Goal: Task Accomplishment & Management: Use online tool/utility

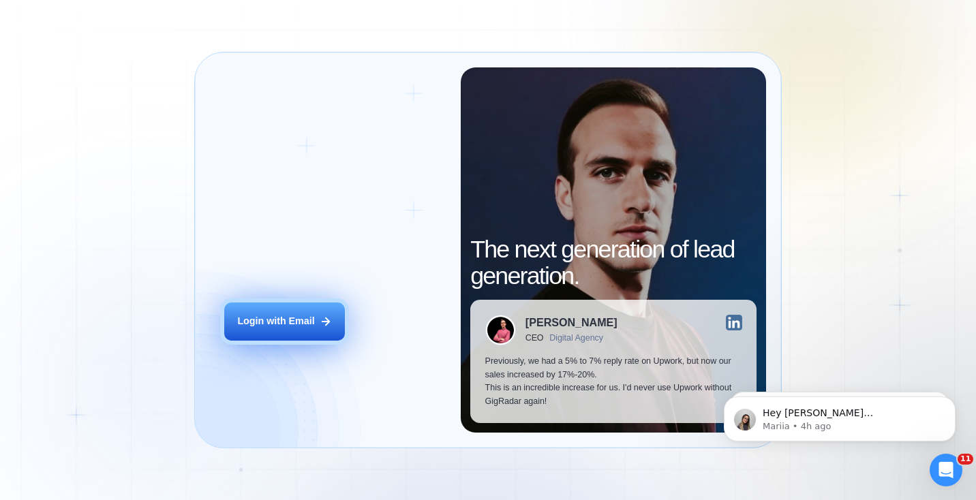
click at [275, 330] on button "Login with Email" at bounding box center [284, 321] width 121 height 37
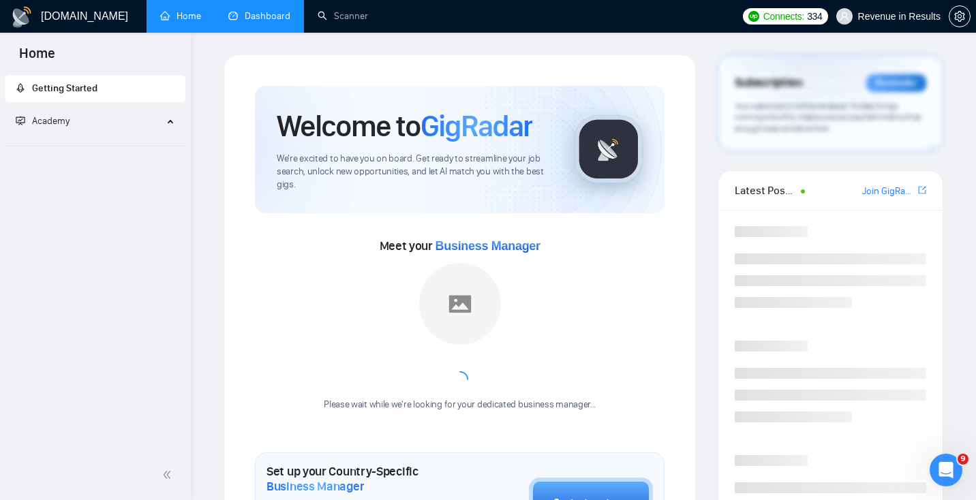
click at [275, 18] on link "Dashboard" at bounding box center [259, 16] width 62 height 12
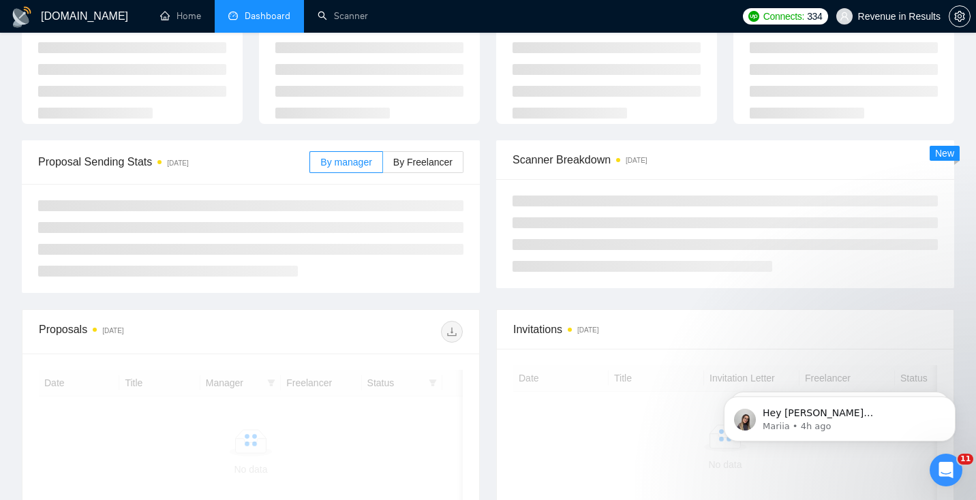
scroll to position [78, 0]
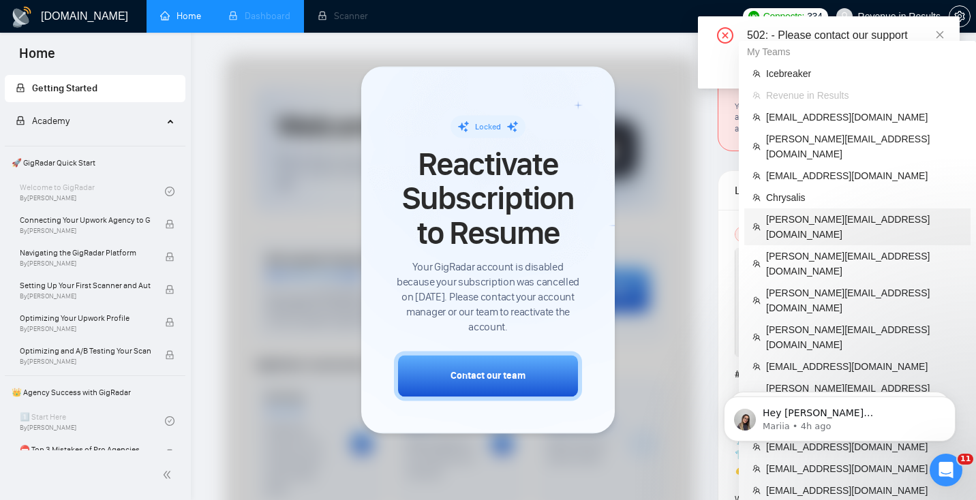
click at [795, 212] on span "[PERSON_NAME][EMAIL_ADDRESS][DOMAIN_NAME]" at bounding box center [864, 227] width 196 height 30
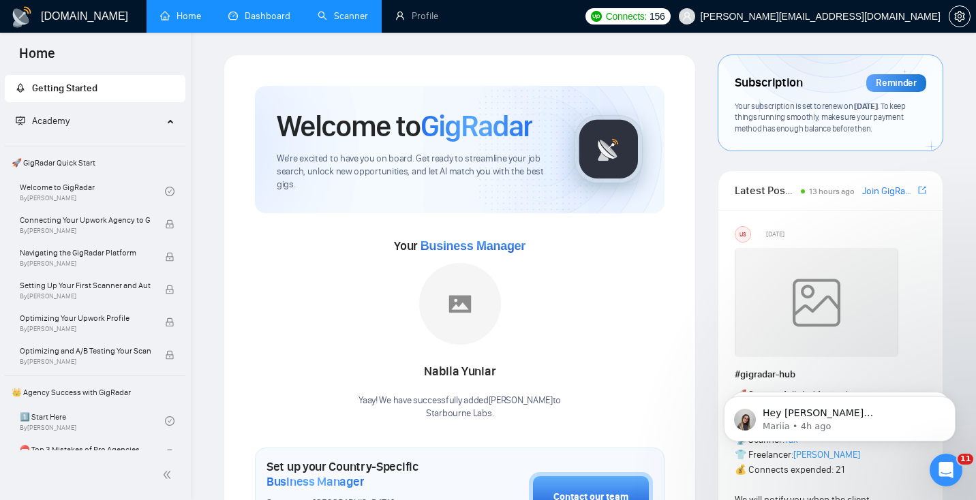
click at [356, 14] on link "Scanner" at bounding box center [343, 16] width 50 height 12
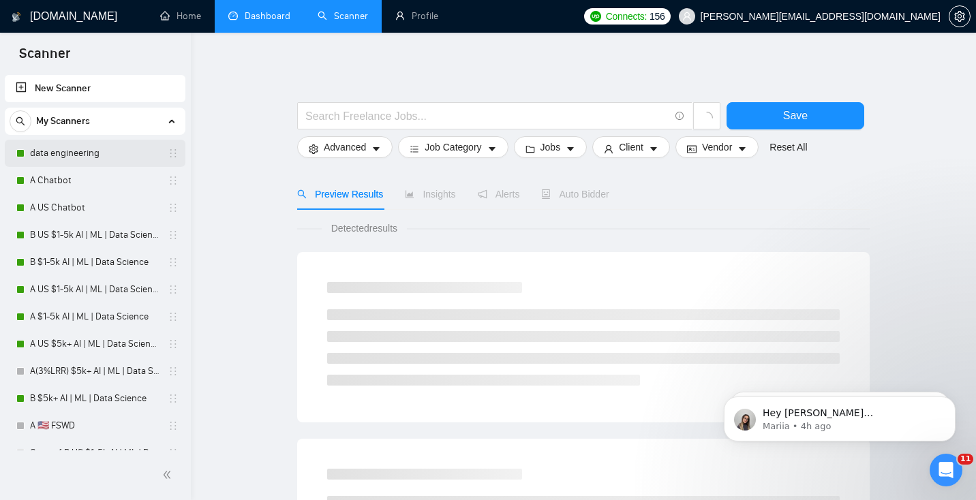
click at [74, 153] on link "data engineering" at bounding box center [95, 153] width 130 height 27
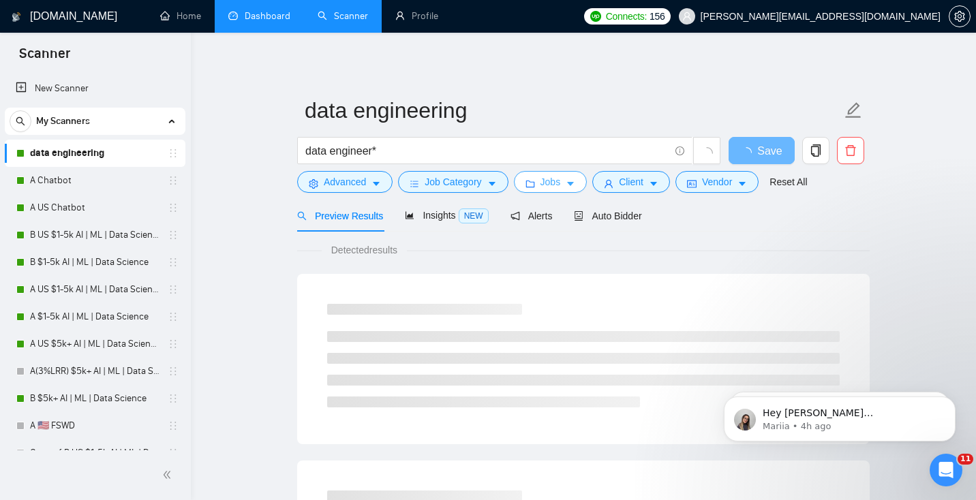
click at [548, 182] on span "Jobs" at bounding box center [550, 181] width 20 height 15
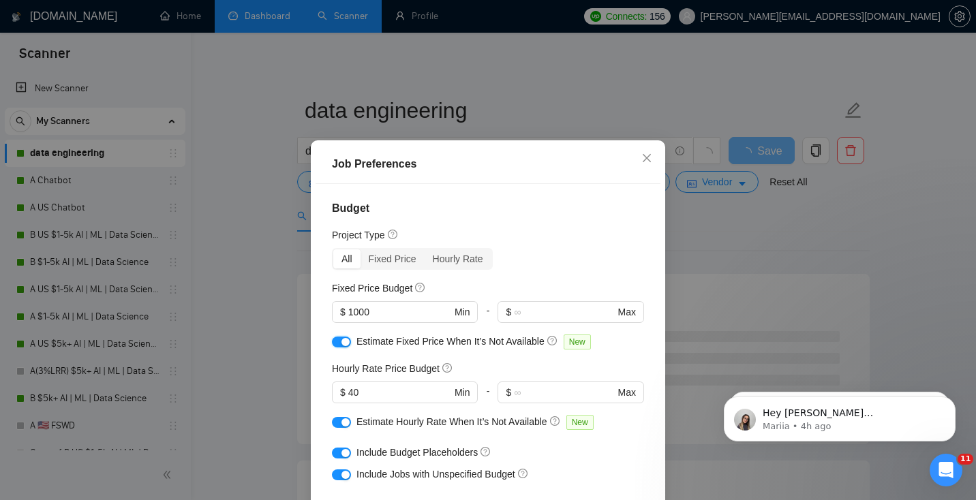
click at [345, 341] on div "button" at bounding box center [345, 342] width 8 height 8
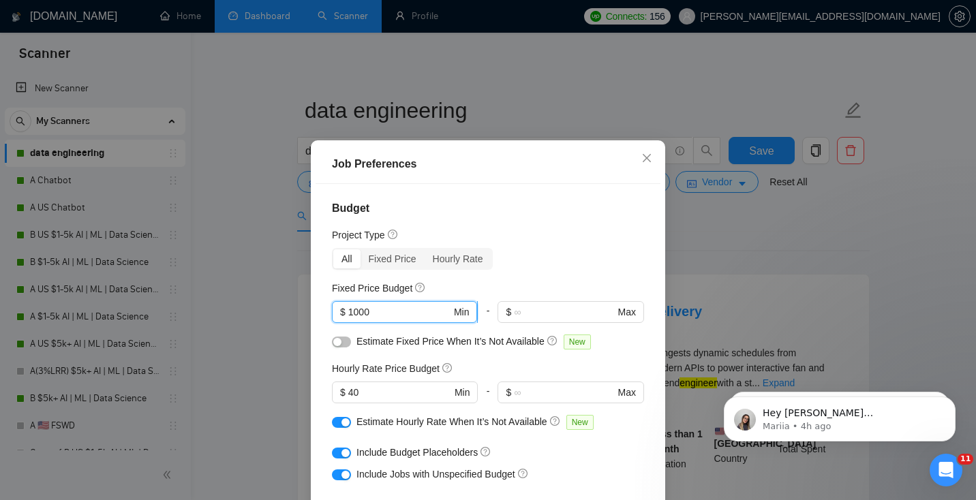
click at [389, 318] on input "1000" at bounding box center [399, 312] width 103 height 15
click at [337, 341] on div "button" at bounding box center [337, 342] width 8 height 8
click at [391, 308] on input "1000" at bounding box center [399, 312] width 103 height 15
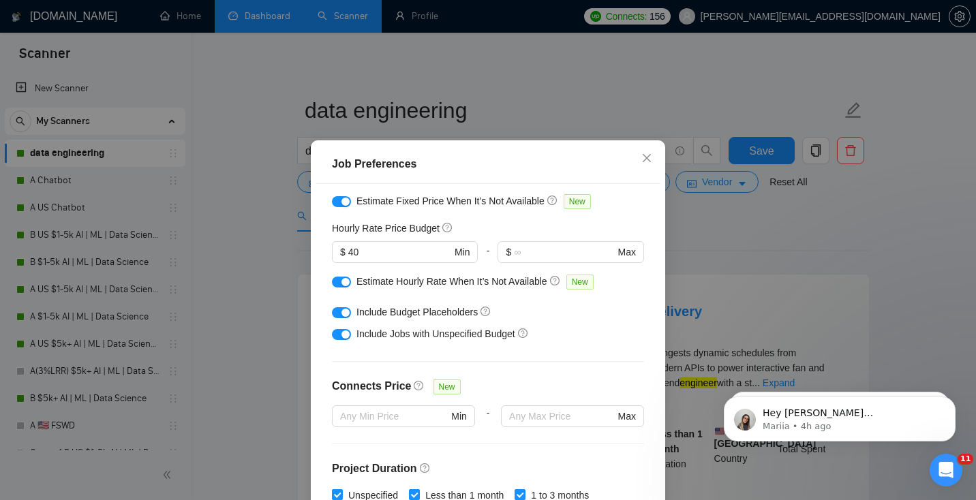
scroll to position [418, 0]
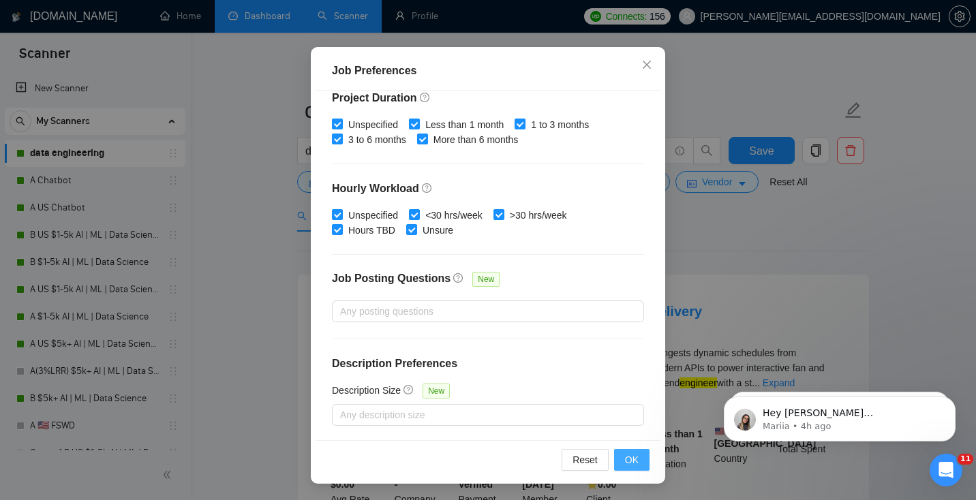
type input "5000"
click at [639, 457] on button "OK" at bounding box center [631, 460] width 35 height 22
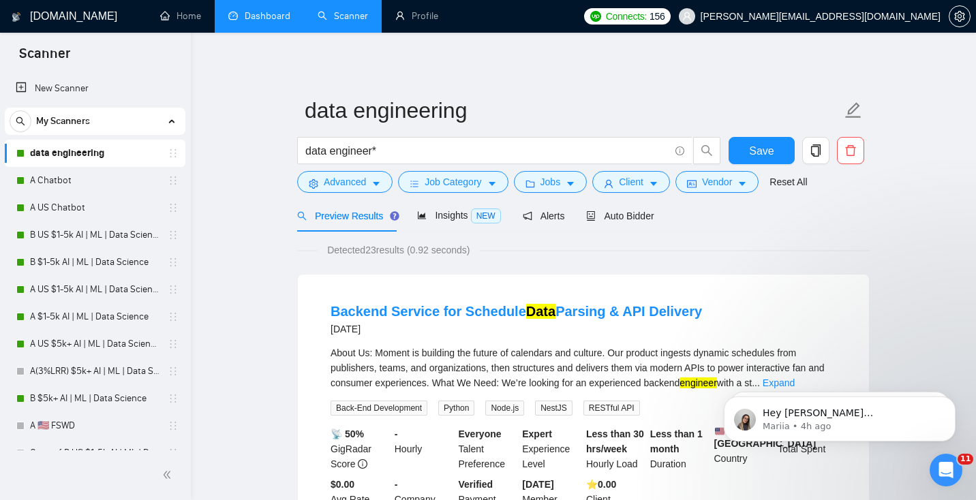
scroll to position [35, 0]
click at [761, 149] on span "Save" at bounding box center [761, 150] width 25 height 17
click at [69, 177] on link "A Chatbot" at bounding box center [95, 180] width 130 height 27
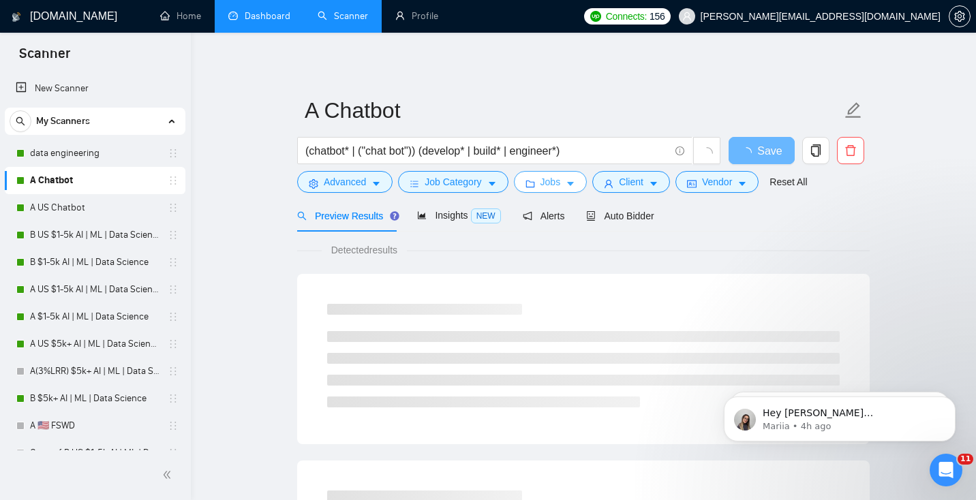
click at [547, 183] on span "Jobs" at bounding box center [550, 181] width 20 height 15
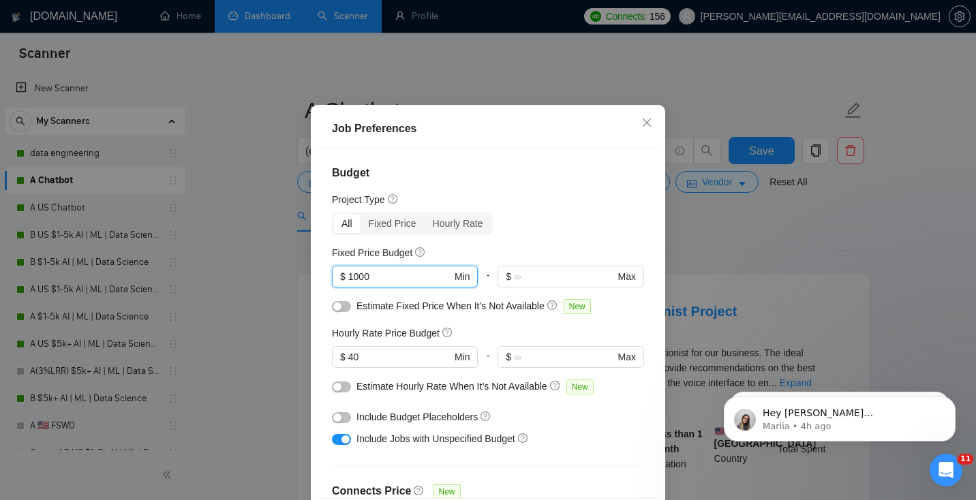
drag, startPoint x: 380, startPoint y: 318, endPoint x: 299, endPoint y: 301, distance: 82.9
click at [299, 301] on div "Job Preferences Budget Project Type All Fixed Price Hourly Rate Fixed Price Bud…" at bounding box center [488, 250] width 976 height 500
type input "5000"
click at [580, 234] on div "All Fixed Price Hourly Rate" at bounding box center [488, 224] width 312 height 22
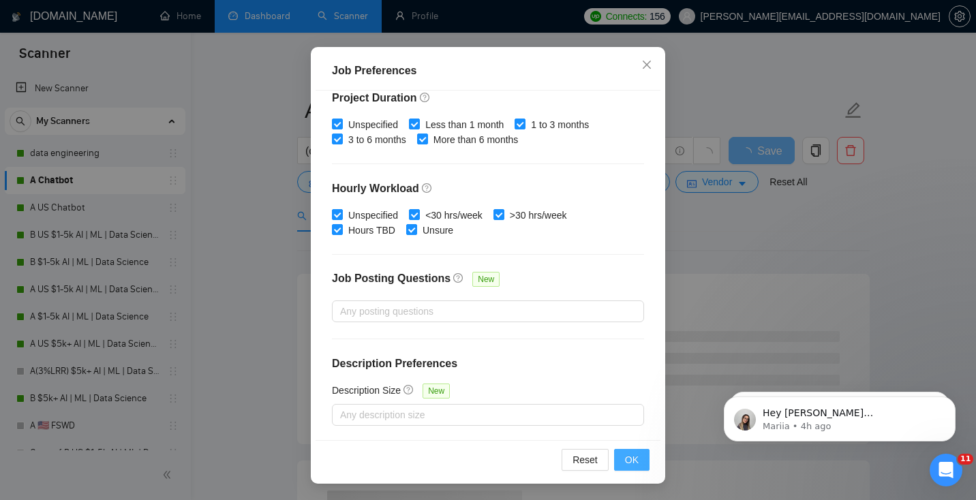
click at [636, 463] on span "OK" at bounding box center [632, 460] width 14 height 15
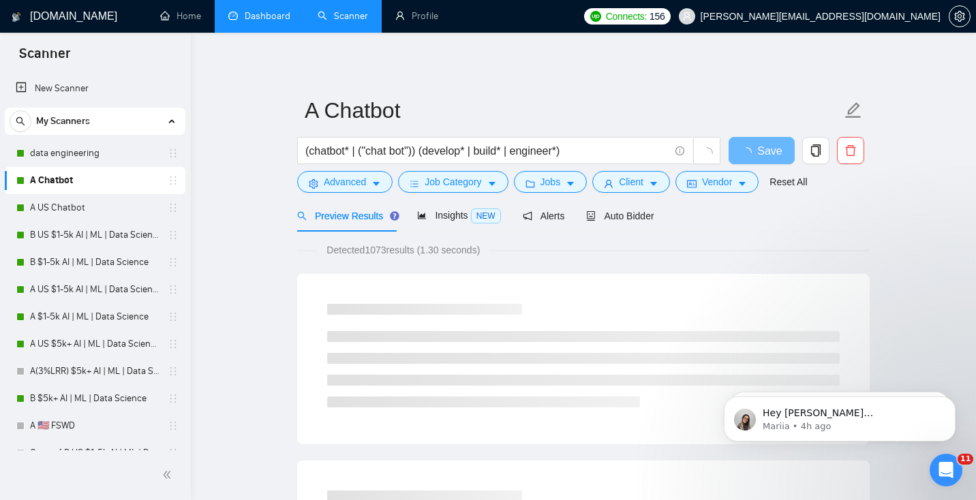
scroll to position [35, 0]
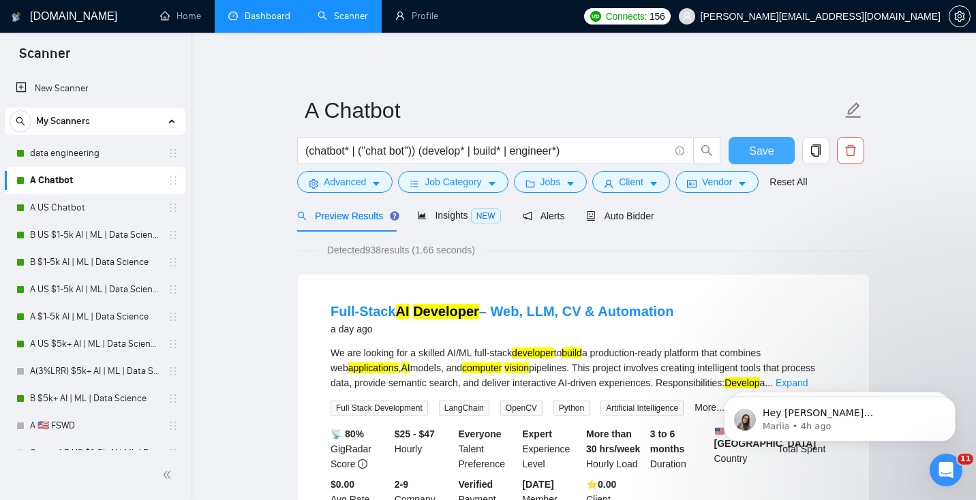
click at [765, 154] on span "Save" at bounding box center [761, 150] width 25 height 17
click at [475, 185] on span "Job Category" at bounding box center [453, 181] width 57 height 15
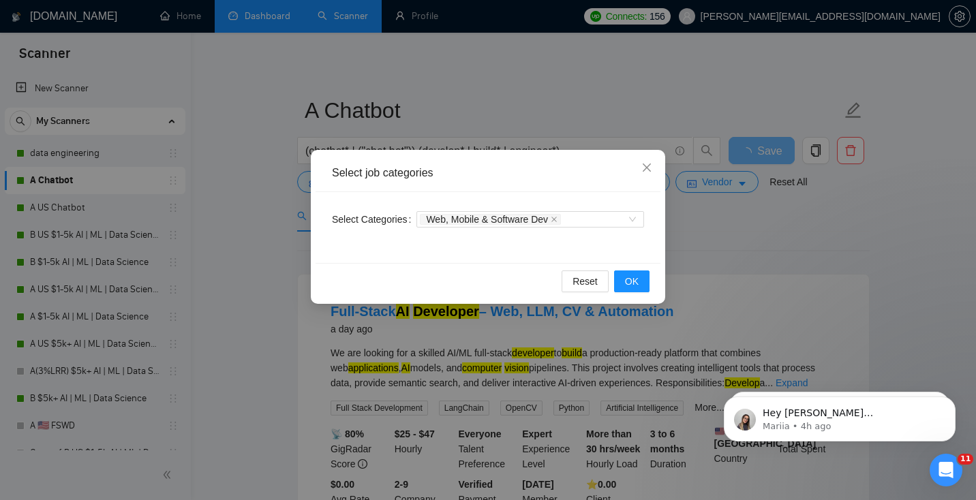
click at [739, 213] on div "Select job categories Select Categories Web, Mobile & Software Dev Reset OK" at bounding box center [488, 250] width 976 height 500
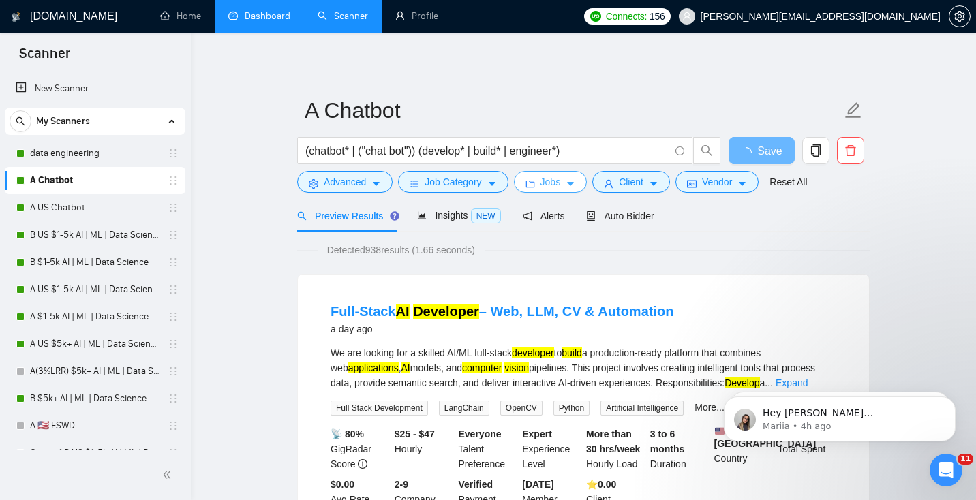
click at [546, 184] on span "Jobs" at bounding box center [550, 181] width 20 height 15
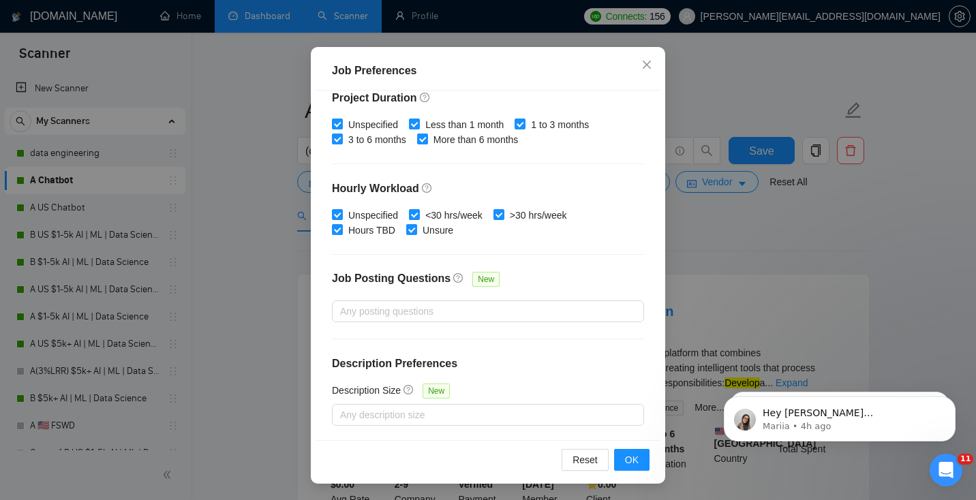
scroll to position [0, 0]
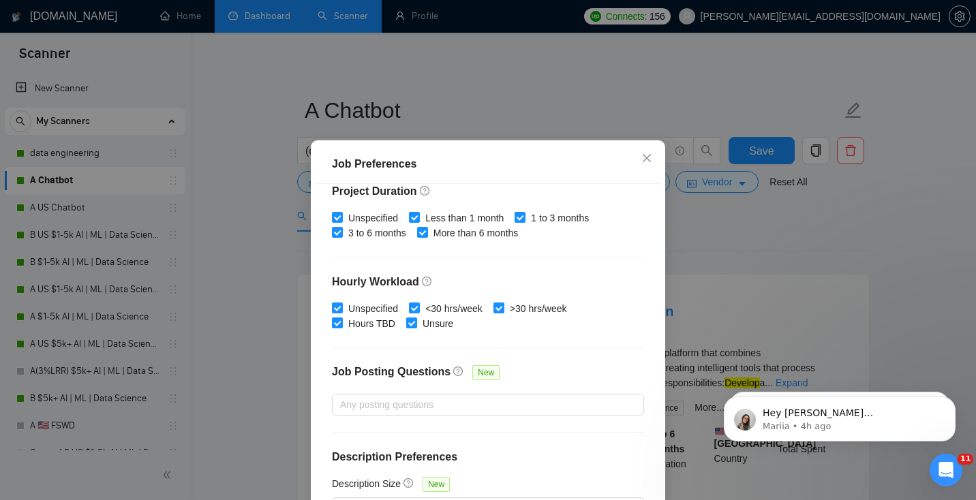
click at [753, 301] on div "Job Preferences Budget Project Type All Fixed Price Hourly Rate Fixed Price Bud…" at bounding box center [488, 250] width 976 height 500
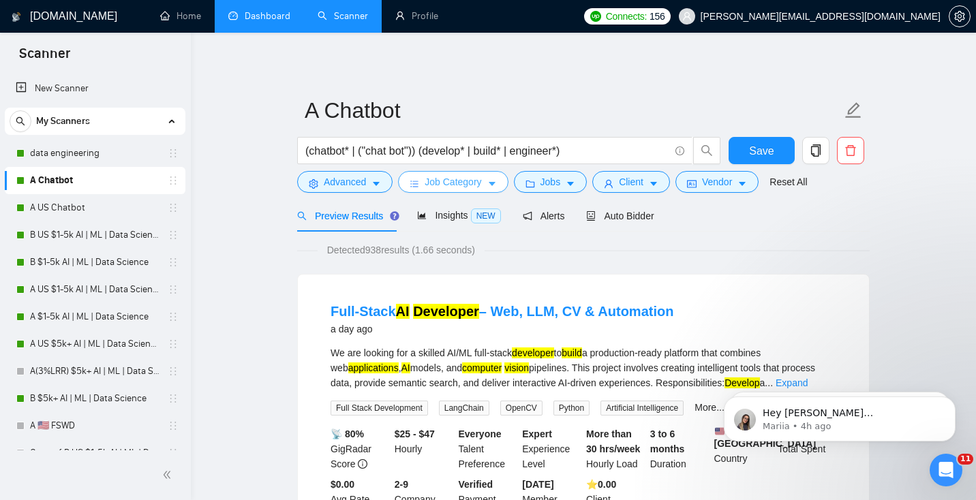
click at [461, 185] on span "Job Category" at bounding box center [453, 181] width 57 height 15
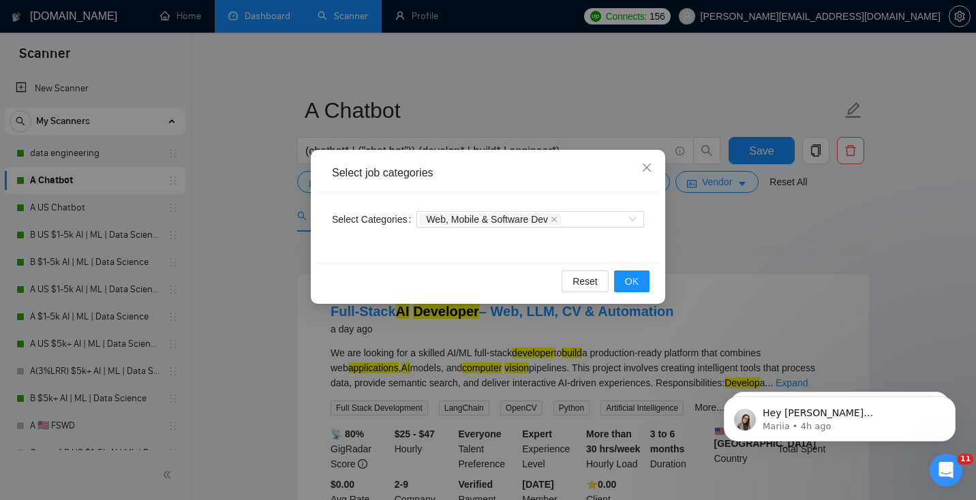
click at [810, 304] on div "Select job categories Select Categories Web, Mobile & Software Dev Reset OK" at bounding box center [488, 250] width 976 height 500
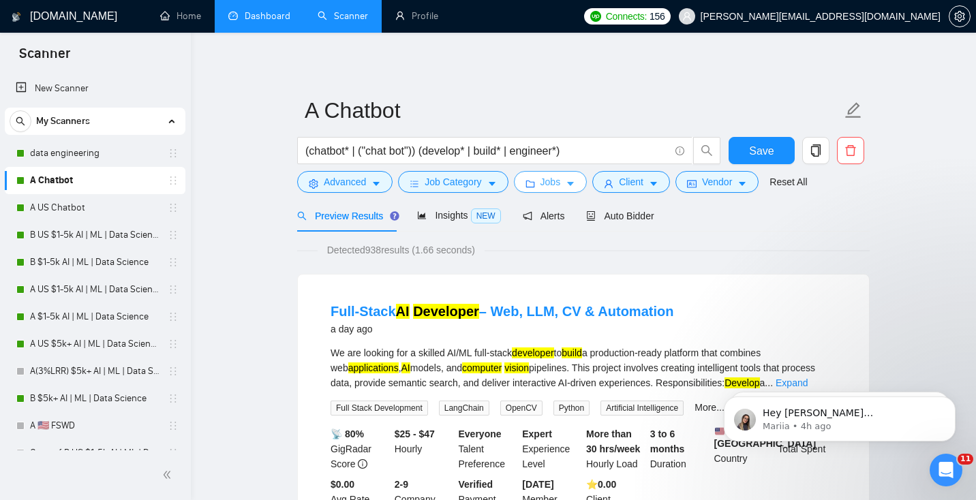
click at [572, 187] on icon "caret-down" at bounding box center [571, 184] width 10 height 10
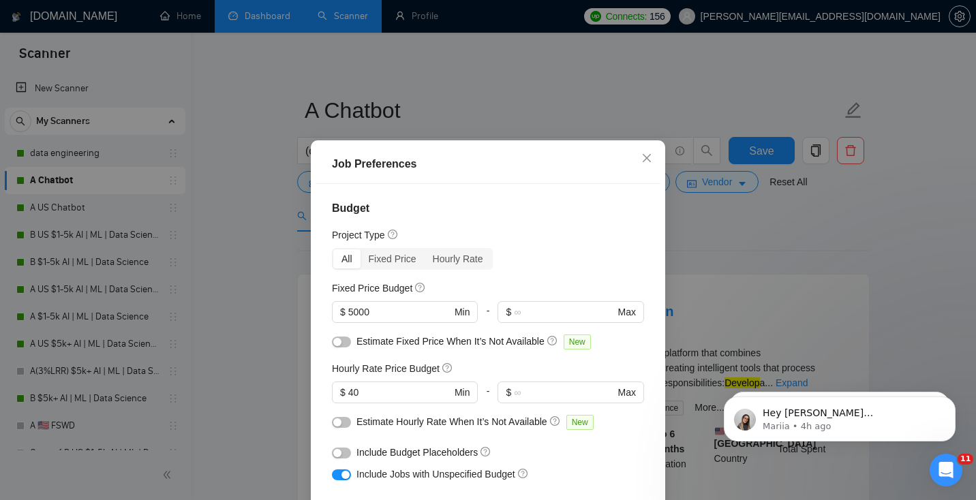
click at [737, 299] on div "Job Preferences Budget Project Type All Fixed Price Hourly Rate Fixed Price Bud…" at bounding box center [488, 250] width 976 height 500
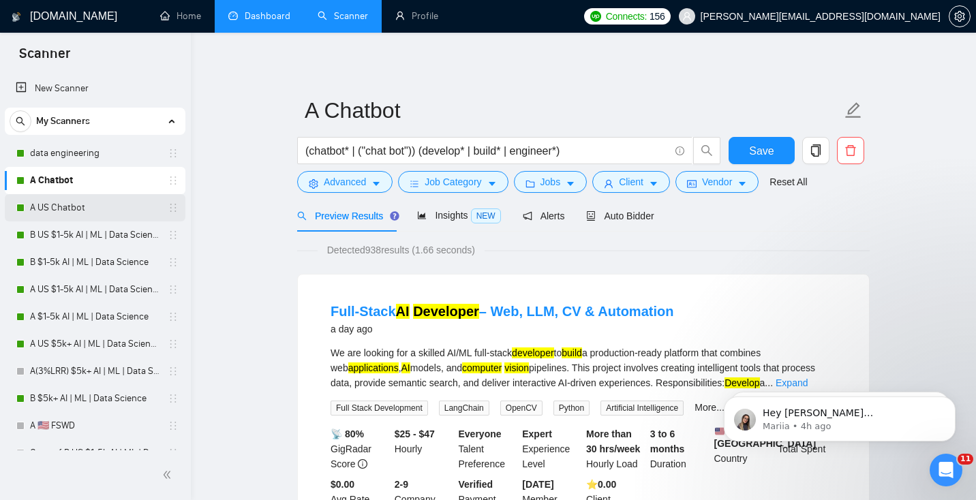
click at [80, 205] on link "A US Chatbot" at bounding box center [95, 207] width 130 height 27
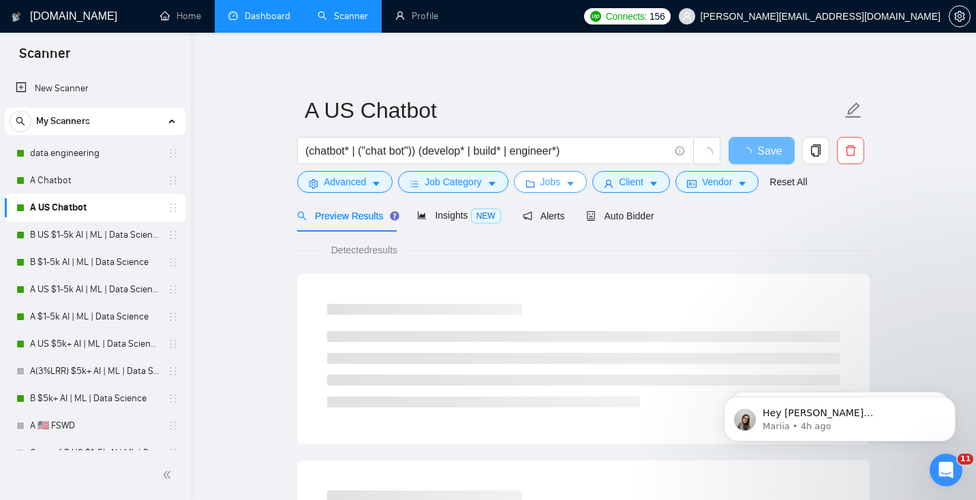
click at [544, 185] on span "Jobs" at bounding box center [550, 181] width 20 height 15
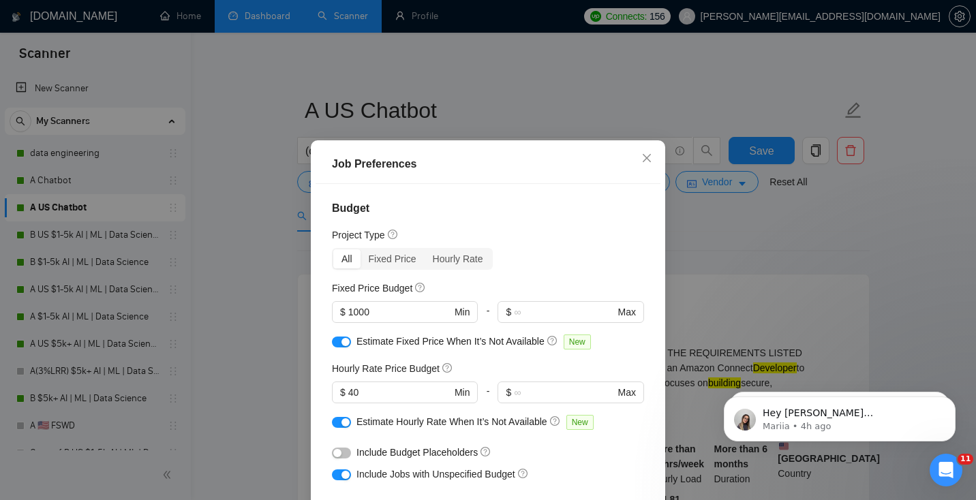
click at [341, 339] on div "button" at bounding box center [345, 342] width 8 height 8
click at [341, 425] on div "button" at bounding box center [345, 422] width 8 height 8
click at [343, 420] on button "button" at bounding box center [341, 422] width 19 height 11
click at [343, 421] on div "button" at bounding box center [345, 422] width 8 height 8
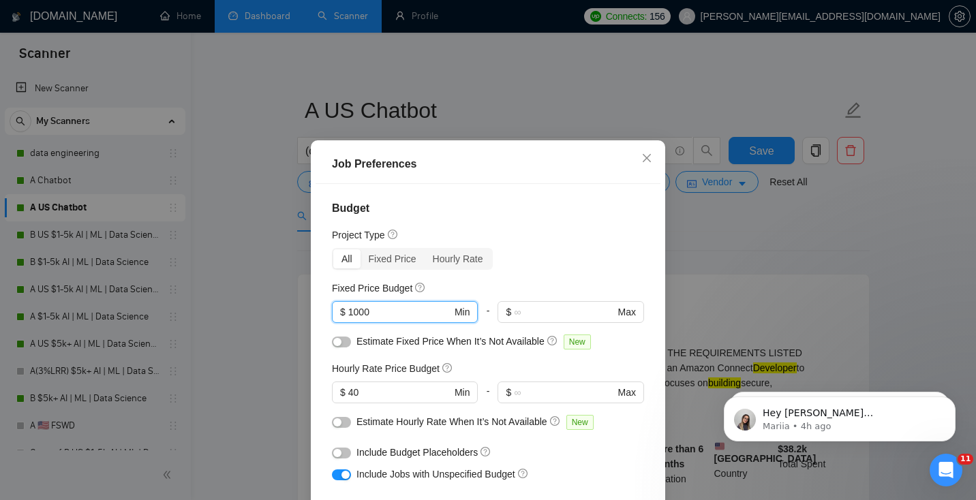
drag, startPoint x: 388, startPoint y: 315, endPoint x: 208, endPoint y: 314, distance: 179.9
click at [208, 314] on div "Job Preferences Budget Project Type All Fixed Price Hourly Rate Fixed Price Bud…" at bounding box center [488, 250] width 976 height 500
type input "5000"
click at [591, 277] on div "Budget Project Type All Fixed Price Hourly Rate Fixed Price Budget 5000 $ 5000 …" at bounding box center [488, 359] width 345 height 350
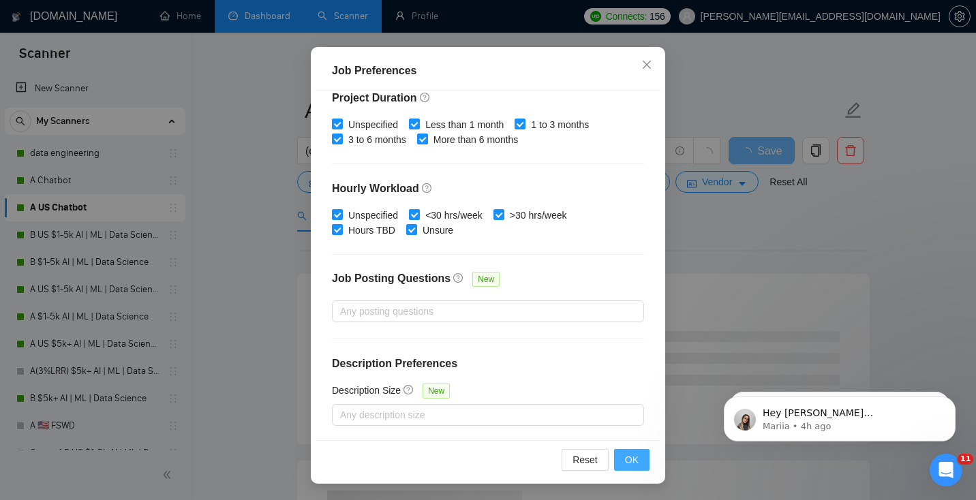
click at [630, 470] on button "OK" at bounding box center [631, 460] width 35 height 22
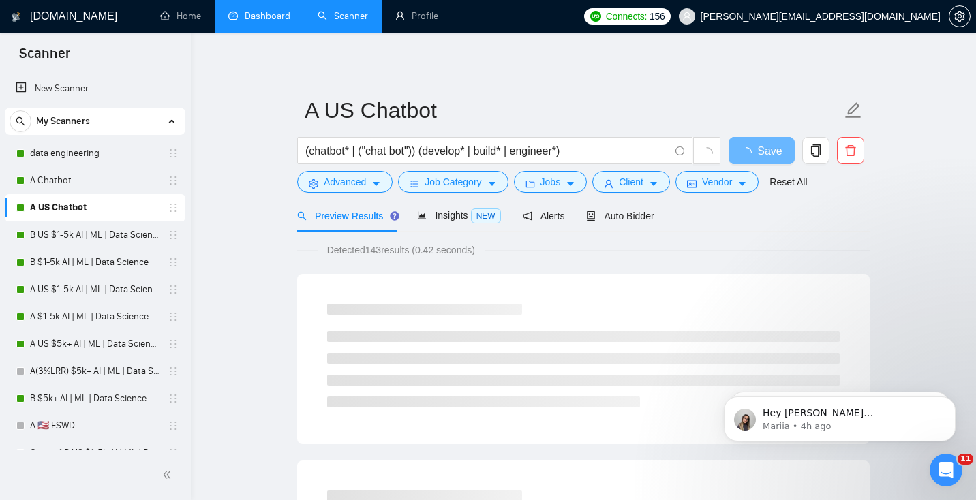
scroll to position [35, 0]
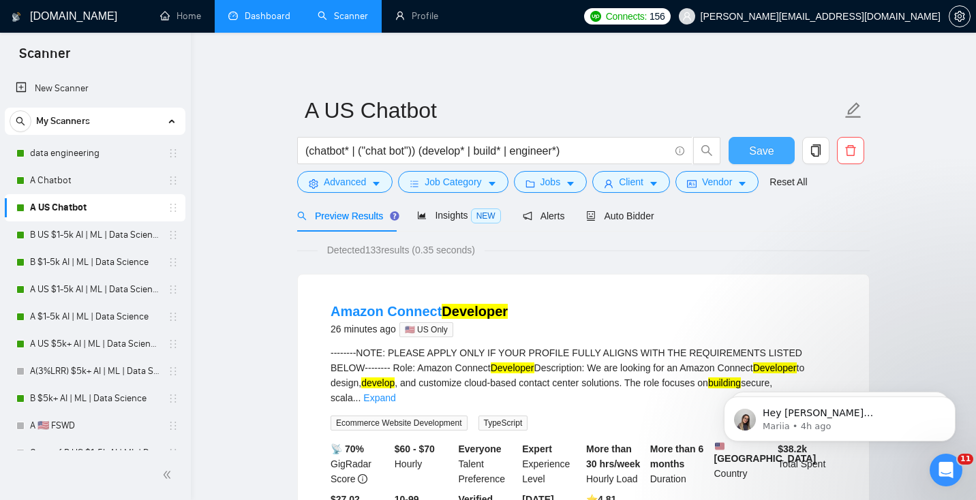
click at [768, 157] on span "Save" at bounding box center [761, 150] width 25 height 17
click at [76, 234] on link "B US $1-5k AI | ML | Data Science" at bounding box center [95, 235] width 130 height 27
click at [67, 243] on link "B US $1-5k AI | ML | Data Science" at bounding box center [95, 235] width 130 height 27
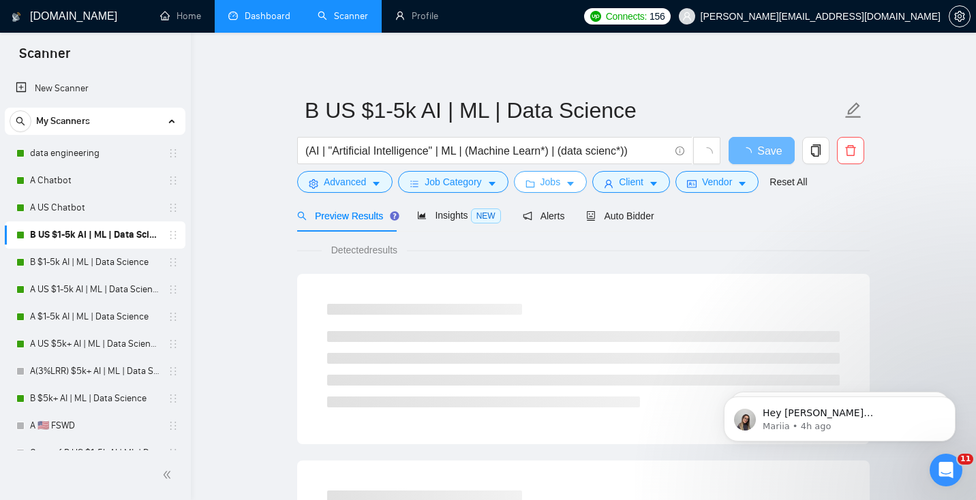
click at [549, 185] on span "Jobs" at bounding box center [550, 181] width 20 height 15
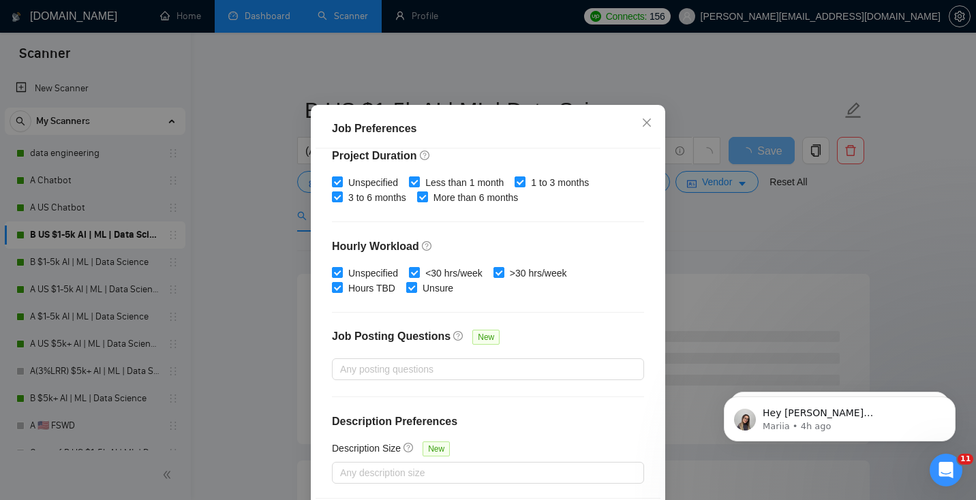
click at [784, 251] on div "Job Preferences Budget Project Type All Fixed Price Hourly Rate Fixed Price Bud…" at bounding box center [488, 250] width 976 height 500
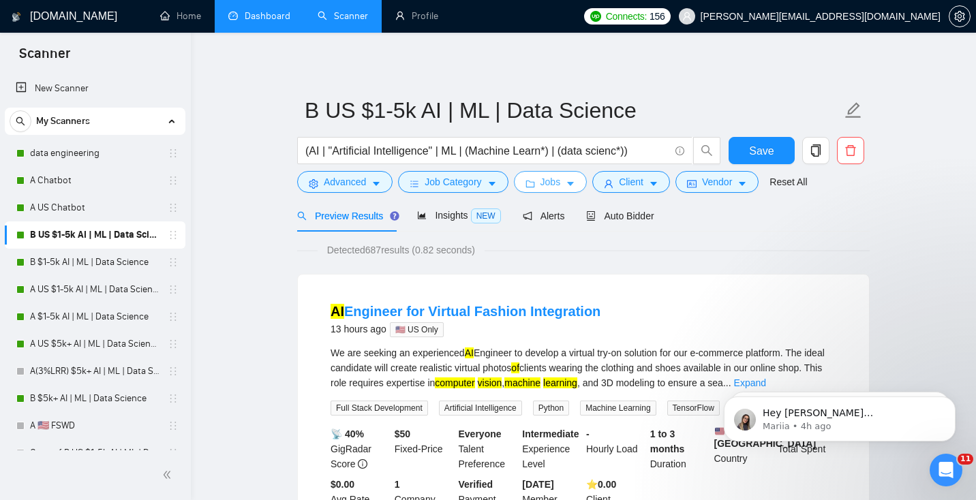
click at [553, 181] on span "Jobs" at bounding box center [550, 181] width 20 height 15
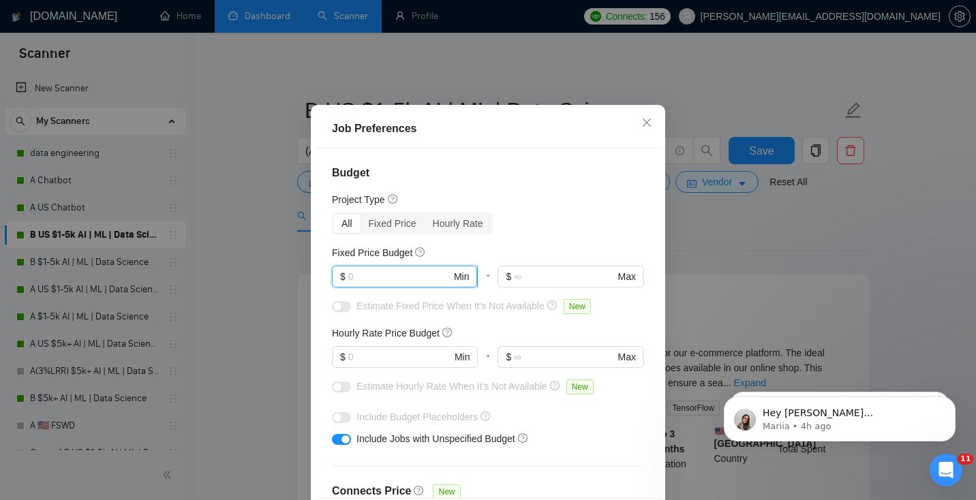
click at [372, 284] on input "text" at bounding box center [399, 276] width 103 height 15
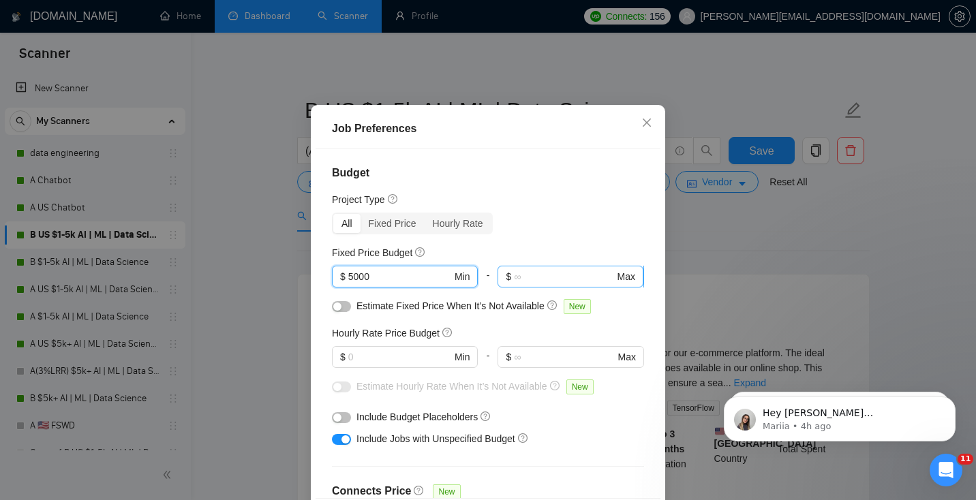
scroll to position [418, 0]
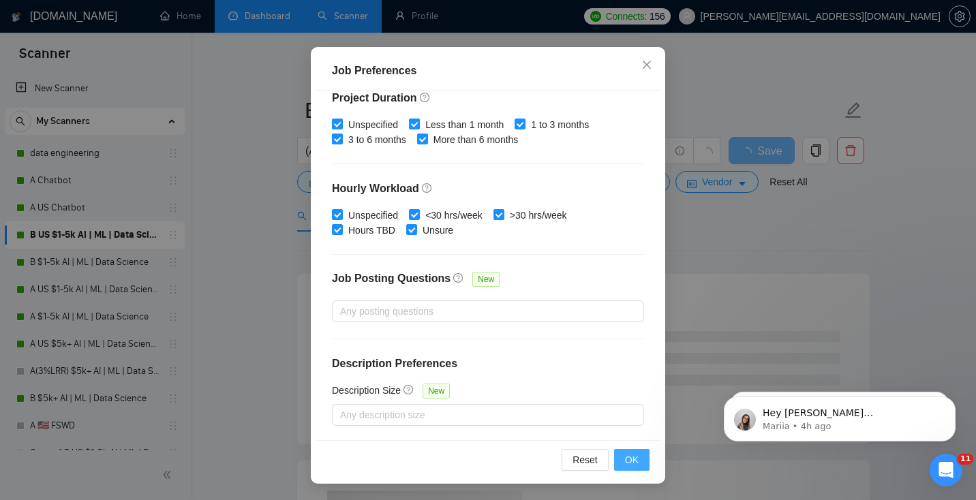
click at [626, 456] on span "OK" at bounding box center [632, 460] width 14 height 15
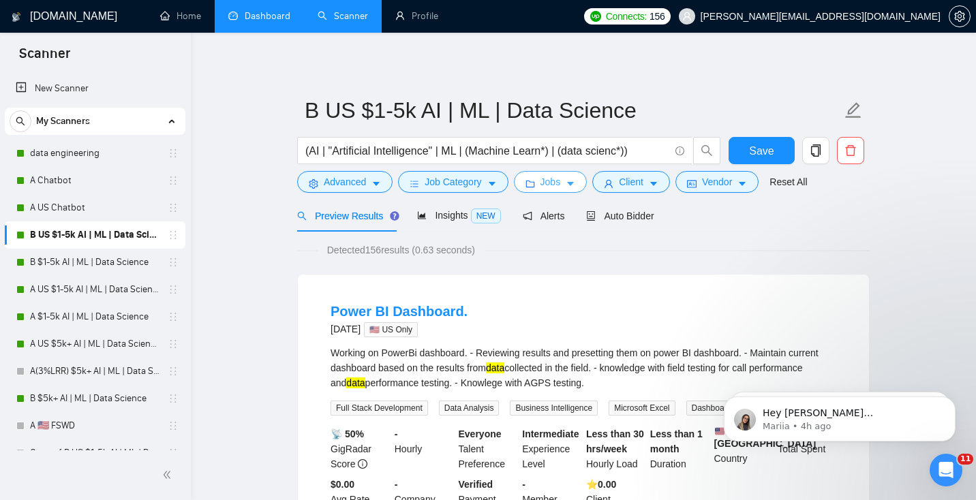
click at [560, 186] on span "Jobs" at bounding box center [550, 181] width 20 height 15
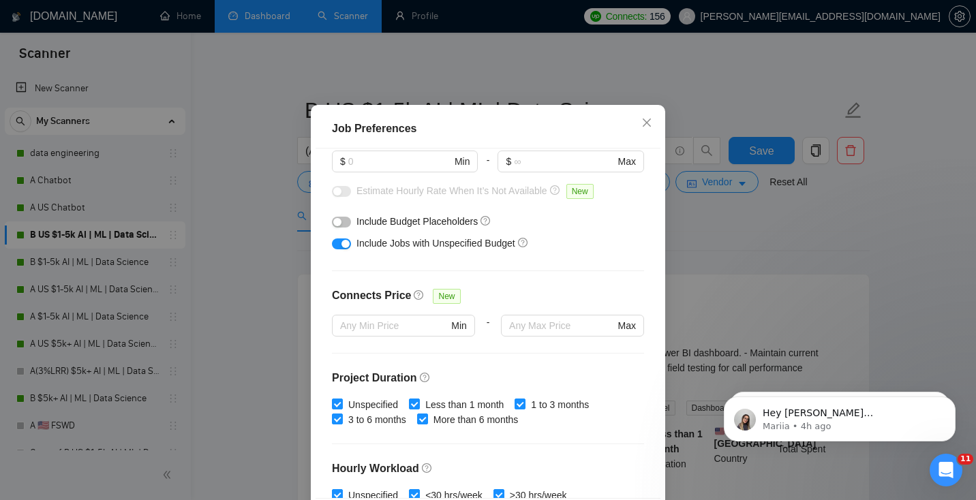
scroll to position [0, 0]
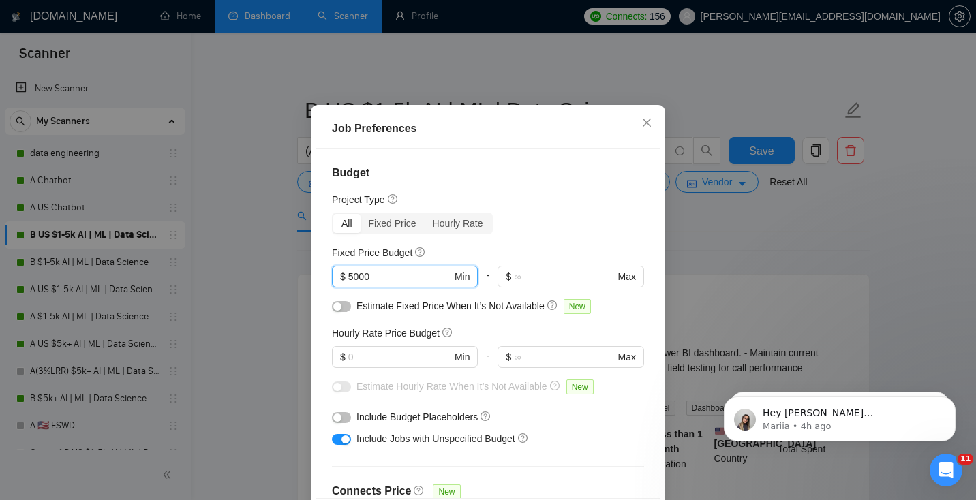
drag, startPoint x: 391, startPoint y: 311, endPoint x: 207, endPoint y: 296, distance: 184.6
click at [207, 296] on div "Job Preferences Budget Project Type All Fixed Price Hourly Rate Fixed Price Bud…" at bounding box center [488, 250] width 976 height 500
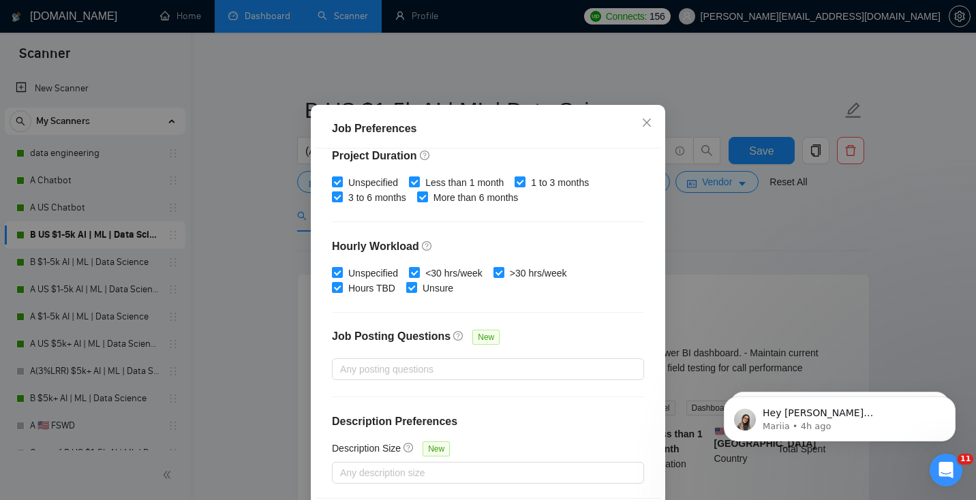
scroll to position [93, 0]
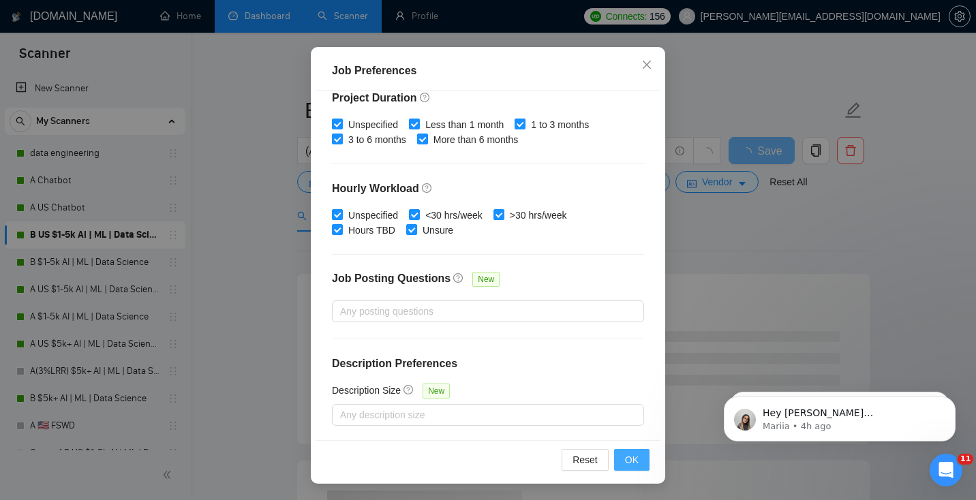
click at [635, 457] on span "OK" at bounding box center [632, 460] width 14 height 15
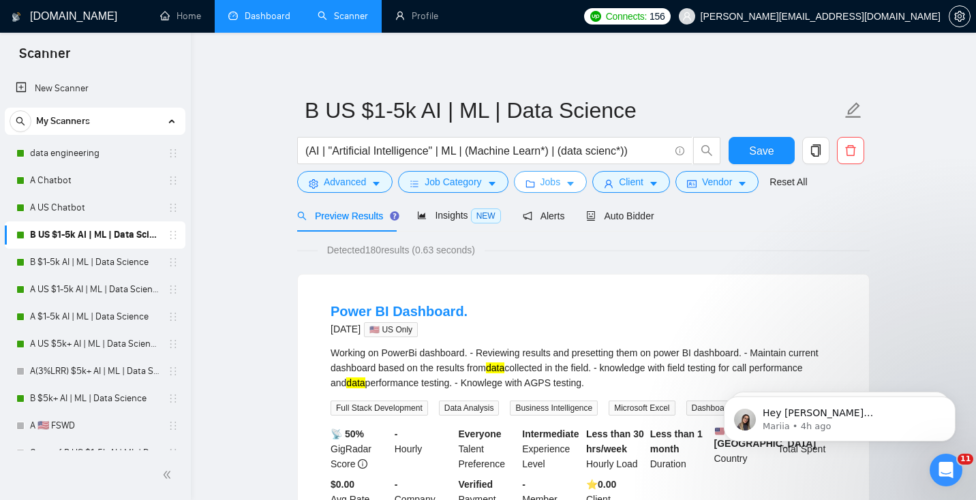
scroll to position [107, 0]
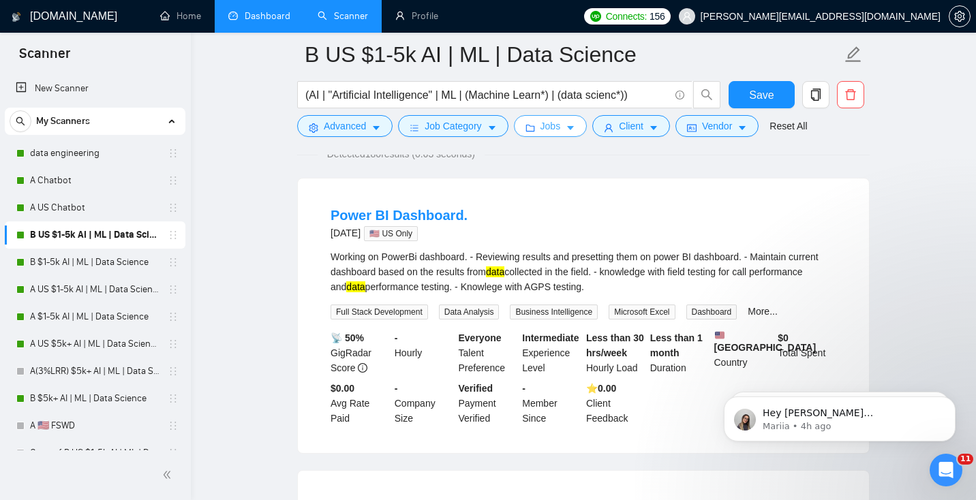
click at [575, 133] on icon "caret-down" at bounding box center [571, 128] width 10 height 10
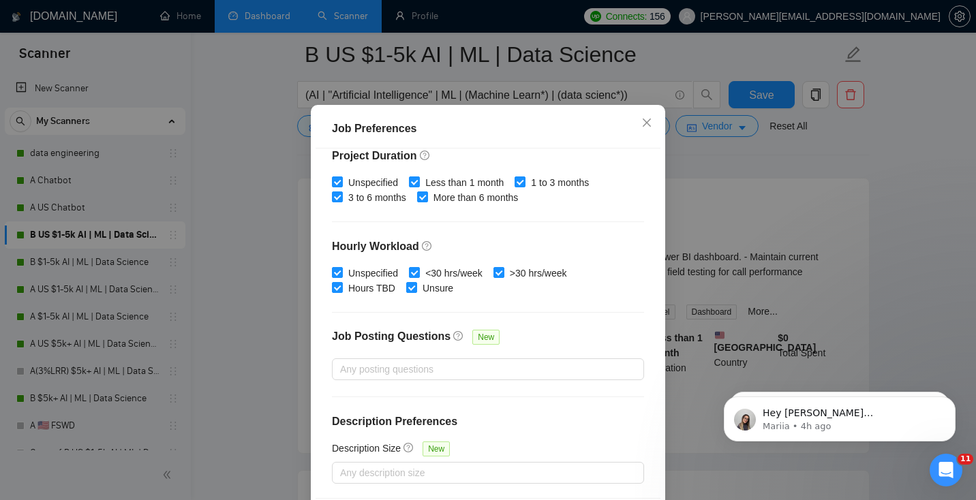
scroll to position [0, 0]
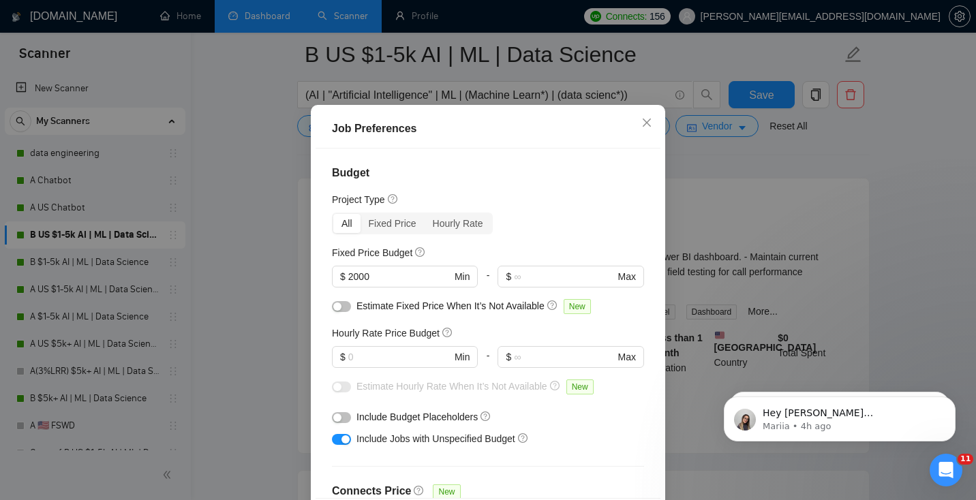
click at [344, 314] on div at bounding box center [341, 306] width 19 height 15
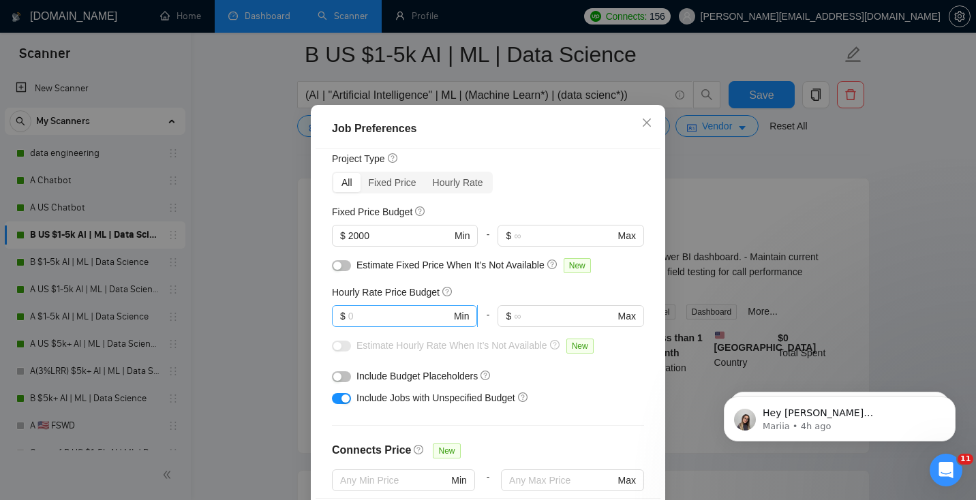
scroll to position [33, 0]
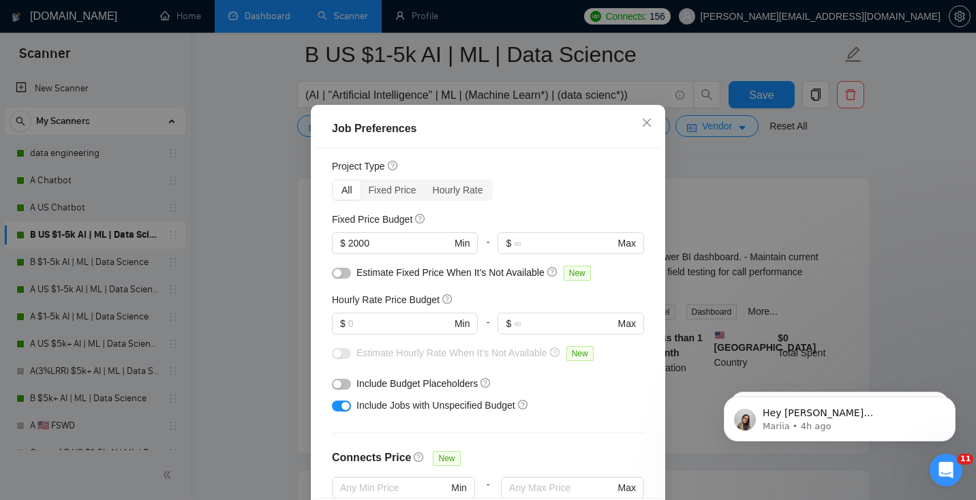
click at [337, 277] on div "button" at bounding box center [337, 273] width 8 height 8
drag, startPoint x: 384, startPoint y: 280, endPoint x: 278, endPoint y: 275, distance: 105.8
click at [278, 275] on div "Job Preferences Budget Project Type All Fixed Price Hourly Rate Fixed Price Bud…" at bounding box center [488, 250] width 976 height 500
type input "5000"
click at [363, 331] on input "text" at bounding box center [399, 323] width 103 height 15
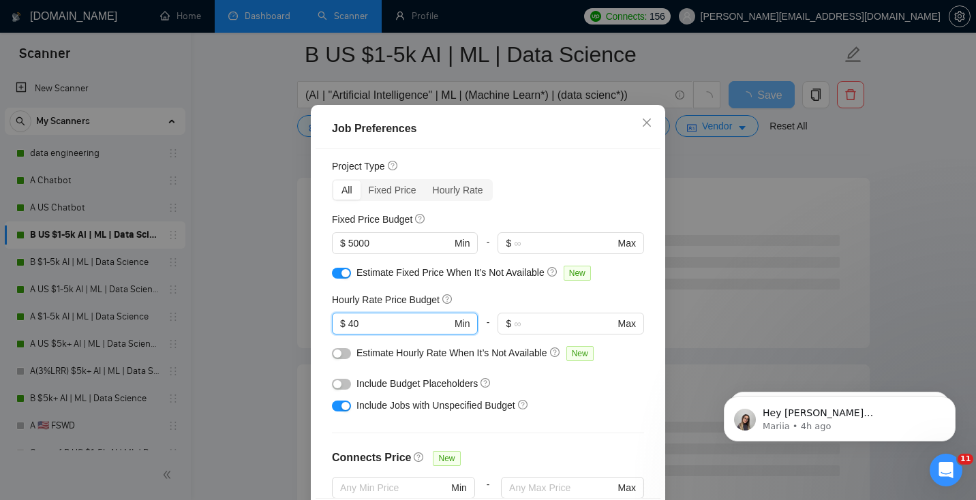
type input "40"
click at [341, 359] on button "button" at bounding box center [341, 353] width 19 height 11
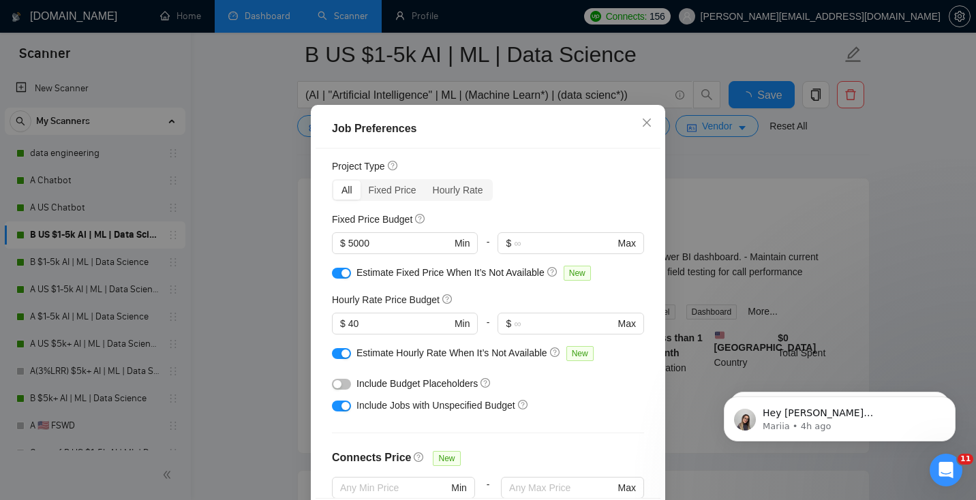
click at [340, 359] on button "button" at bounding box center [341, 353] width 19 height 11
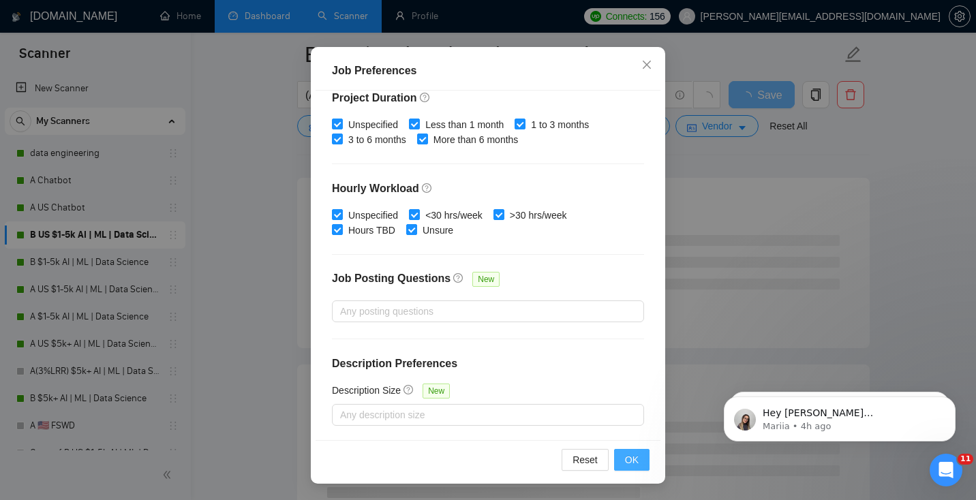
click at [624, 461] on button "OK" at bounding box center [631, 460] width 35 height 22
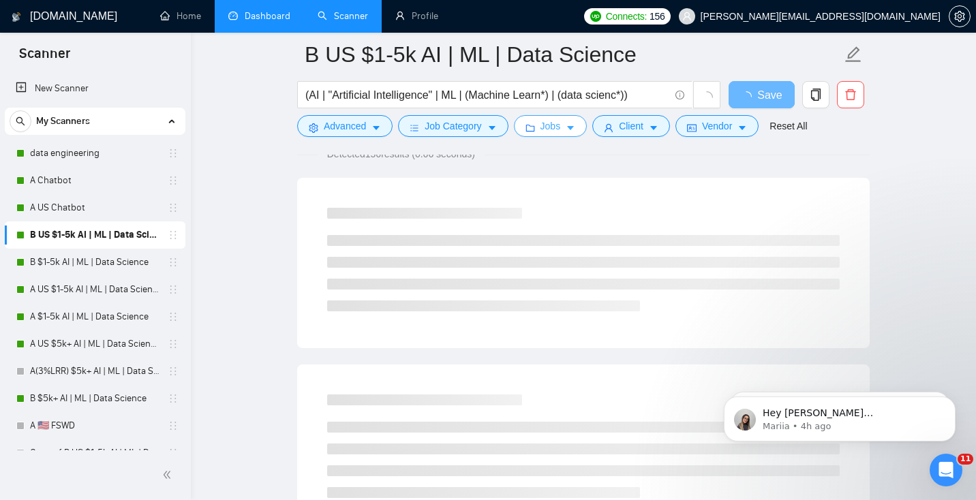
scroll to position [0, 0]
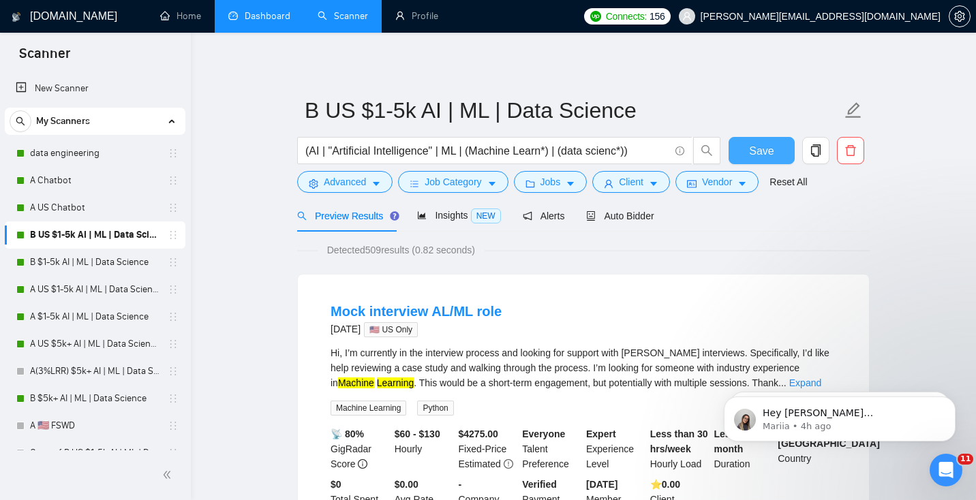
click at [757, 151] on span "Save" at bounding box center [761, 150] width 25 height 17
click at [61, 209] on link "A US Chatbot" at bounding box center [95, 207] width 130 height 27
click at [94, 207] on link "A US Chatbot" at bounding box center [95, 207] width 130 height 27
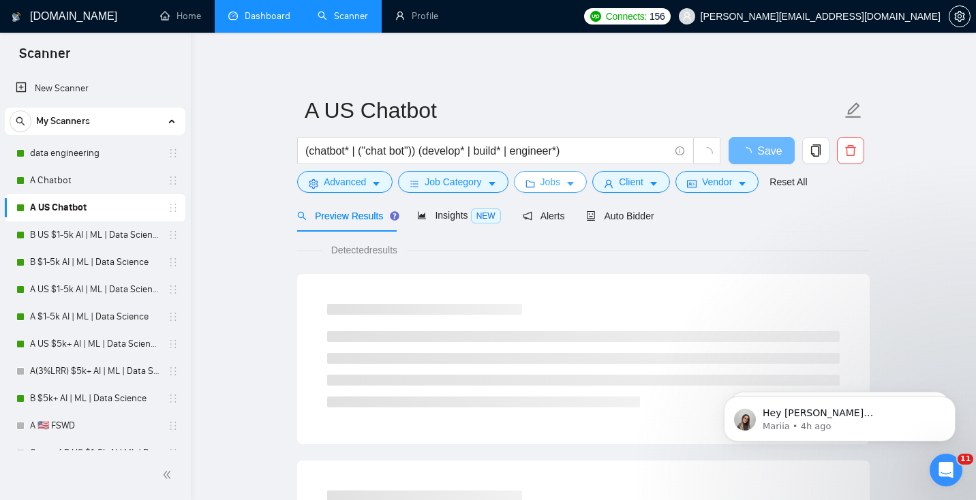
click at [568, 181] on button "Jobs" at bounding box center [551, 182] width 74 height 22
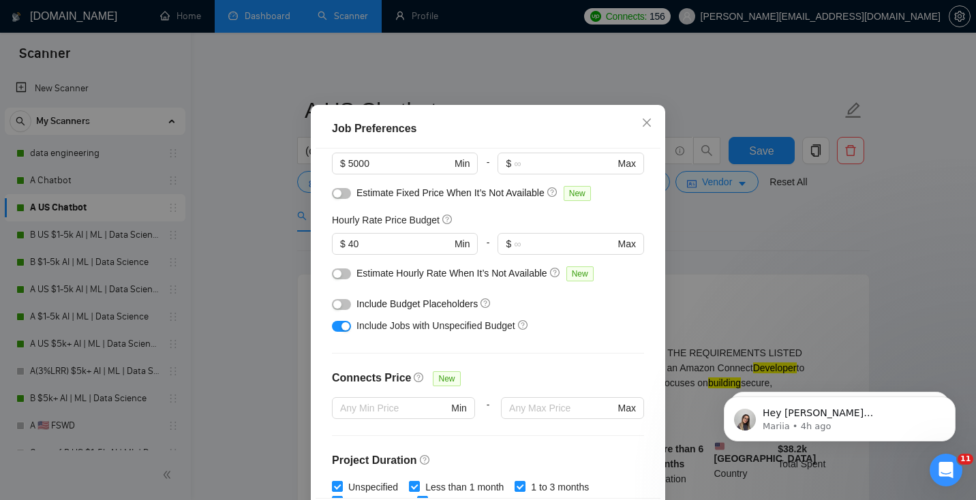
scroll to position [418, 0]
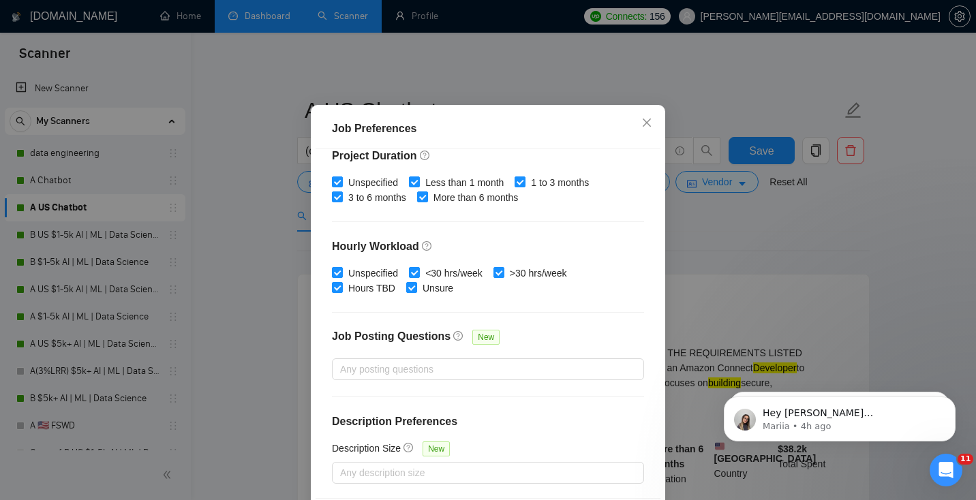
click at [758, 322] on div "Job Preferences Budget Project Type All Fixed Price Hourly Rate Fixed Price Bud…" at bounding box center [488, 250] width 976 height 500
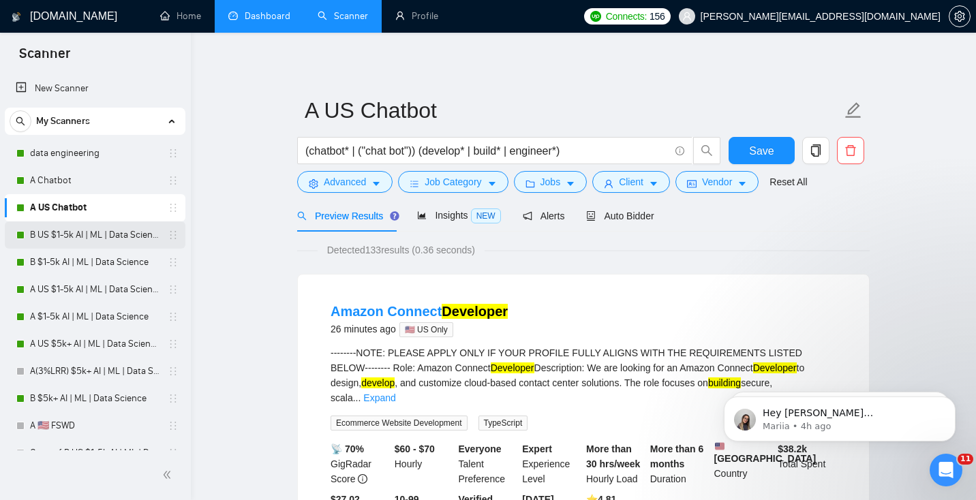
click at [87, 234] on link "B US $1-5k AI | ML | Data Science" at bounding box center [95, 235] width 130 height 27
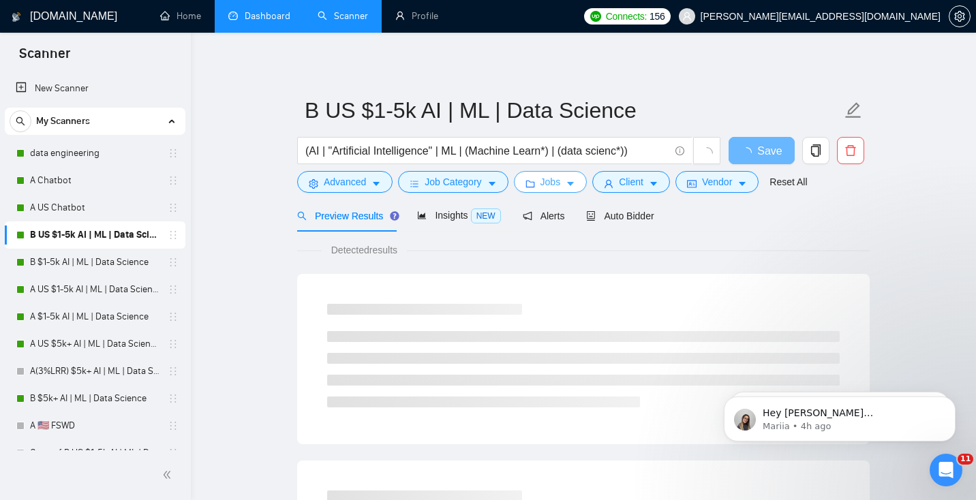
click at [553, 179] on span "Jobs" at bounding box center [550, 181] width 20 height 15
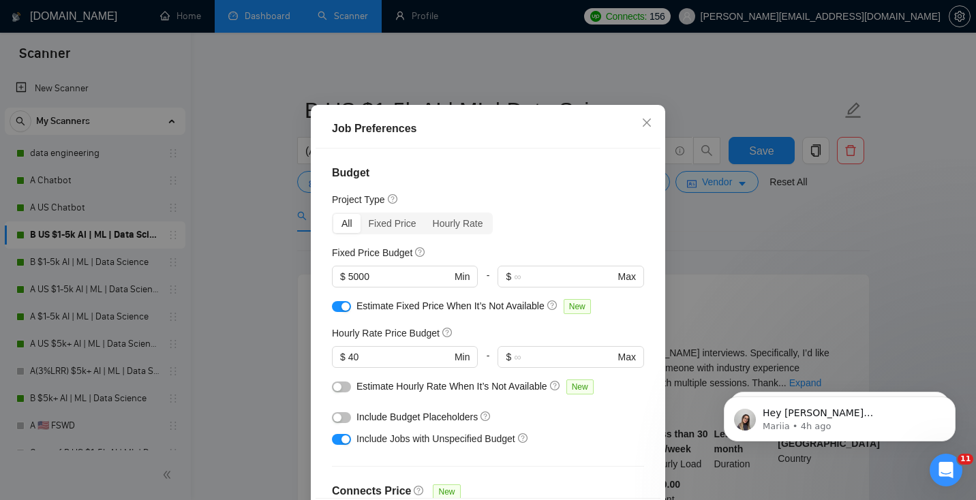
scroll to position [1, 0]
click at [705, 326] on div "Job Preferences Budget Project Type All Fixed Price Hourly Rate Fixed Price Bud…" at bounding box center [488, 250] width 976 height 500
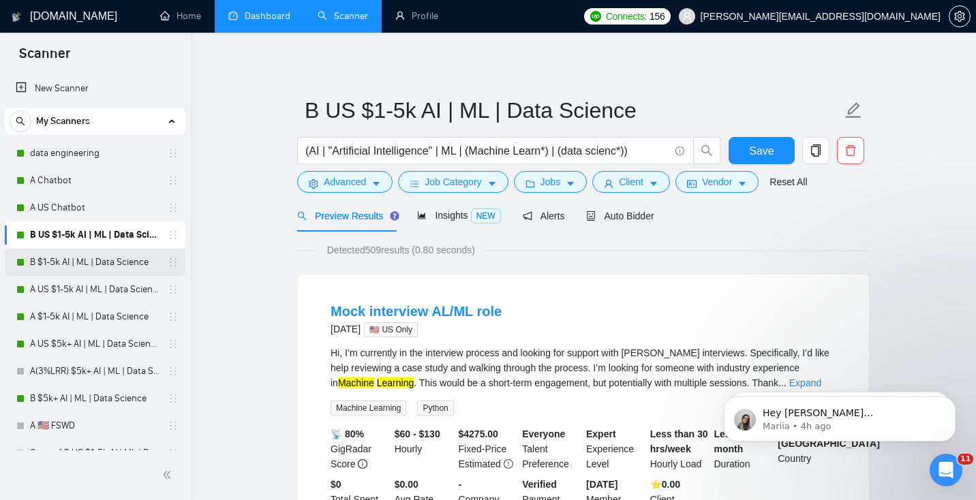
click at [72, 270] on link "B $1-5k AI | ML | Data Science" at bounding box center [95, 262] width 130 height 27
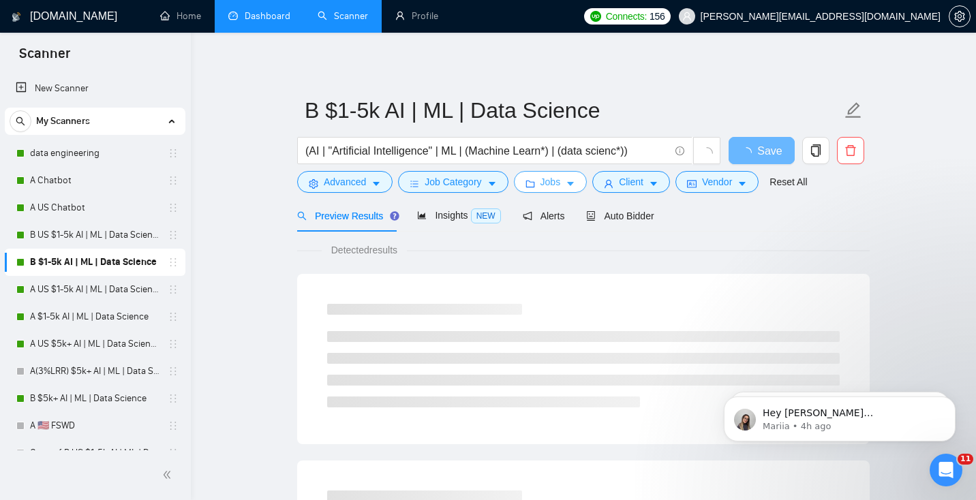
click at [561, 177] on span "Jobs" at bounding box center [550, 181] width 20 height 15
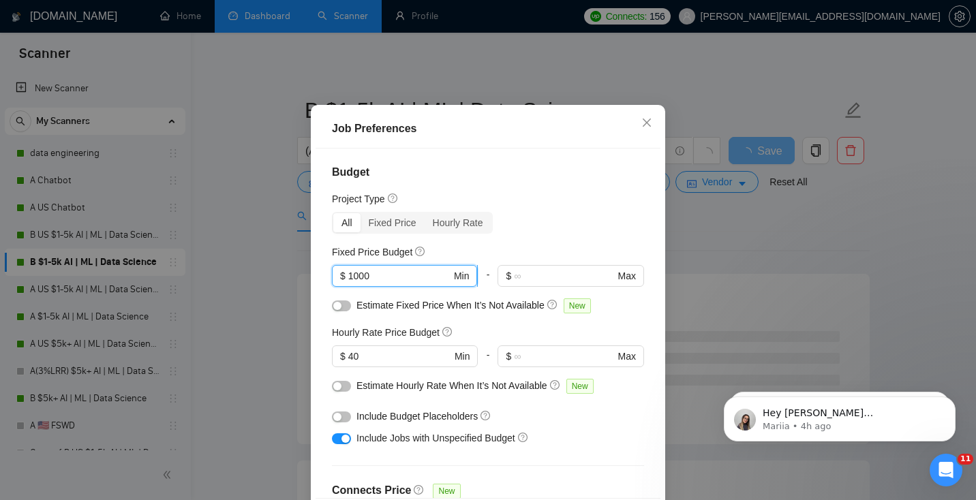
click at [370, 284] on input "1000" at bounding box center [399, 276] width 103 height 15
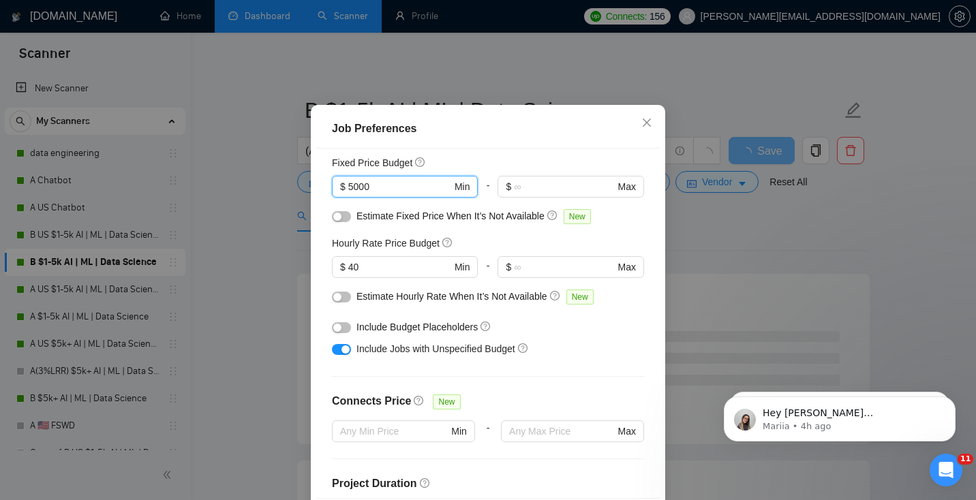
scroll to position [418, 0]
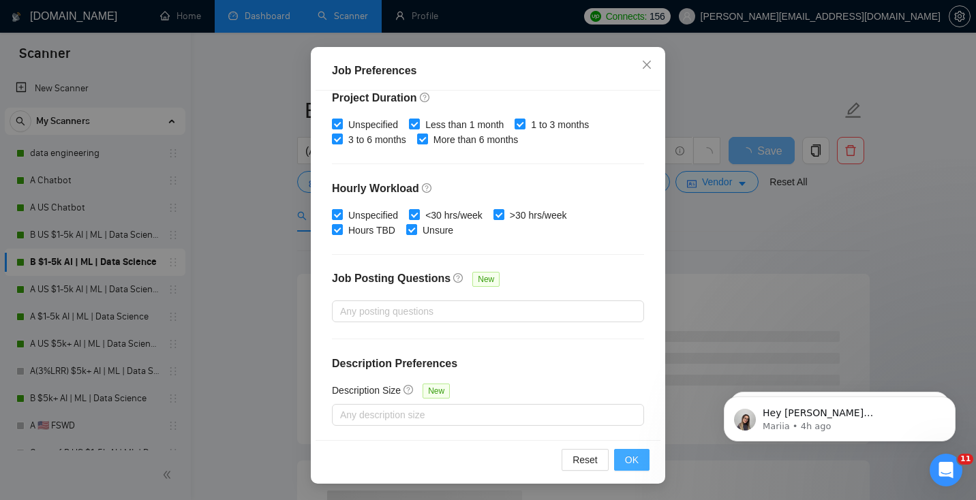
type input "5000"
click at [639, 457] on button "OK" at bounding box center [631, 460] width 35 height 22
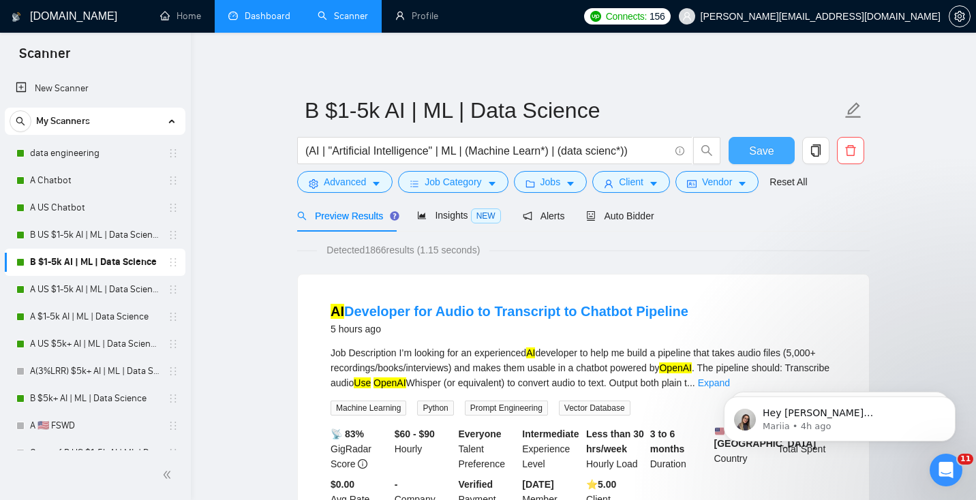
click at [761, 137] on button "Save" at bounding box center [762, 150] width 66 height 27
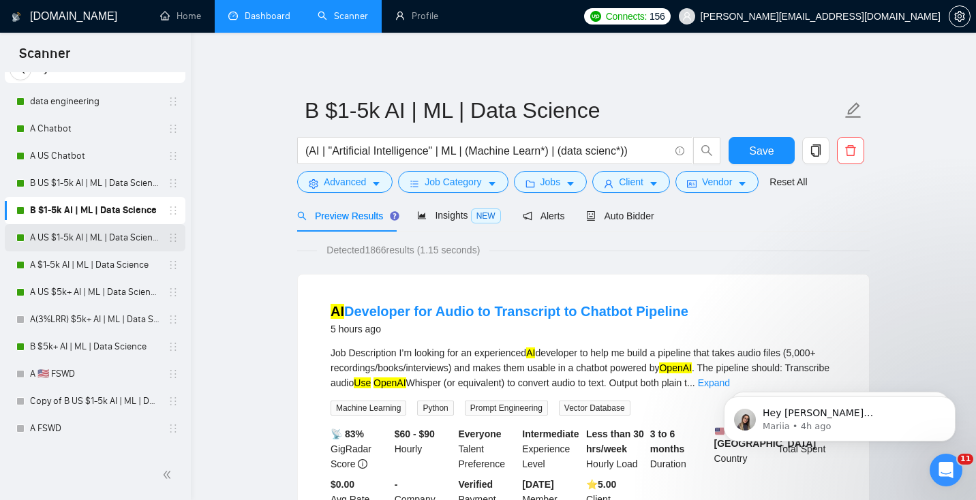
click at [83, 242] on link "A US $1-5k AI | ML | Data Science" at bounding box center [95, 237] width 130 height 27
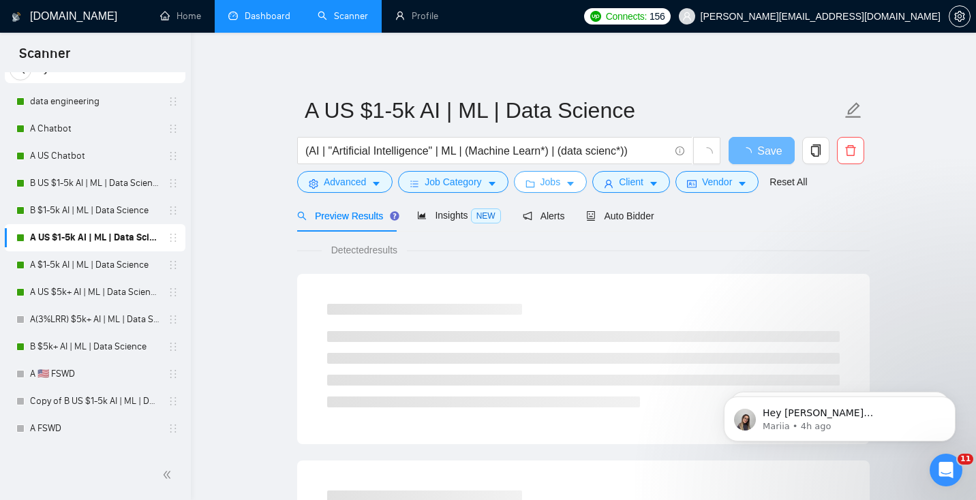
click at [559, 181] on span "Jobs" at bounding box center [550, 181] width 20 height 15
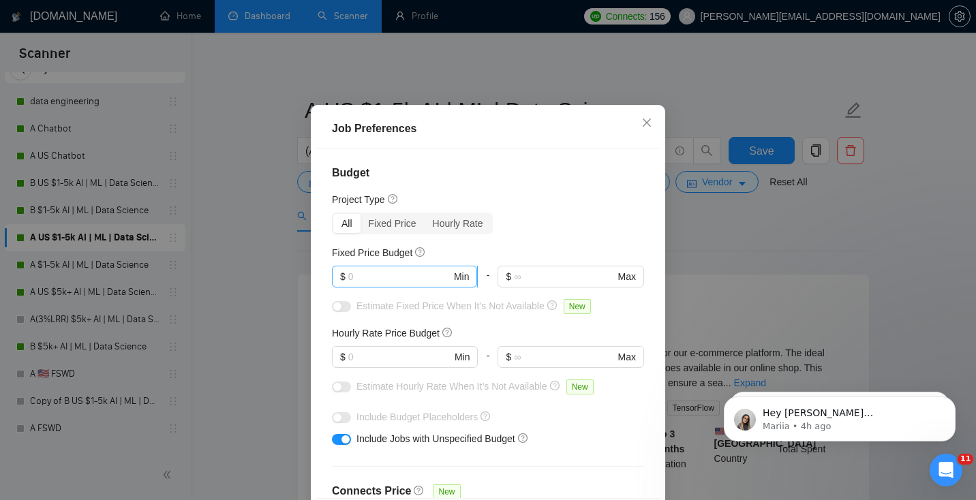
click at [391, 284] on input "text" at bounding box center [399, 276] width 103 height 15
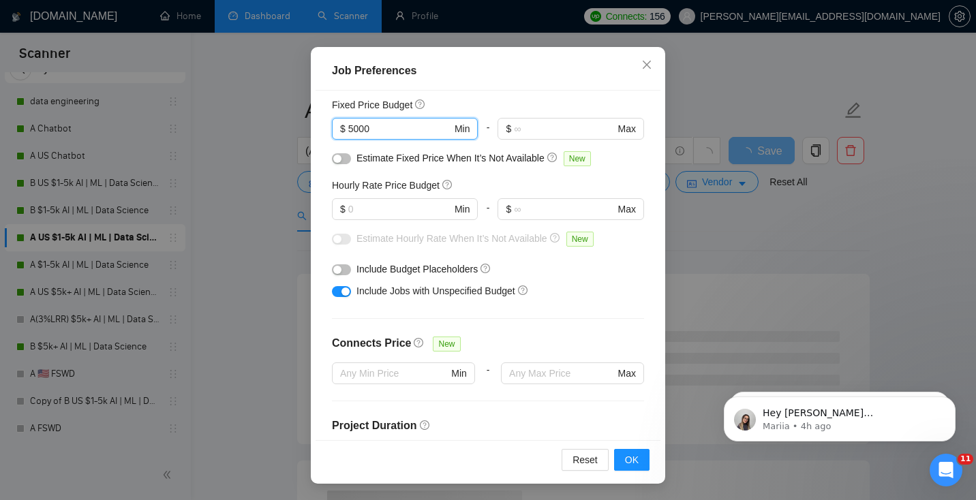
scroll to position [83, 0]
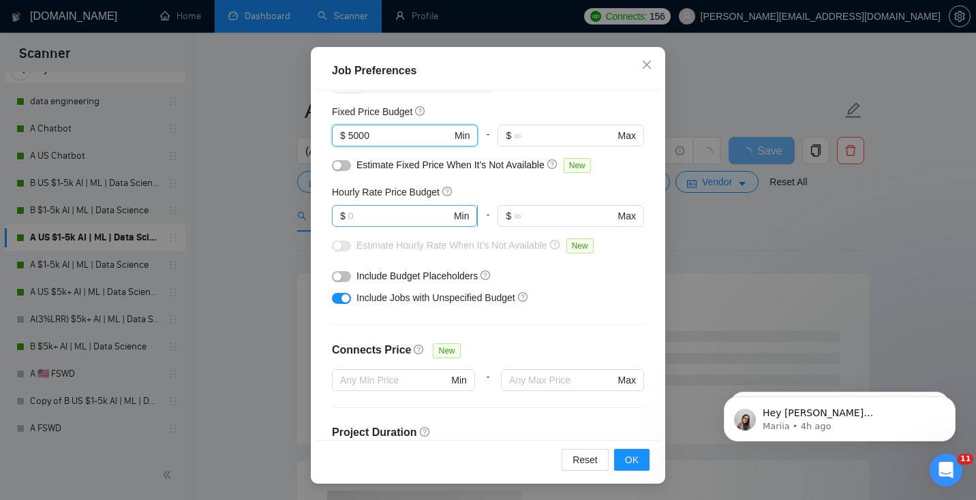
type input "5000"
click at [387, 214] on input "text" at bounding box center [399, 216] width 103 height 15
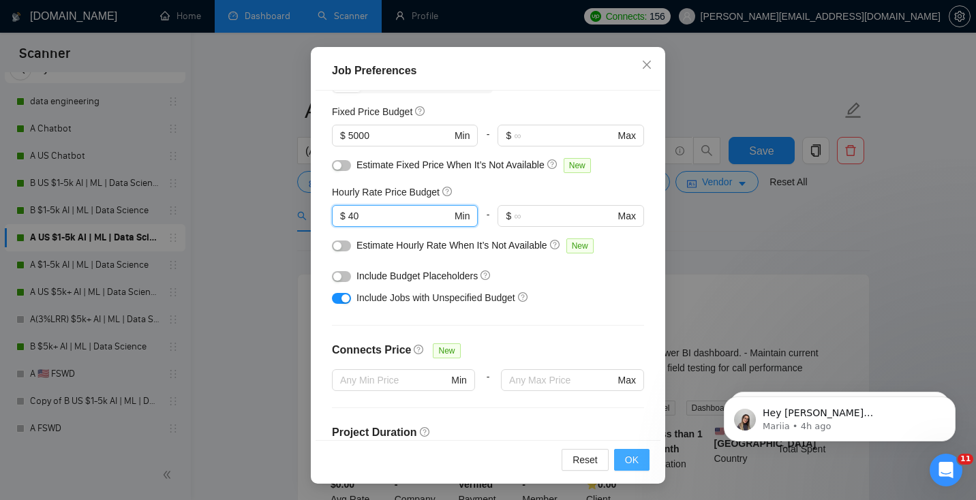
type input "40"
click at [627, 460] on span "OK" at bounding box center [632, 460] width 14 height 15
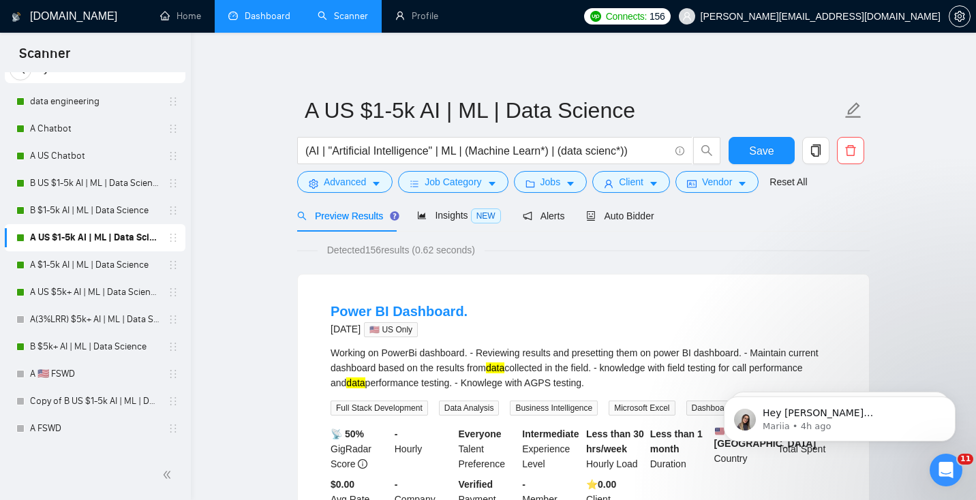
scroll to position [35, 0]
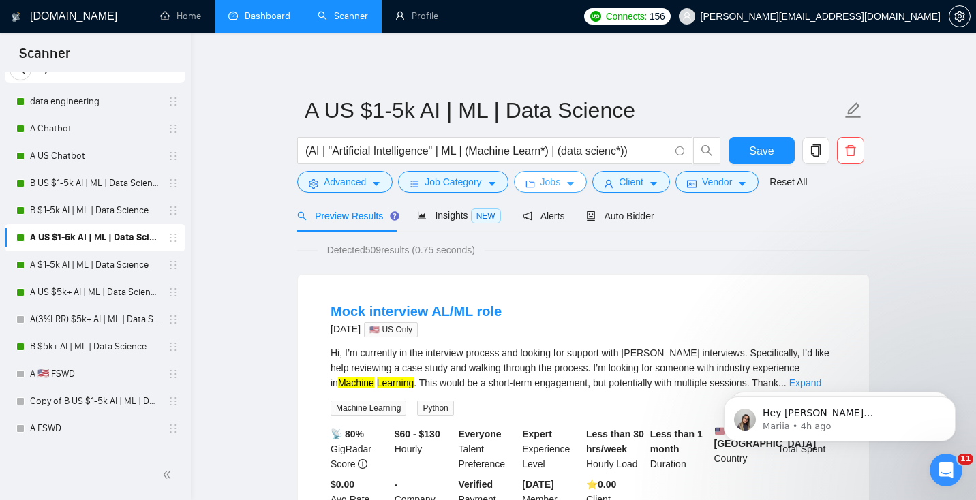
click at [561, 184] on span "Jobs" at bounding box center [550, 181] width 20 height 15
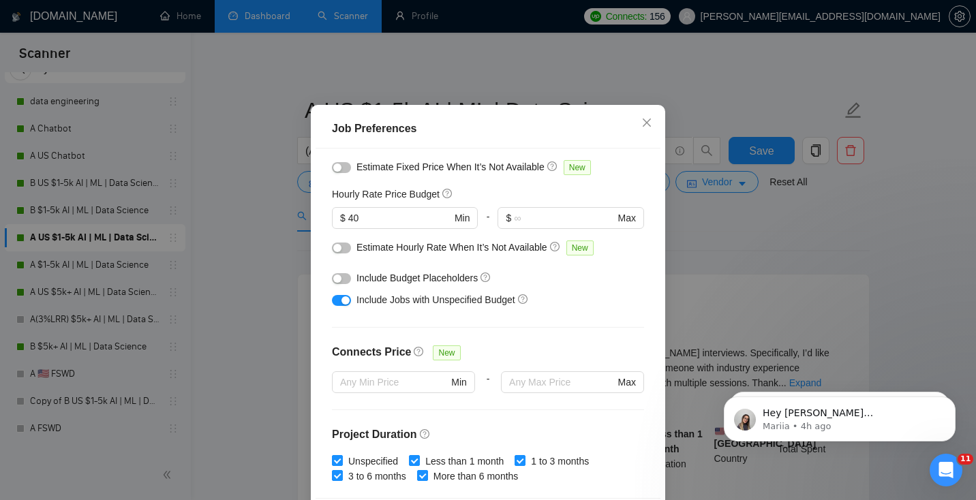
scroll to position [418, 0]
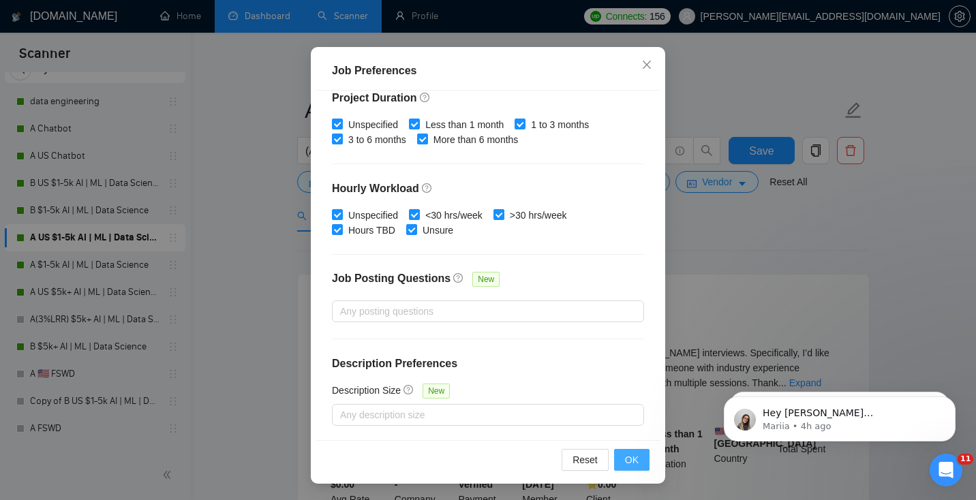
click at [647, 461] on button "OK" at bounding box center [631, 460] width 35 height 22
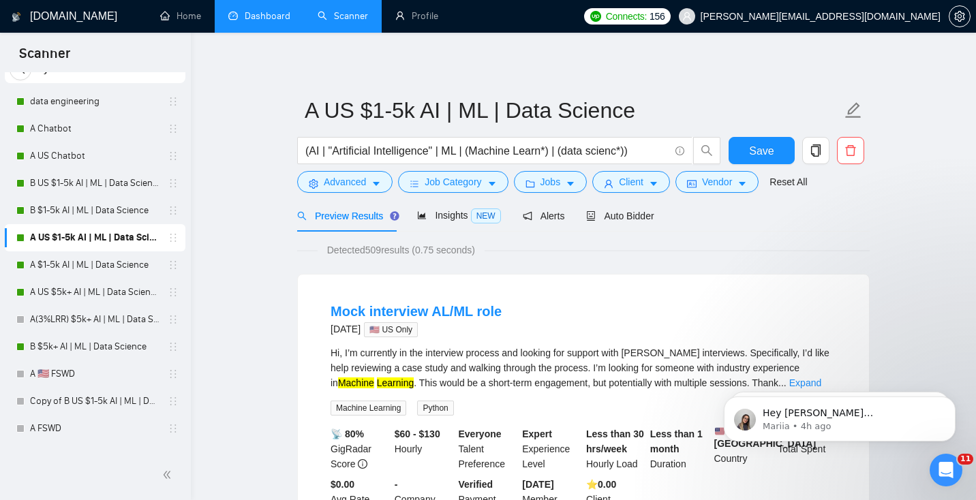
scroll to position [35, 0]
click at [763, 146] on span "Save" at bounding box center [761, 150] width 25 height 17
click at [57, 272] on link "A $1-5k AI | ML | Data Science" at bounding box center [95, 265] width 130 height 27
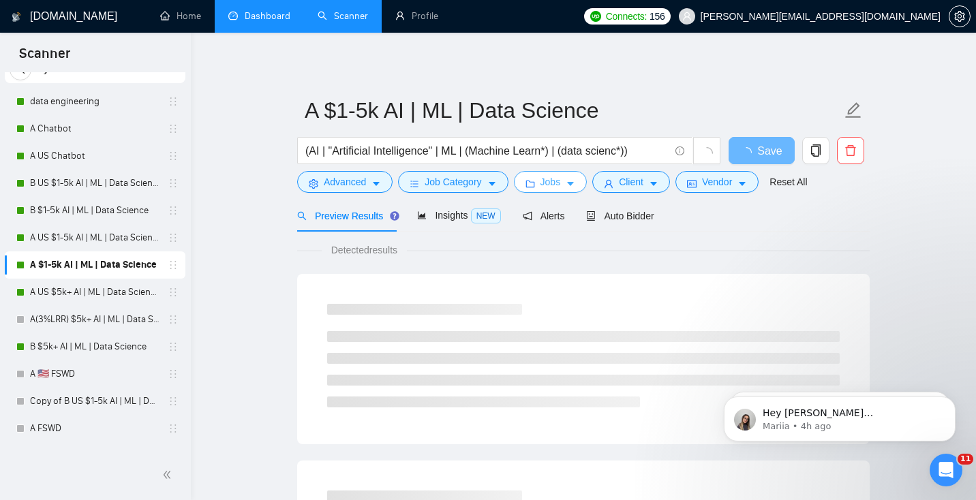
click at [561, 182] on span "Jobs" at bounding box center [550, 181] width 20 height 15
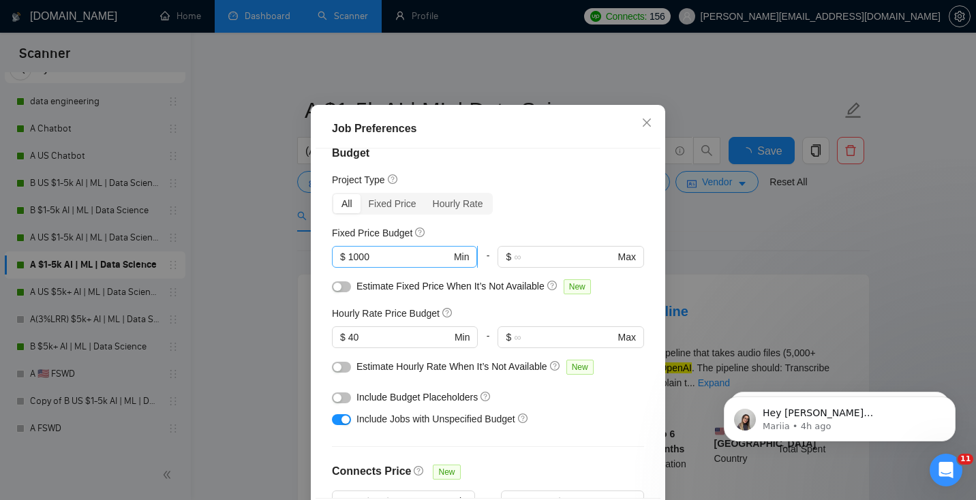
scroll to position [21, 0]
click at [395, 263] on input "1000" at bounding box center [399, 255] width 103 height 15
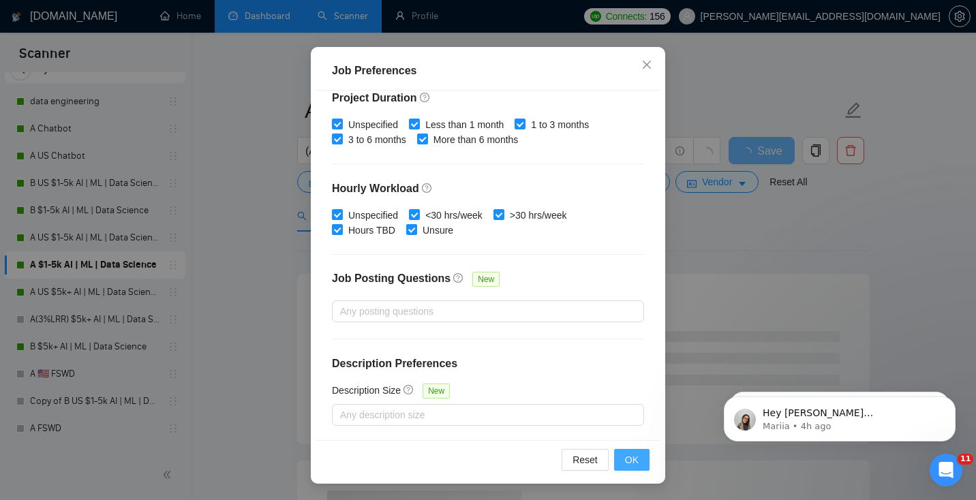
type input "5000"
click at [624, 456] on button "OK" at bounding box center [631, 460] width 35 height 22
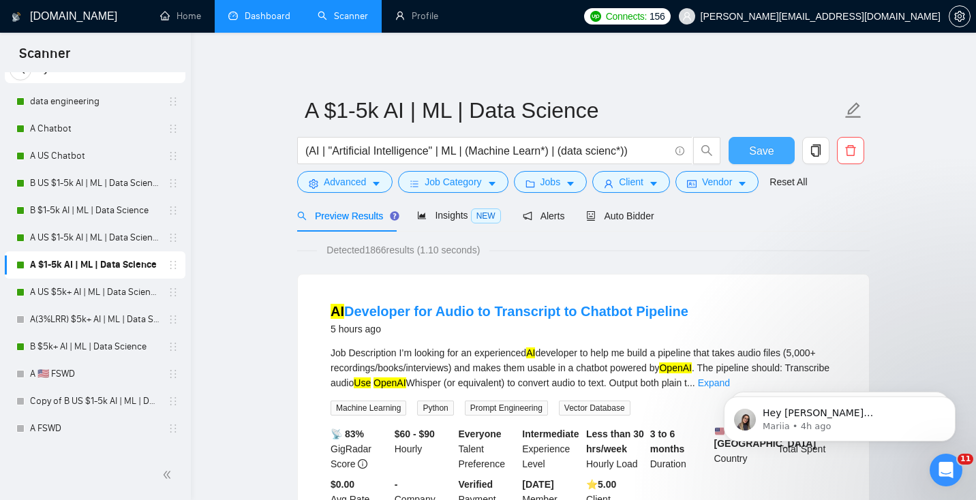
click at [756, 144] on span "Save" at bounding box center [761, 150] width 25 height 17
click at [80, 290] on link "A US $5k+ AI | ML | Data Science" at bounding box center [95, 292] width 130 height 27
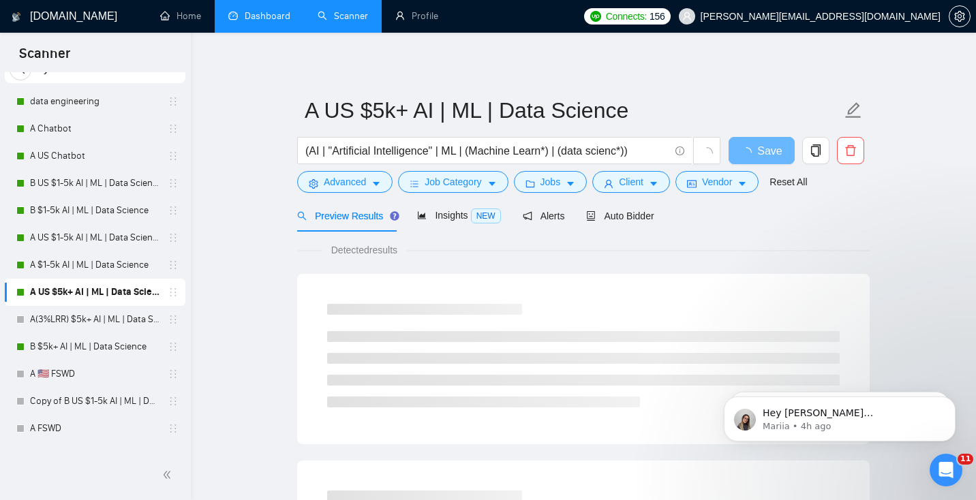
click at [566, 195] on form "A US $5k+ AI | ML | Data Science (AI | "Artificial Intelligence" | ML | (Machin…" at bounding box center [583, 144] width 573 height 111
click at [561, 184] on span "Jobs" at bounding box center [550, 181] width 20 height 15
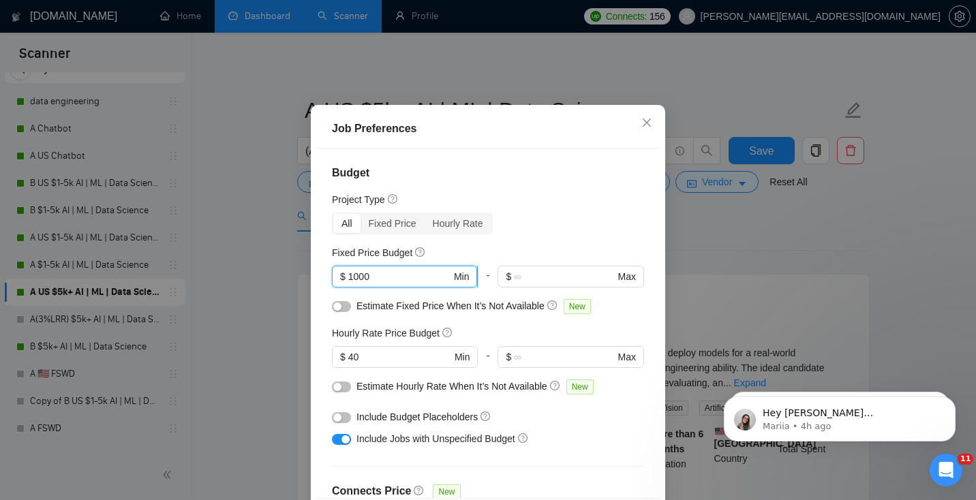
click at [368, 284] on input "1000" at bounding box center [399, 276] width 103 height 15
type input "5000"
click at [530, 275] on div "Budget Project Type All Fixed Price Hourly Rate Fixed Price Budget $ 5000 Min -…" at bounding box center [488, 324] width 345 height 350
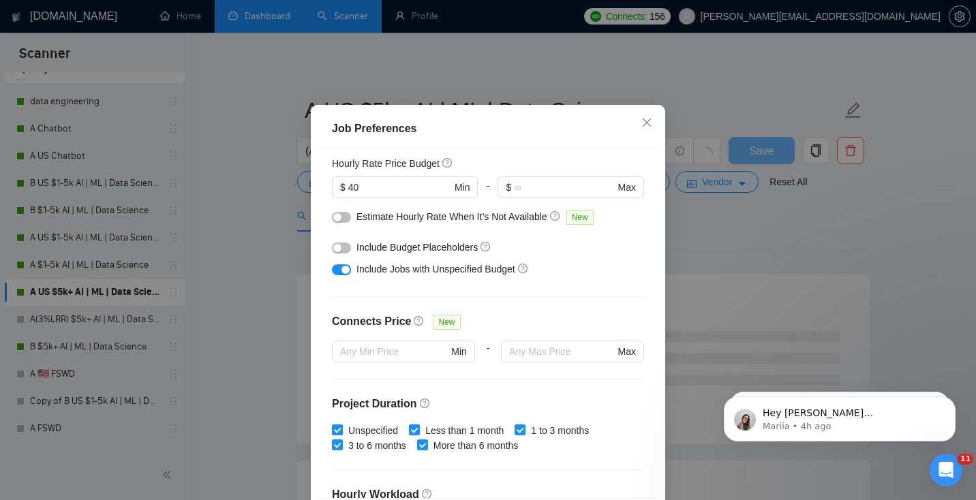
scroll to position [418, 0]
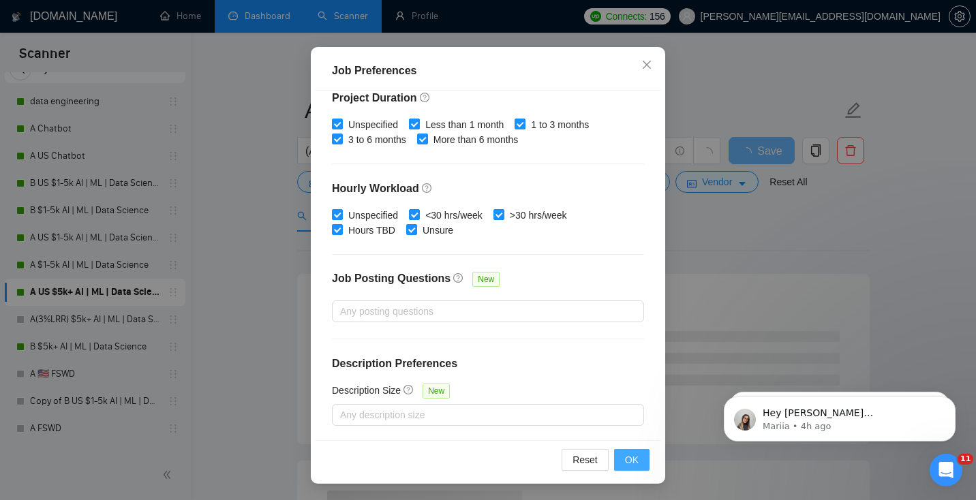
click at [641, 467] on button "OK" at bounding box center [631, 460] width 35 height 22
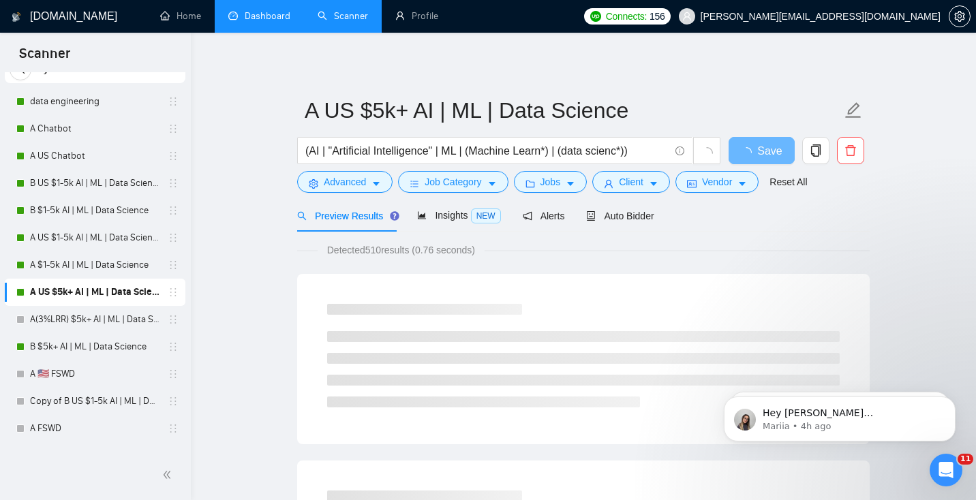
scroll to position [35, 0]
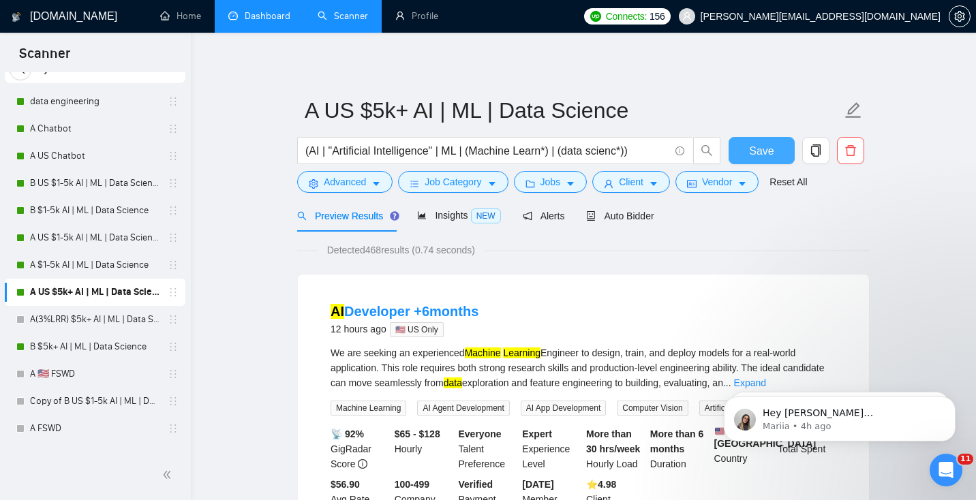
click at [771, 151] on span "Save" at bounding box center [761, 150] width 25 height 17
click at [555, 179] on span "Jobs" at bounding box center [550, 181] width 20 height 15
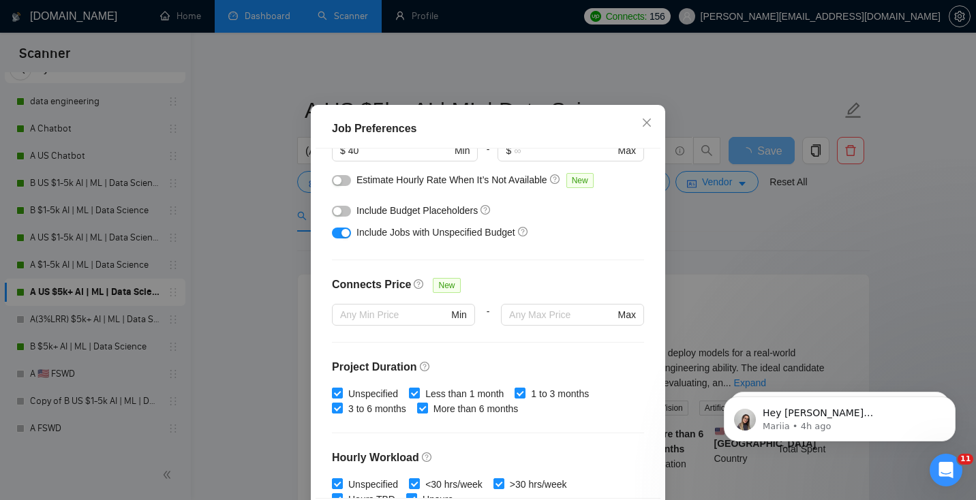
scroll to position [0, 0]
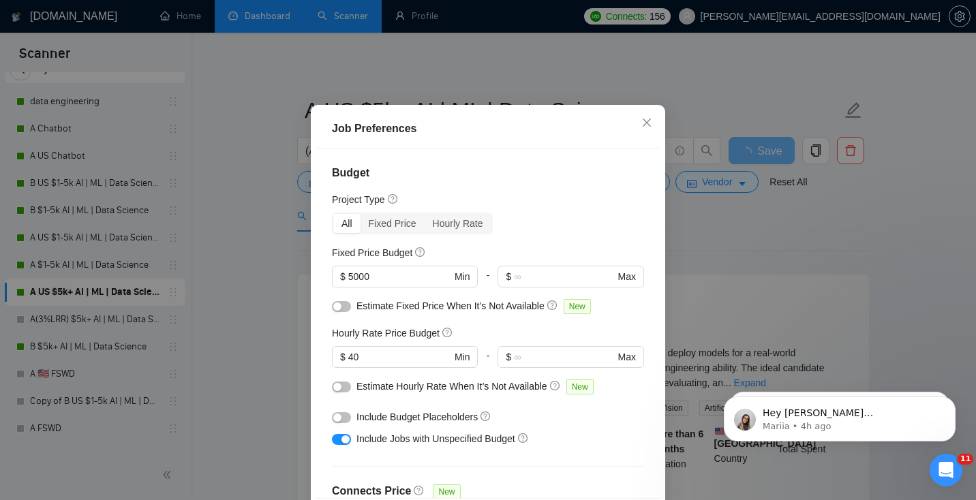
click at [725, 243] on div "Job Preferences Budget Project Type All Fixed Price Hourly Rate Fixed Price Bud…" at bounding box center [488, 250] width 976 height 500
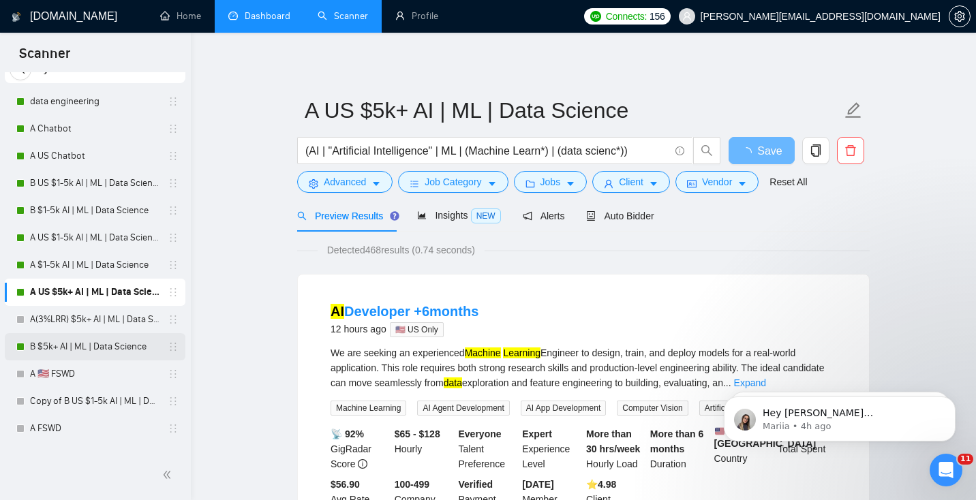
click at [75, 352] on link "B $5k+ AI | ML | Data Science" at bounding box center [95, 346] width 130 height 27
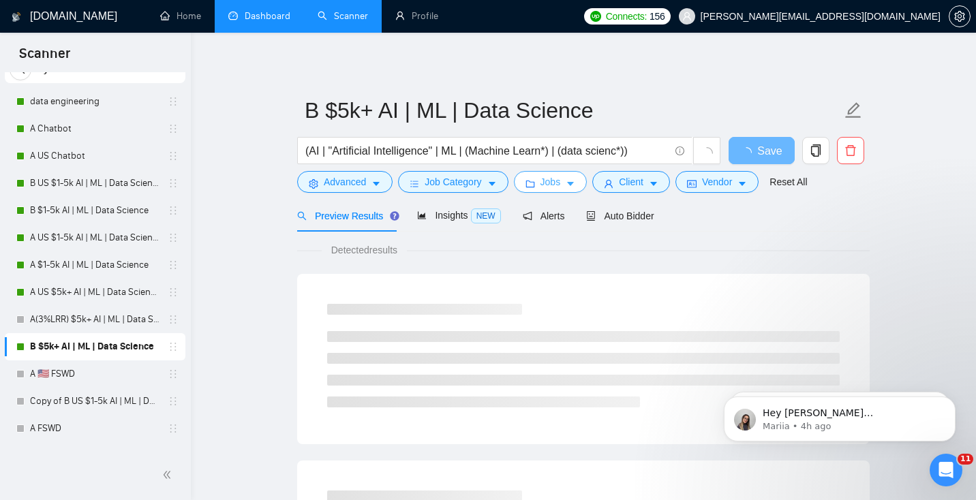
click at [561, 177] on span "Jobs" at bounding box center [550, 181] width 20 height 15
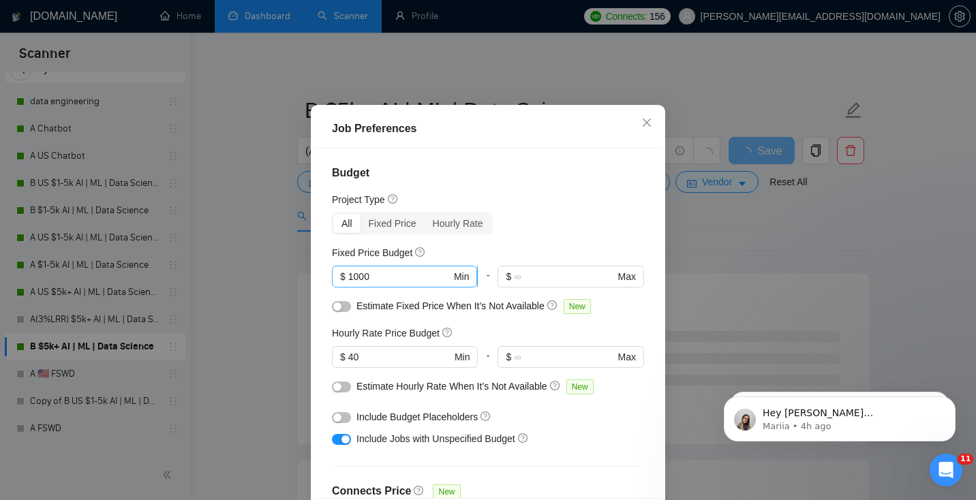
click at [372, 284] on input "1000" at bounding box center [399, 276] width 103 height 15
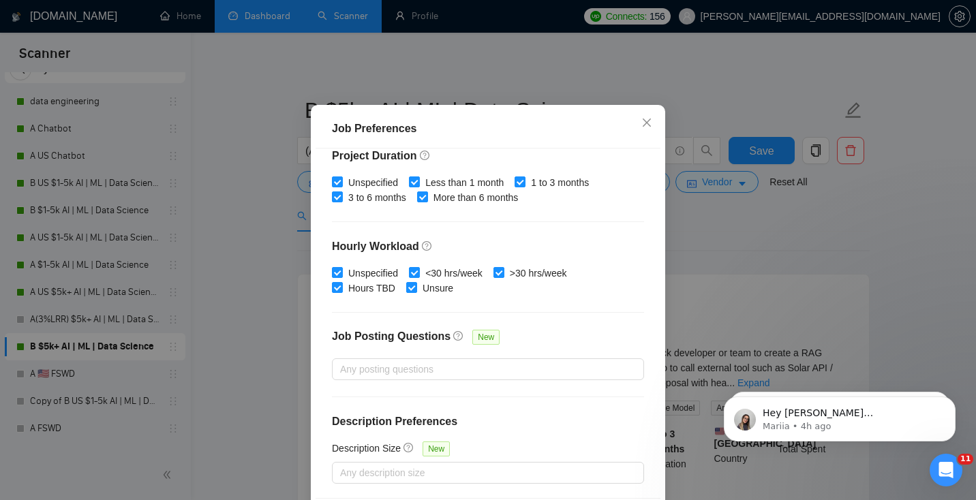
scroll to position [93, 0]
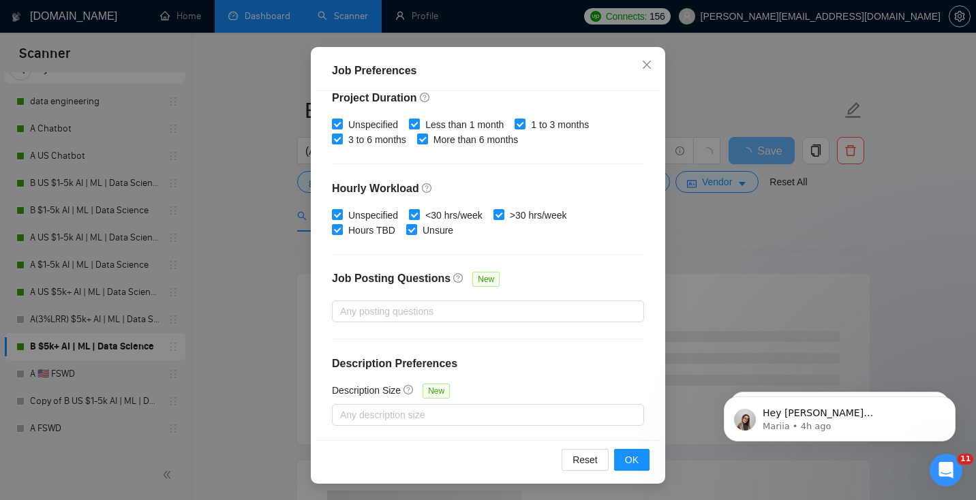
type input "5000"
click at [625, 472] on div "Reset OK" at bounding box center [488, 459] width 345 height 39
click at [633, 461] on span "OK" at bounding box center [632, 460] width 14 height 15
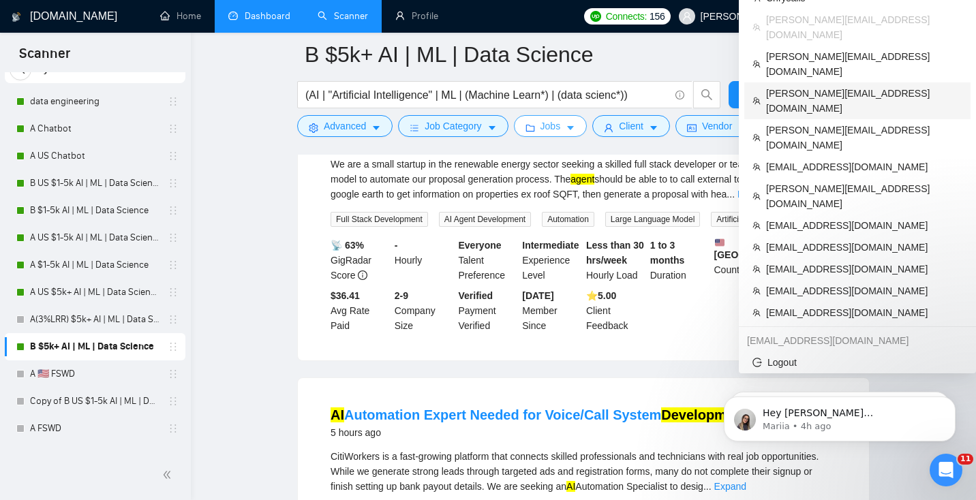
scroll to position [194, 0]
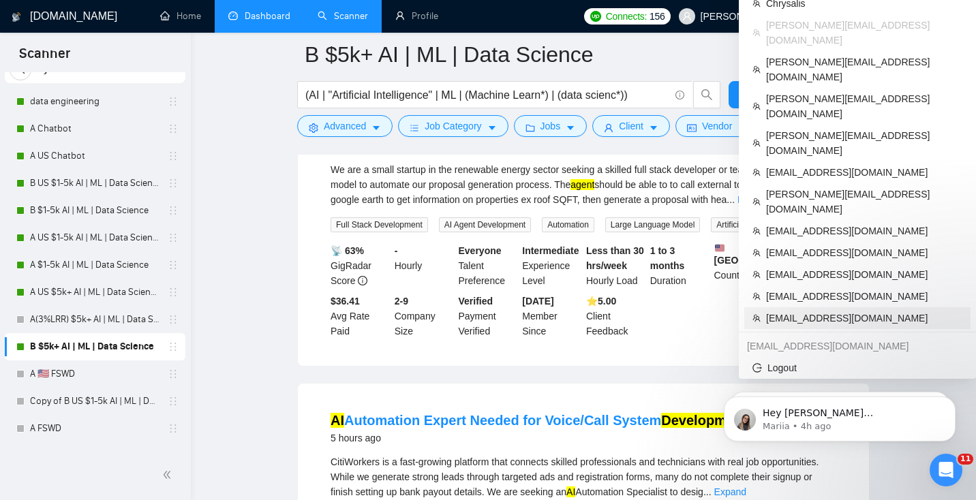
drag, startPoint x: 799, startPoint y: 226, endPoint x: 654, endPoint y: 80, distance: 205.8
click at [799, 311] on span "[EMAIL_ADDRESS][DOMAIN_NAME]" at bounding box center [864, 318] width 196 height 15
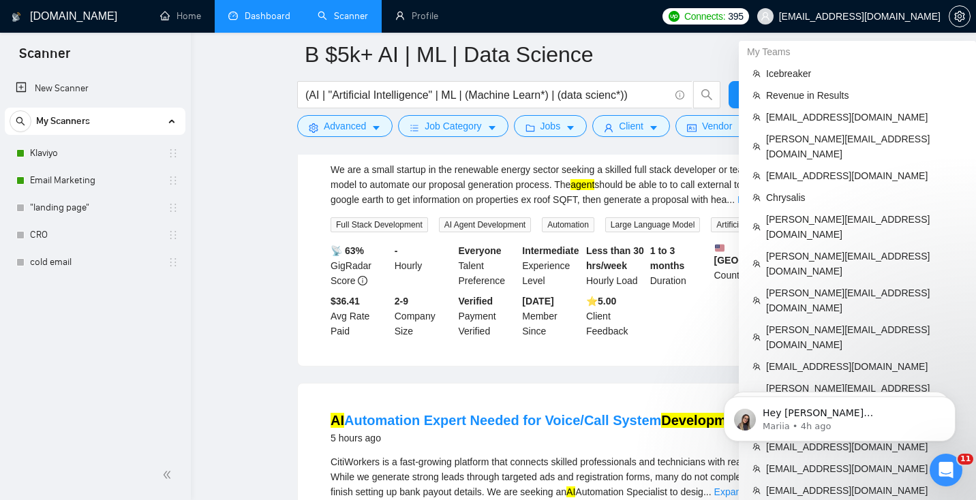
scroll to position [0, 0]
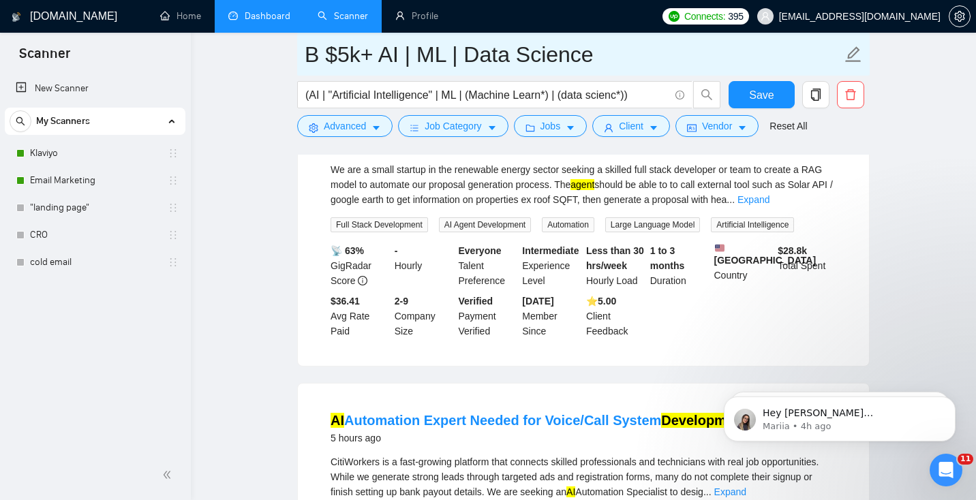
click at [679, 60] on input "B $5k+ AI | ML | Data Science" at bounding box center [573, 54] width 537 height 34
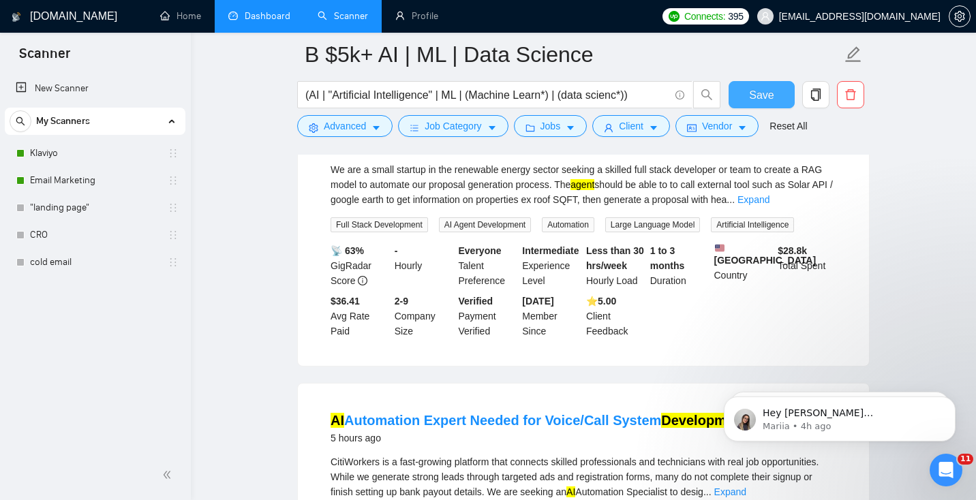
click at [763, 94] on span "Save" at bounding box center [761, 95] width 25 height 17
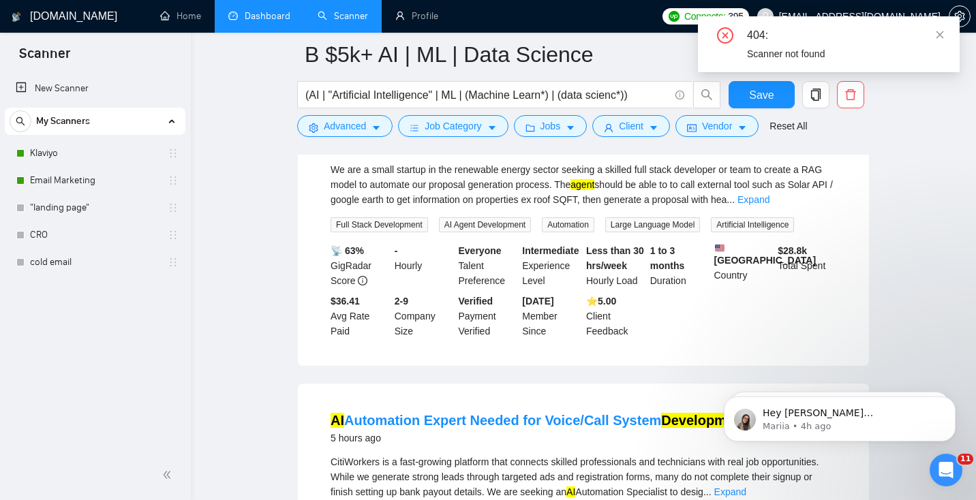
click at [939, 27] on div "404: Scanner not found" at bounding box center [829, 44] width 262 height 56
click at [948, 31] on div "404: Scanner not found" at bounding box center [829, 44] width 262 height 56
click at [942, 31] on icon "close" at bounding box center [940, 35] width 10 height 10
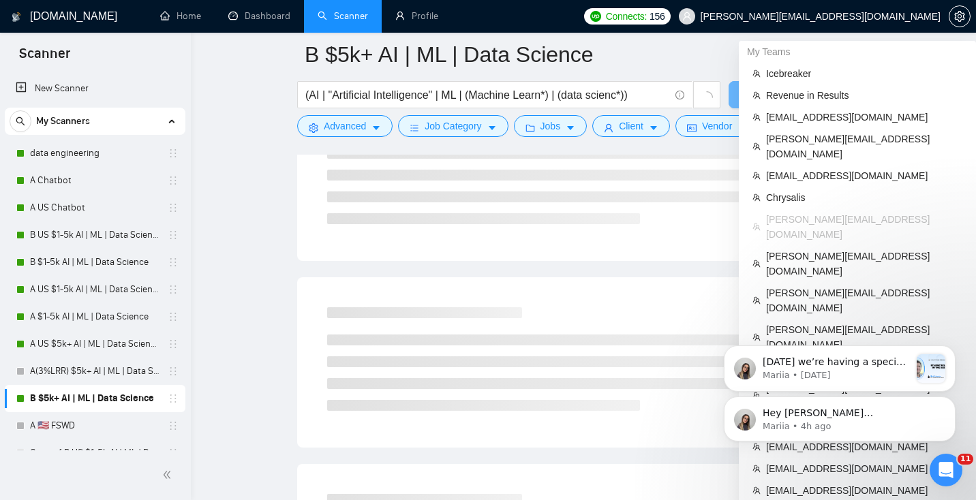
click at [772, 425] on p "Mariia • 4h ago" at bounding box center [851, 427] width 176 height 12
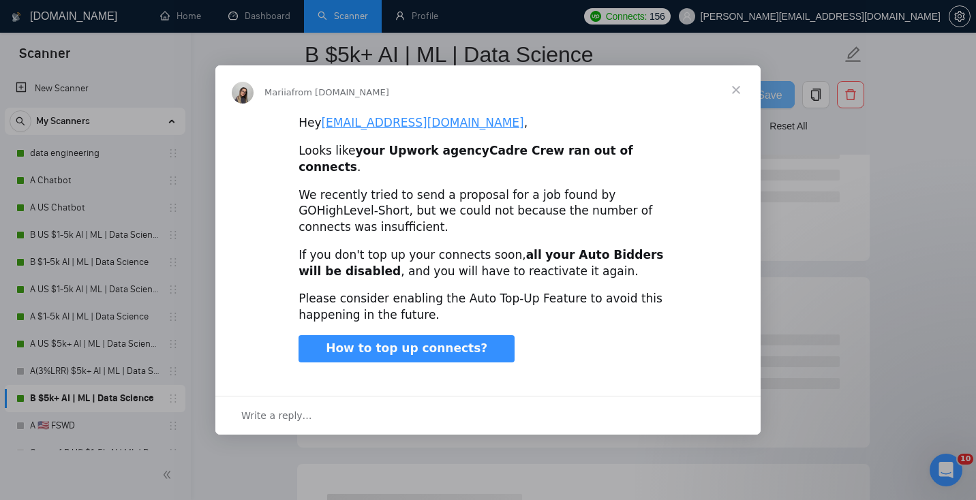
click at [736, 99] on span "Close" at bounding box center [736, 89] width 49 height 49
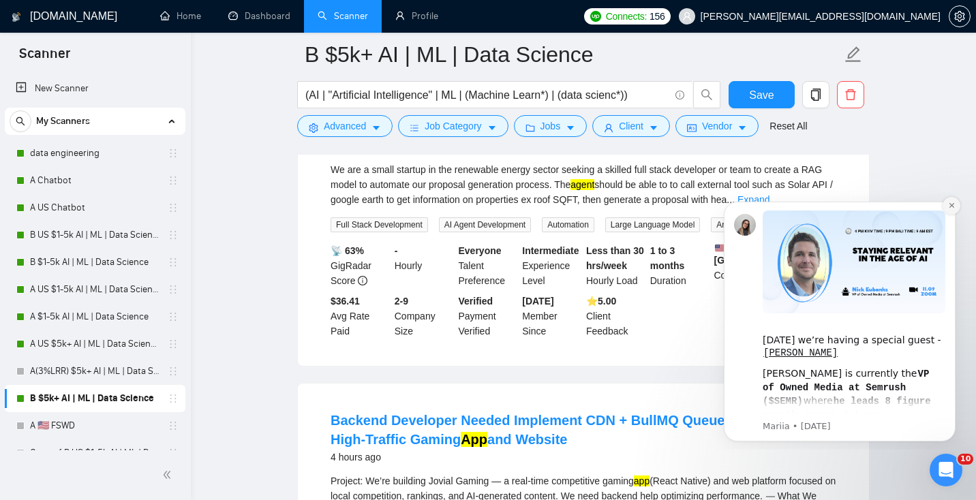
click at [950, 205] on icon "Dismiss notification" at bounding box center [951, 205] width 7 height 7
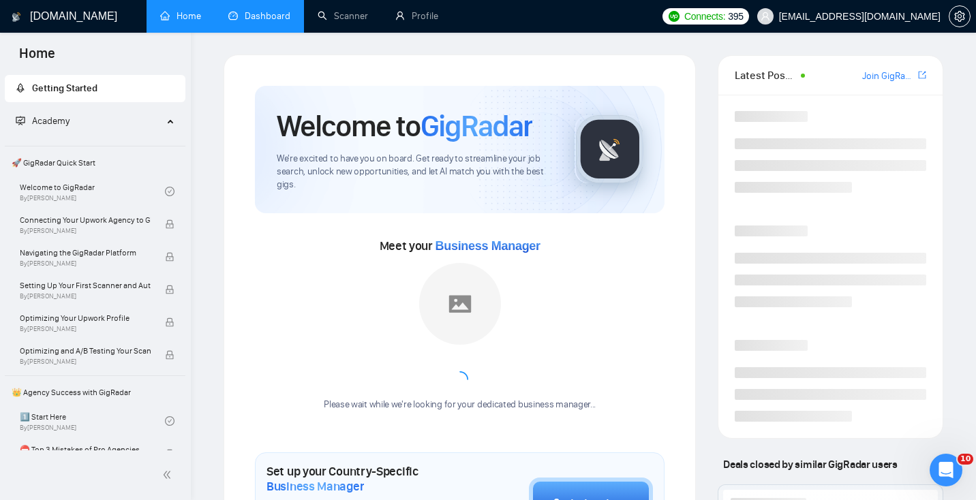
click at [271, 20] on link "Dashboard" at bounding box center [259, 16] width 62 height 12
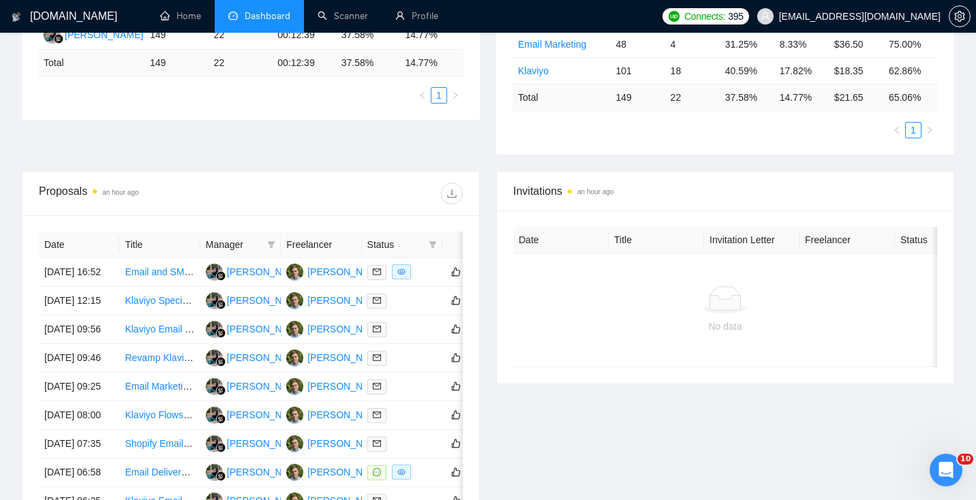
scroll to position [308, 0]
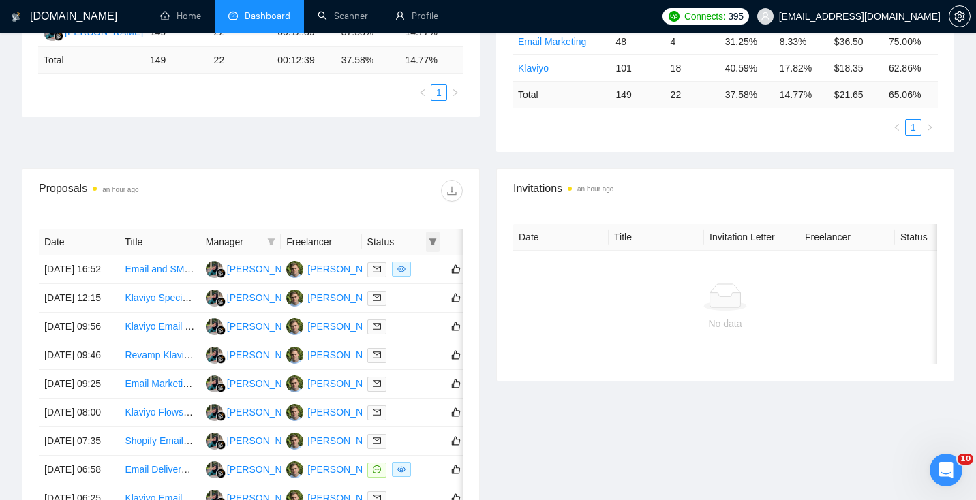
click at [430, 241] on icon "filter" at bounding box center [433, 242] width 8 height 8
click at [387, 267] on span "Chat" at bounding box center [390, 267] width 26 height 11
checkbox input "true"
click at [417, 314] on span "OK" at bounding box center [422, 316] width 14 height 15
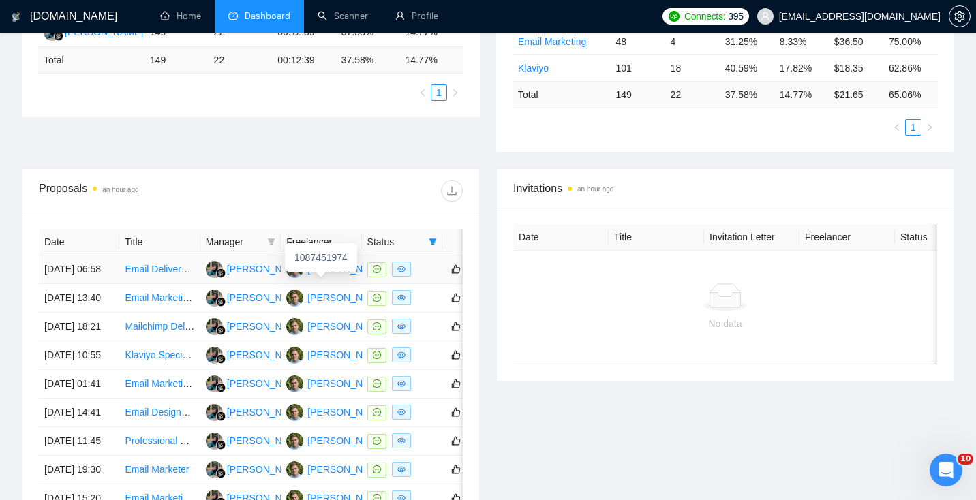
click at [341, 277] on div "[PERSON_NAME]" at bounding box center [346, 269] width 78 height 15
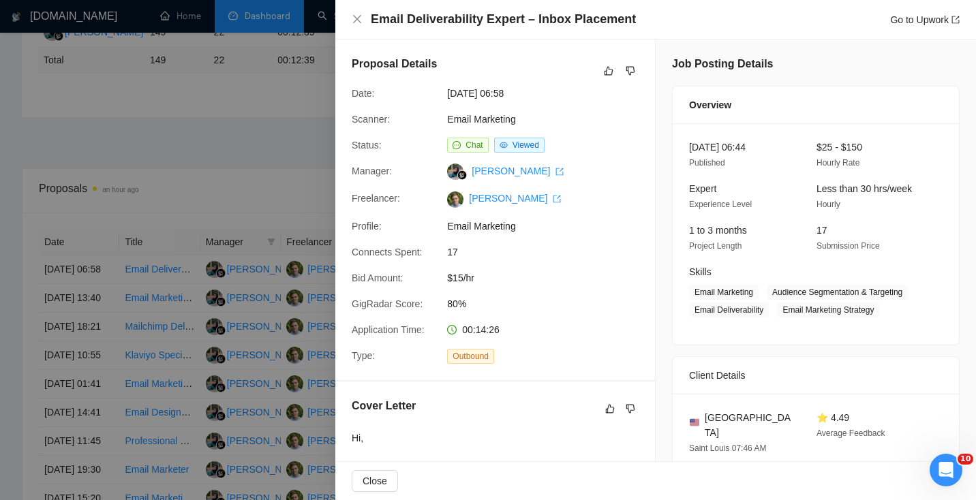
click at [282, 181] on div at bounding box center [488, 250] width 976 height 500
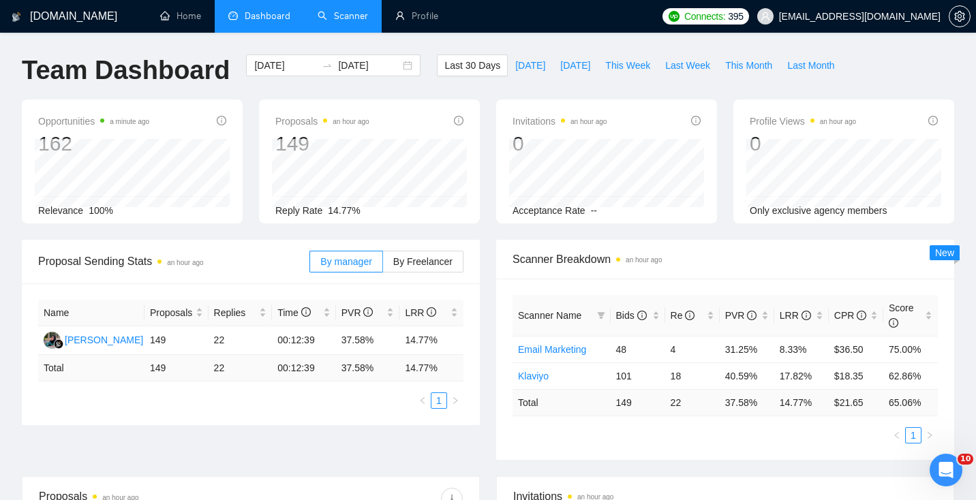
click at [354, 14] on link "Scanner" at bounding box center [343, 16] width 50 height 12
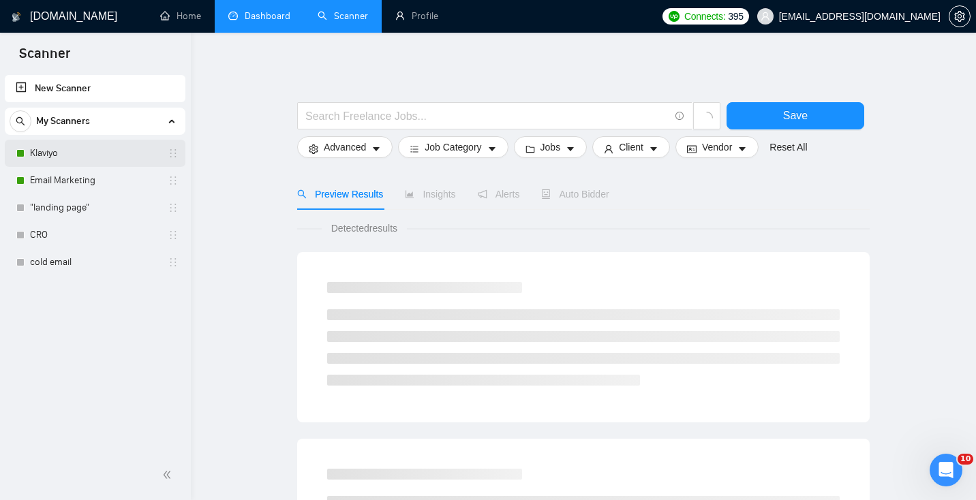
click at [64, 159] on link "Klaviyo" at bounding box center [95, 153] width 130 height 27
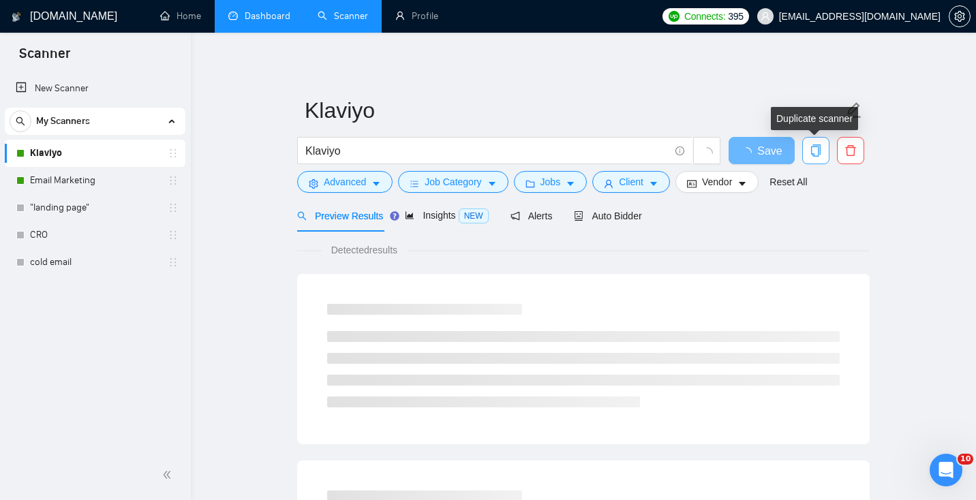
click at [807, 149] on span "copy" at bounding box center [816, 150] width 26 height 12
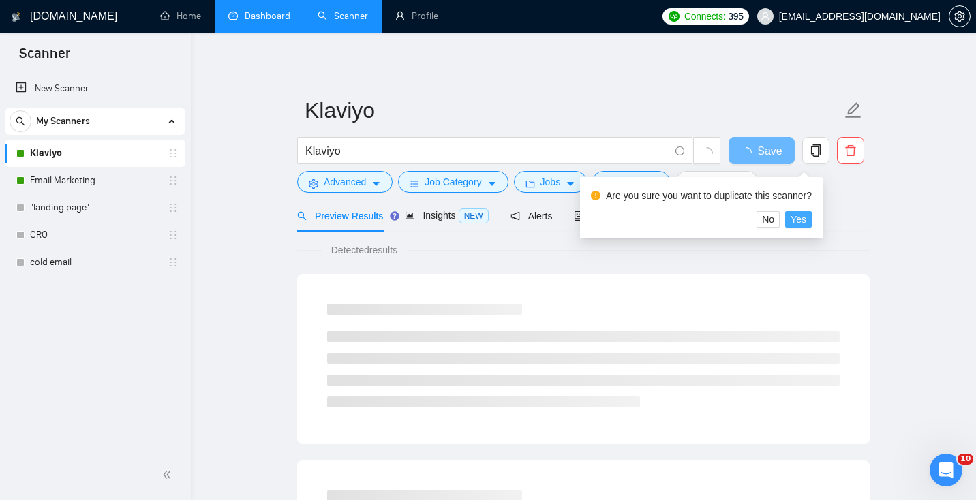
click at [804, 222] on span "Yes" at bounding box center [799, 219] width 16 height 15
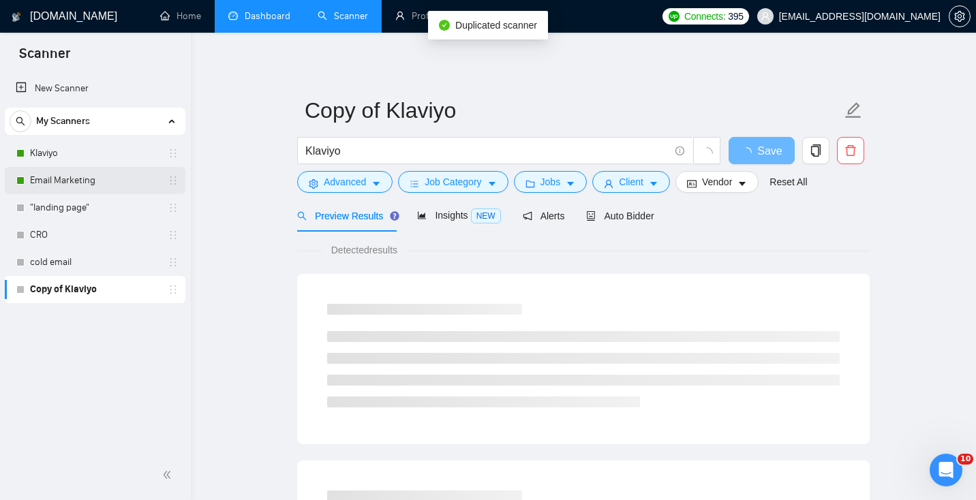
click at [112, 184] on link "Email Marketing" at bounding box center [95, 180] width 130 height 27
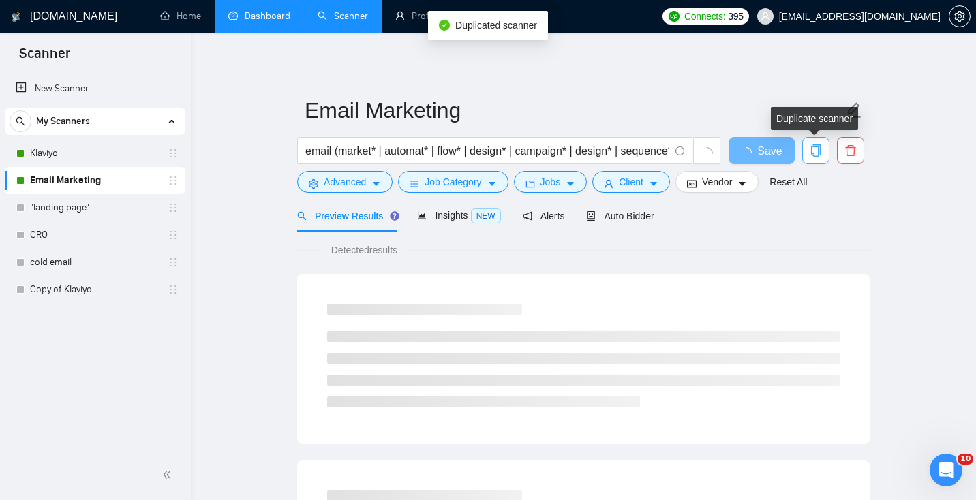
click at [818, 149] on icon "copy" at bounding box center [816, 150] width 10 height 12
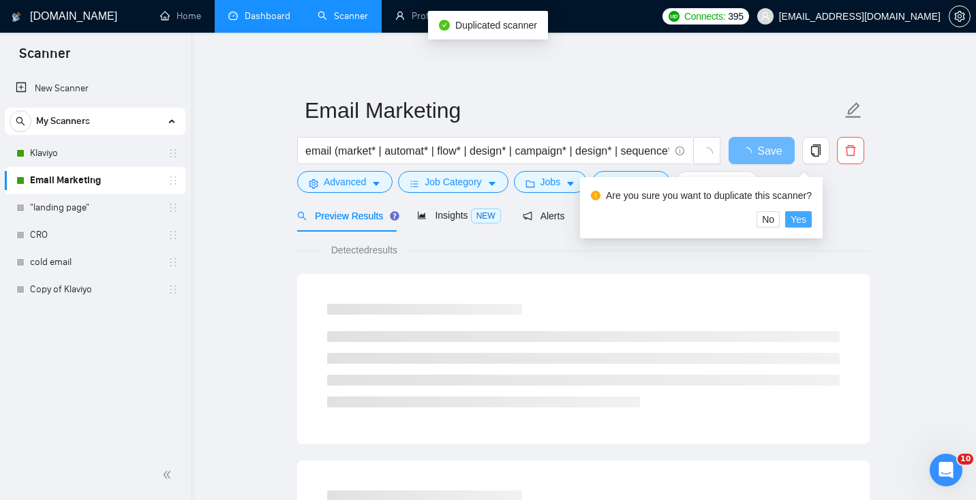
click at [806, 218] on span "Yes" at bounding box center [799, 219] width 16 height 15
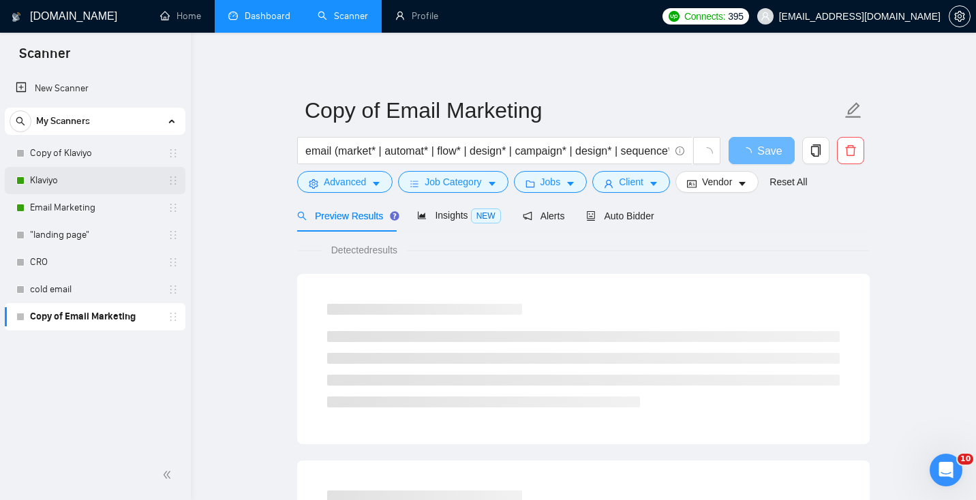
drag, startPoint x: 179, startPoint y: 318, endPoint x: 180, endPoint y: 174, distance: 144.5
click at [180, 174] on div "Copy of [PERSON_NAME] Email Marketing "landing page" CRO cold email Copy of Ema…" at bounding box center [95, 235] width 181 height 191
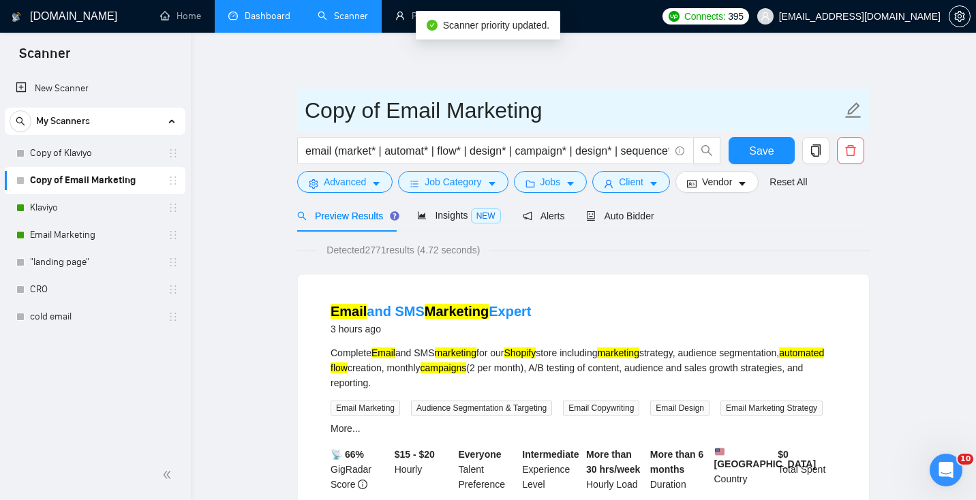
drag, startPoint x: 378, startPoint y: 106, endPoint x: 220, endPoint y: 103, distance: 158.2
type input "B Email Marketing"
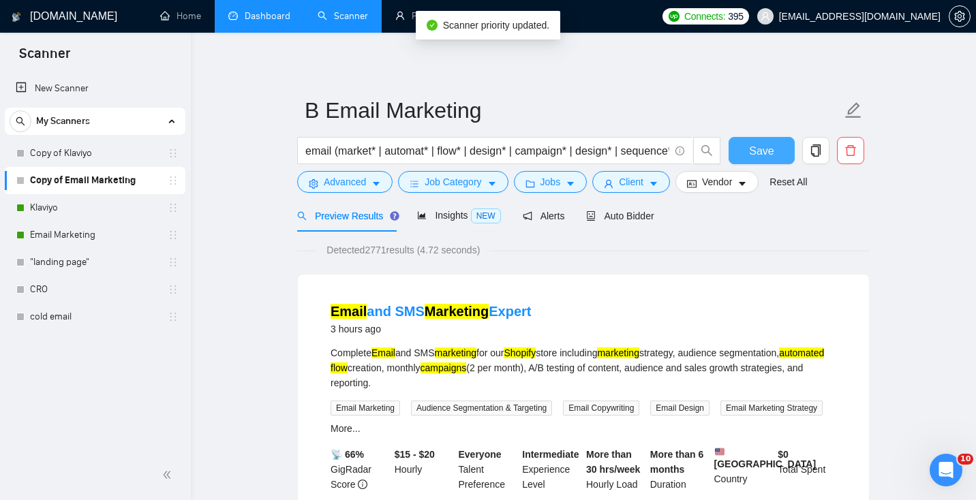
click at [774, 148] on button "Save" at bounding box center [762, 150] width 66 height 27
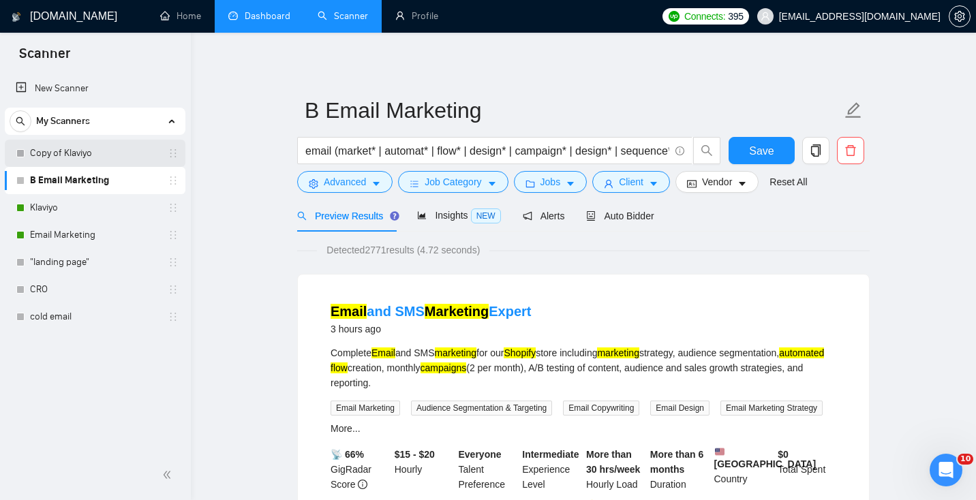
click at [67, 153] on link "Copy of Klaviyo" at bounding box center [95, 153] width 130 height 27
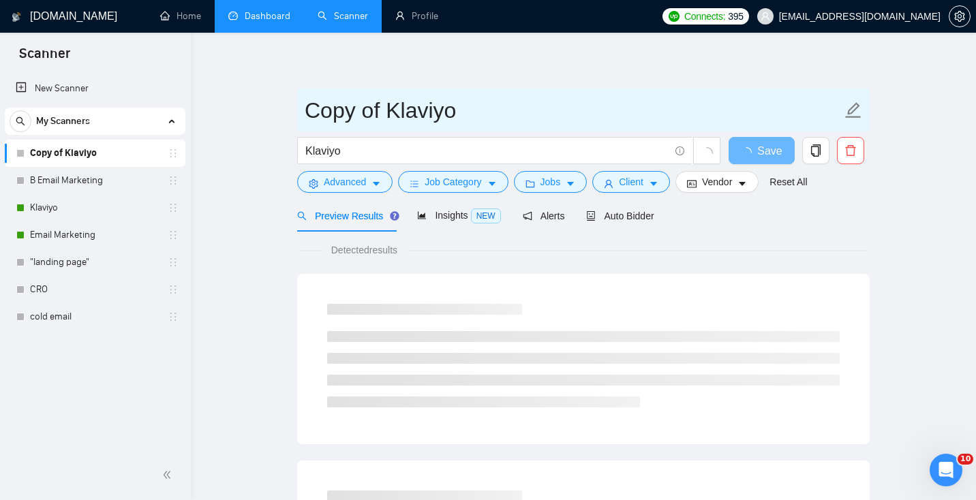
drag, startPoint x: 380, startPoint y: 108, endPoint x: 243, endPoint y: 108, distance: 137.0
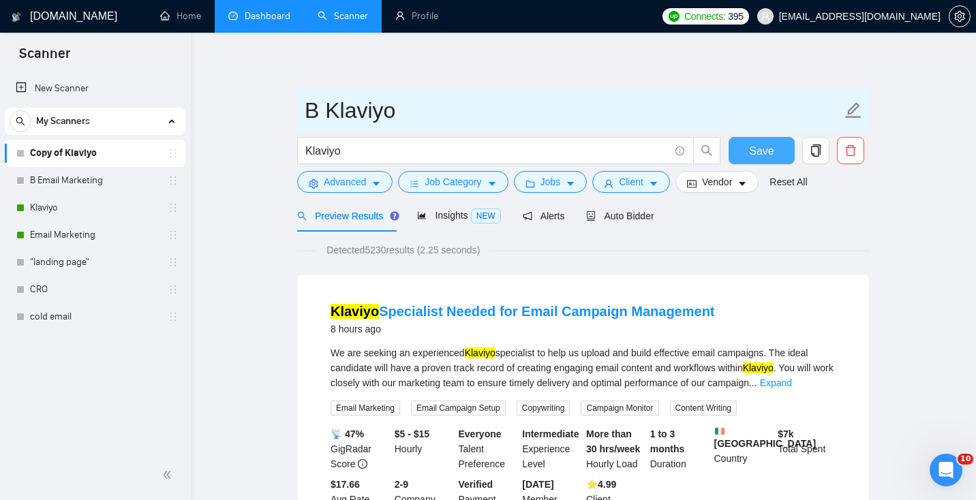
type input "B Klaviyo"
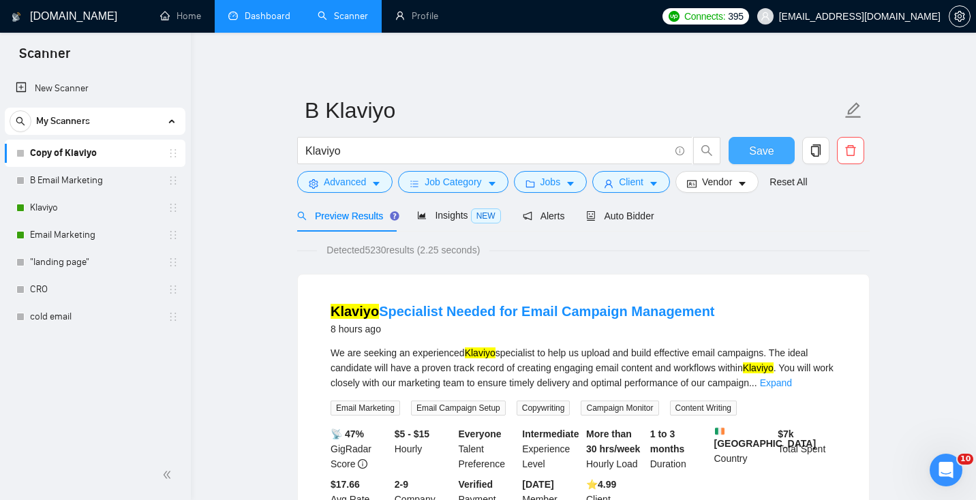
click at [759, 151] on span "Save" at bounding box center [761, 150] width 25 height 17
click at [621, 219] on span "Auto Bidder" at bounding box center [619, 216] width 67 height 11
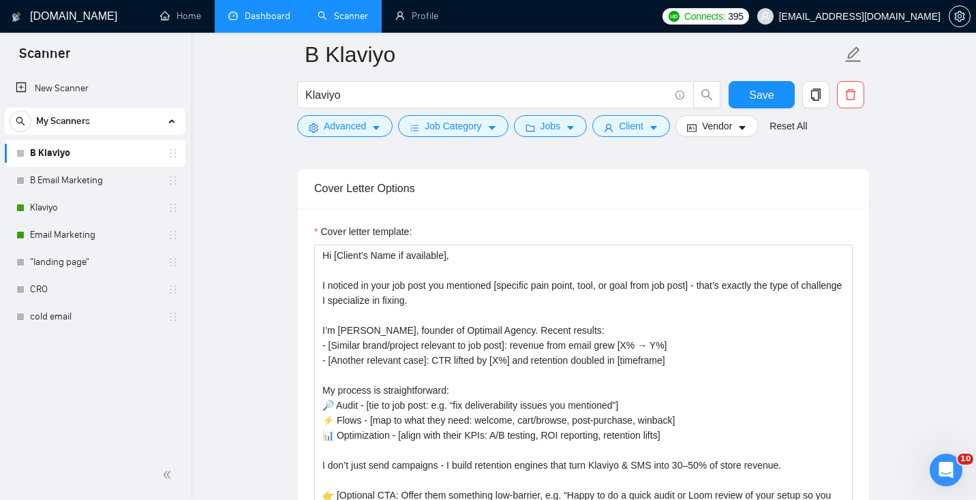
scroll to position [14, 0]
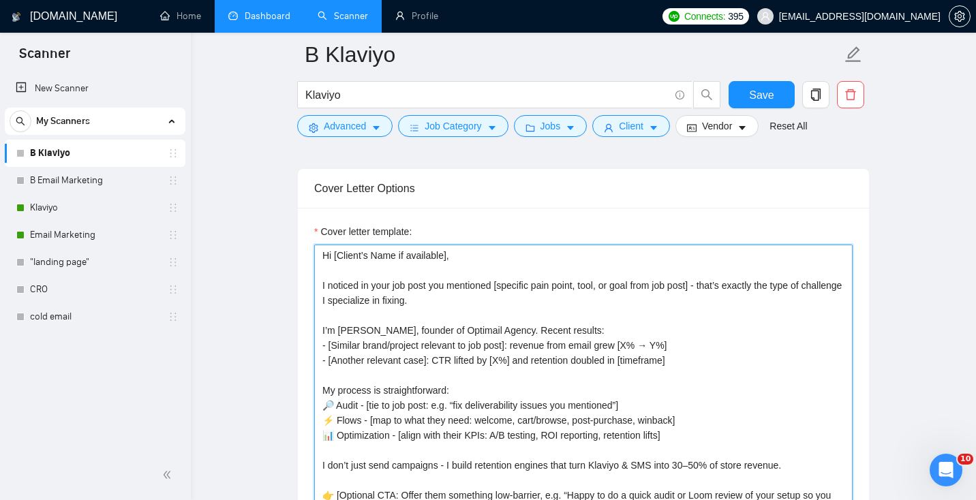
click at [534, 395] on textarea "Hi [Client’s Name if available], I noticed in your job post you mentioned [spec…" at bounding box center [583, 398] width 538 height 307
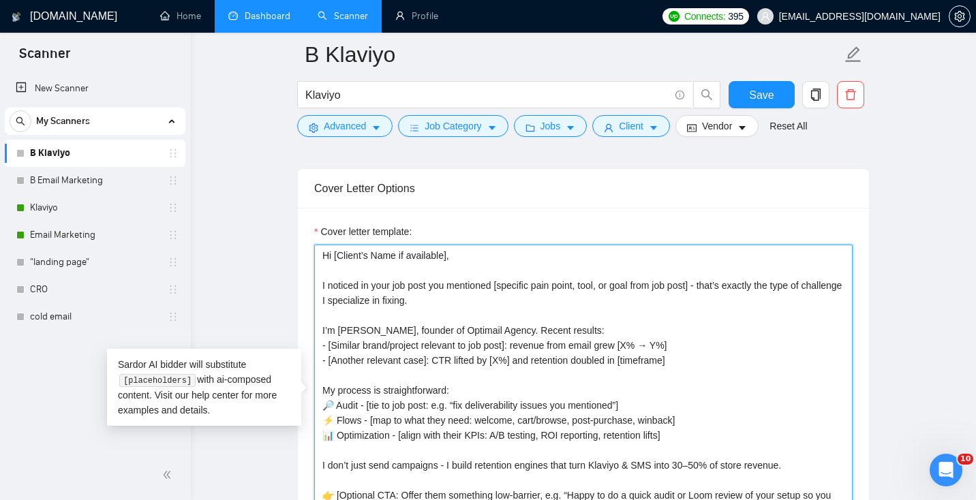
paste textarea "], I noticed you mentioned [pain point] — that’s exactly what I solve. At [GEOG…"
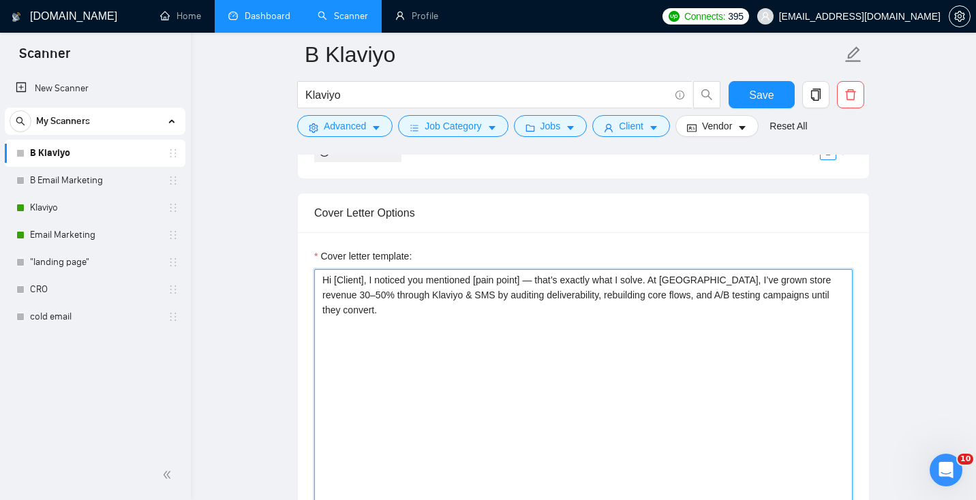
scroll to position [1502, 0]
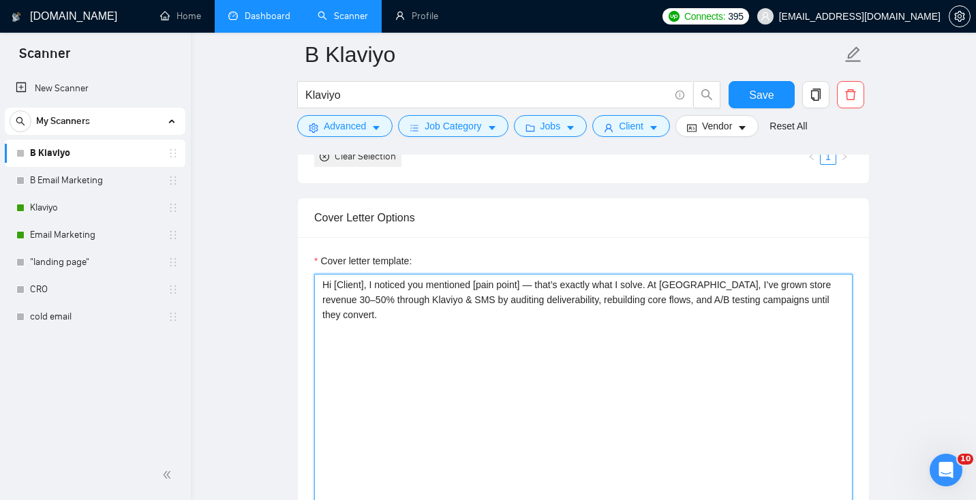
click at [363, 282] on textarea "Hi [Client], I noticed you mentioned [pain point] — that’s exactly what I solve…" at bounding box center [583, 427] width 538 height 307
click at [566, 286] on textarea "Hi [Client name], I noticed you mentioned [pain point] — that’s exactly what I …" at bounding box center [583, 427] width 538 height 307
click at [474, 321] on textarea "Hi [Client name], I noticed you mentioned [pain point] - that’s exactly what I …" at bounding box center [583, 427] width 538 height 307
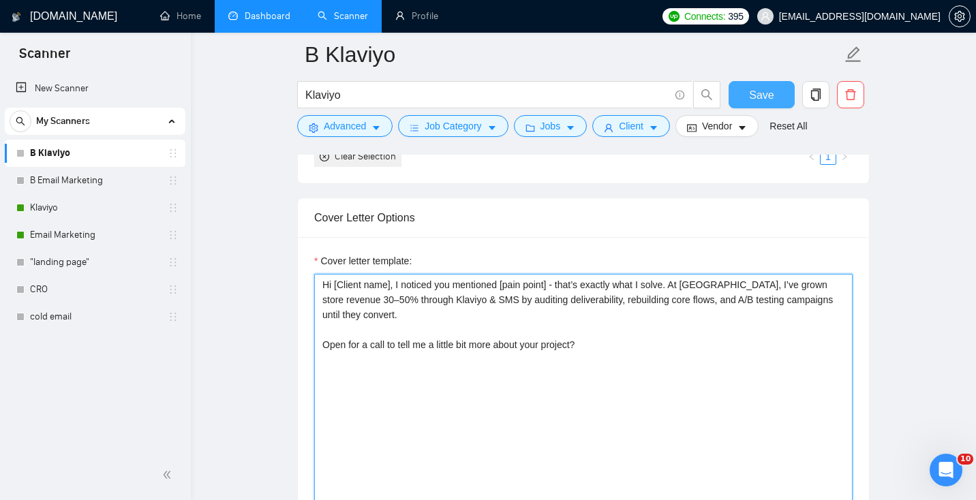
type textarea "Hi [Client name], I noticed you mentioned [pain point] - that’s exactly what I …"
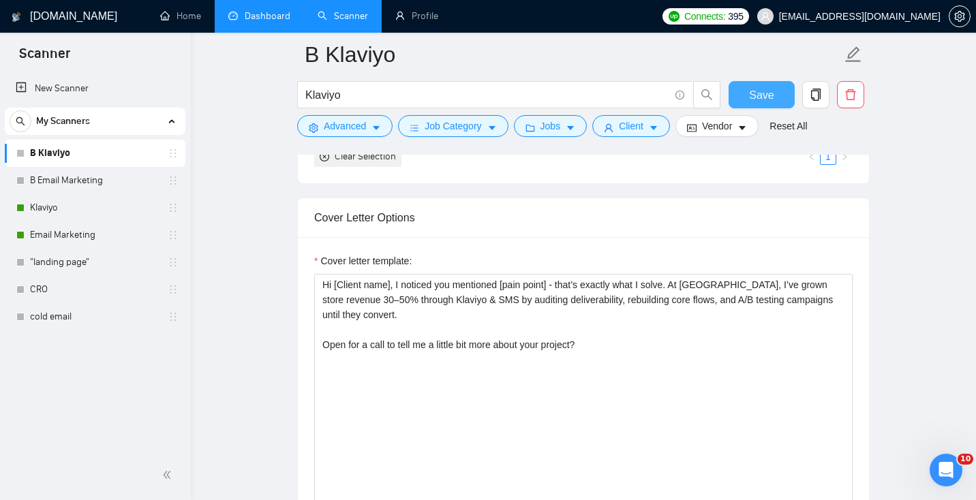
click at [759, 101] on span "Save" at bounding box center [761, 95] width 25 height 17
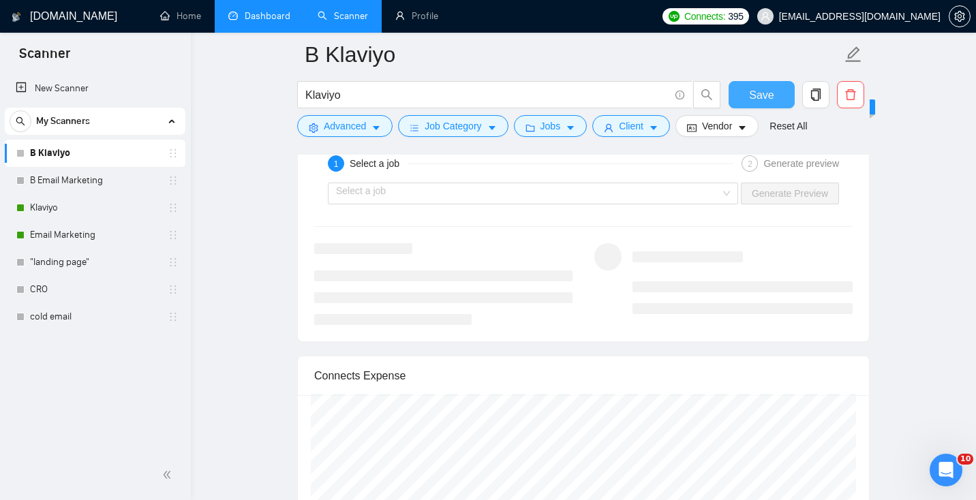
scroll to position [2553, 0]
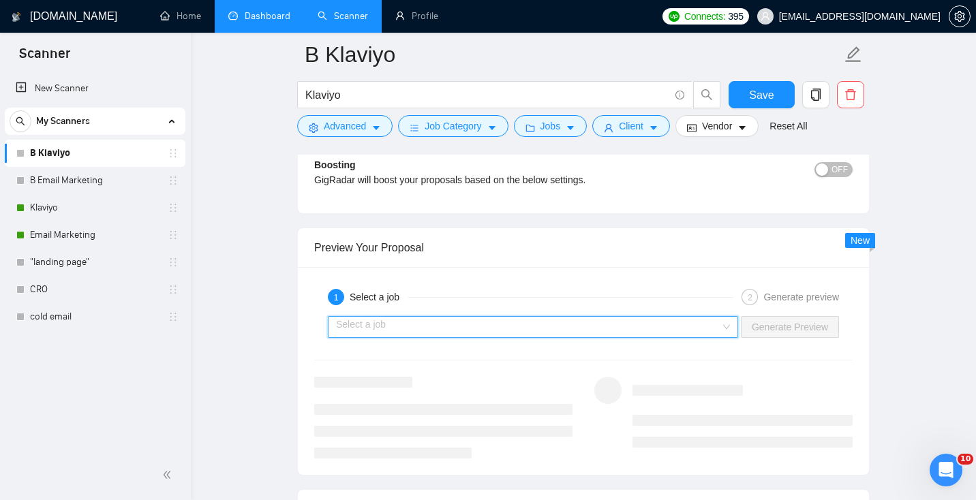
click at [460, 322] on input "search" at bounding box center [528, 327] width 384 height 20
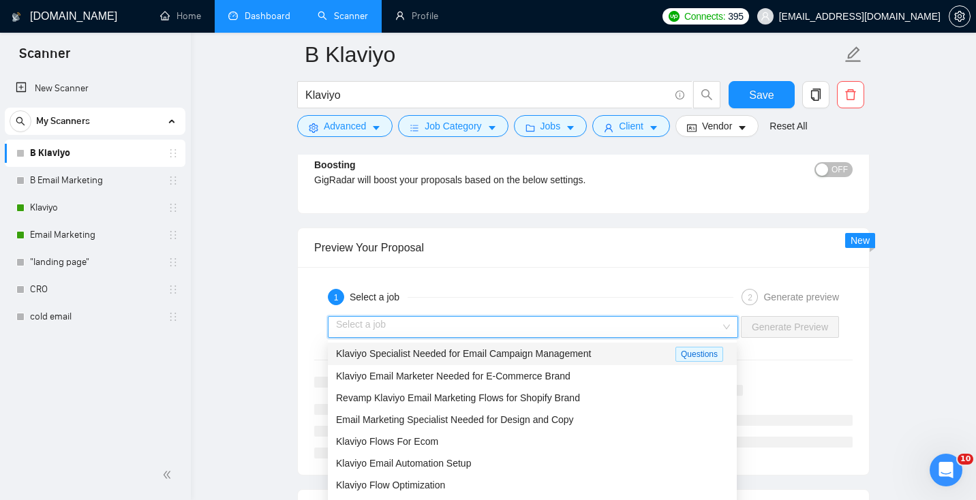
click at [419, 357] on span "Klaviyo Specialist Needed for Email Campaign Management" at bounding box center [463, 353] width 255 height 11
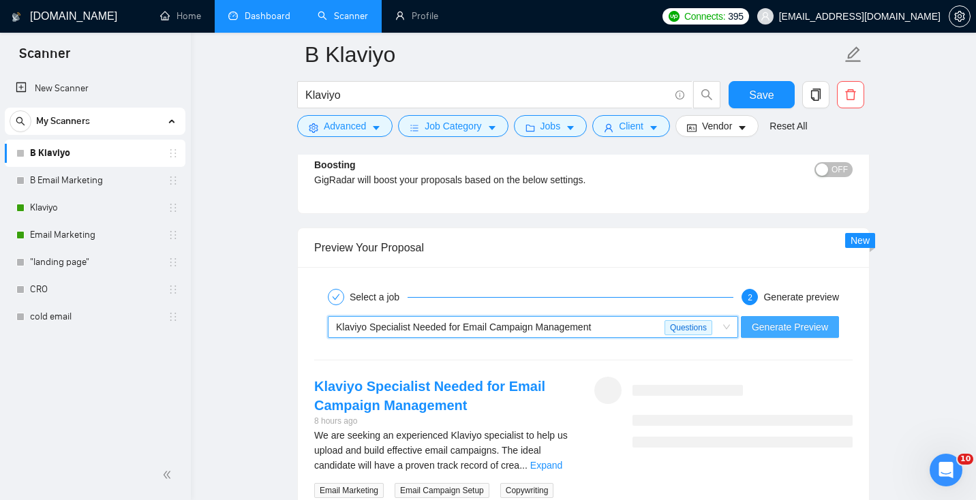
click at [802, 326] on span "Generate Preview" at bounding box center [790, 327] width 76 height 15
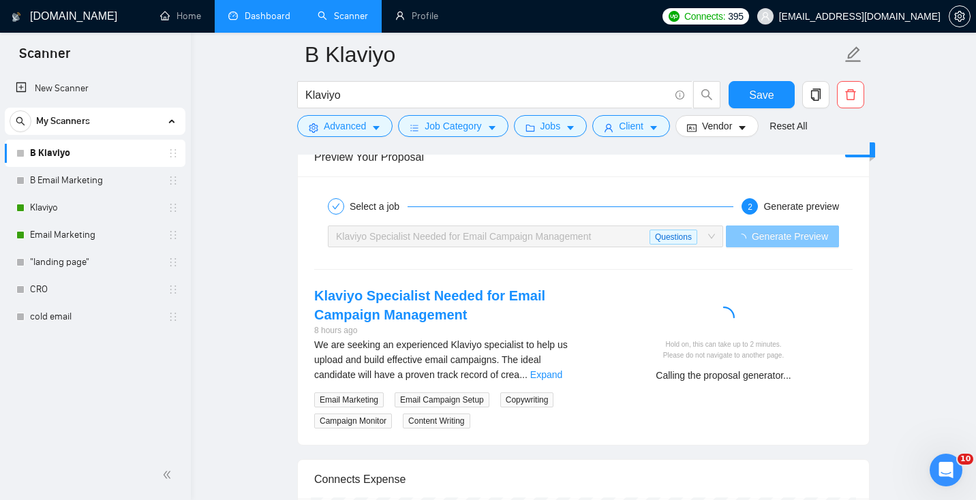
scroll to position [2644, 0]
click at [552, 371] on link "Expand" at bounding box center [546, 374] width 32 height 11
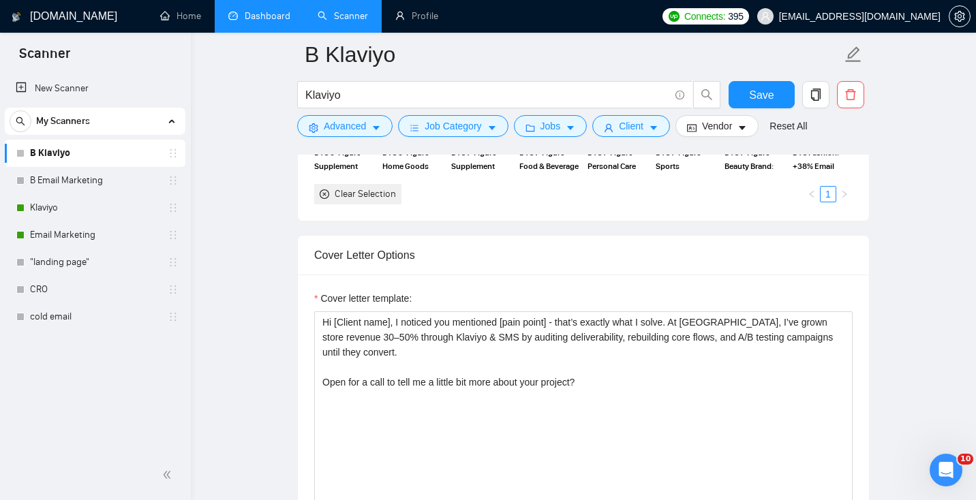
scroll to position [1465, 0]
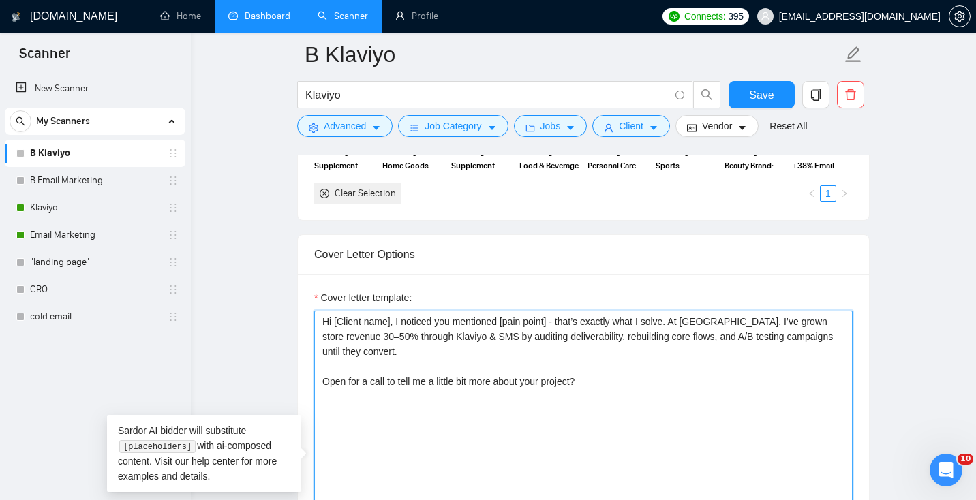
drag, startPoint x: 757, startPoint y: 321, endPoint x: 781, endPoint y: 348, distance: 36.2
click at [781, 348] on textarea "Hi [Client name], I noticed you mentioned [pain point] - that’s exactly what I …" at bounding box center [583, 464] width 538 height 307
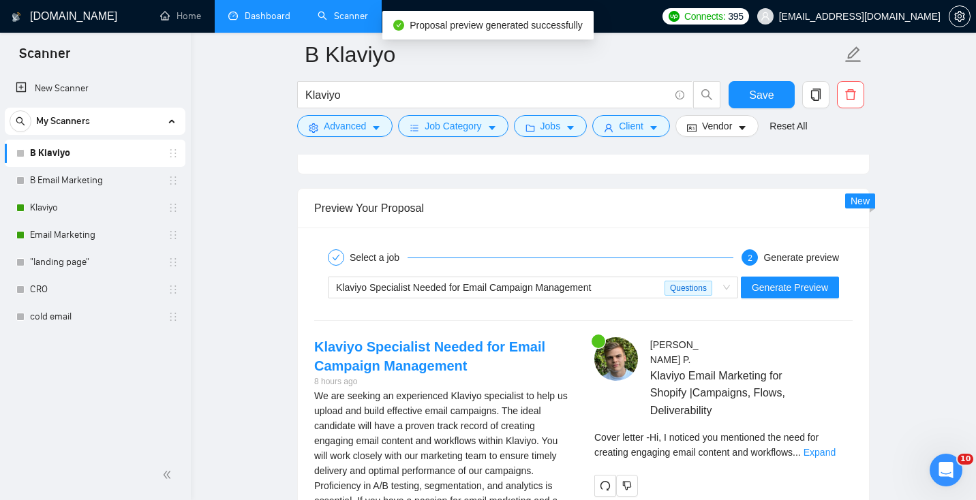
scroll to position [2713, 0]
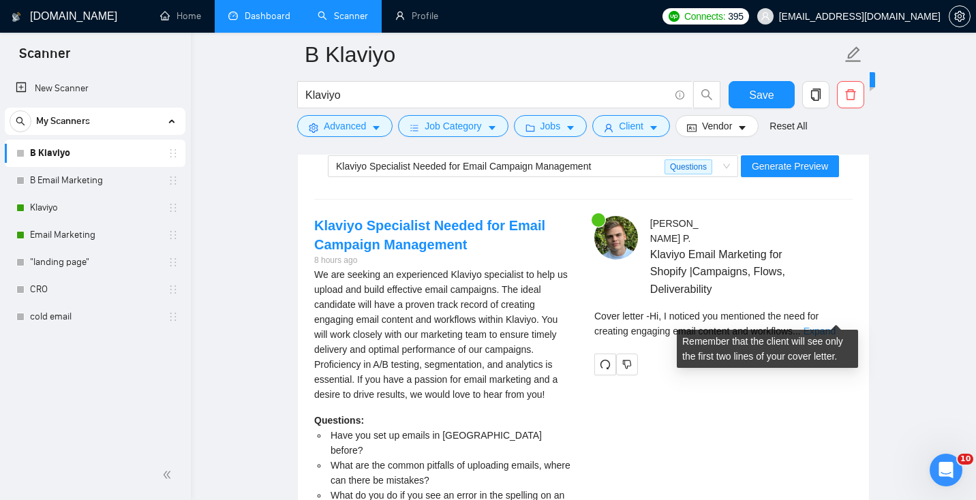
click at [829, 326] on link "Expand" at bounding box center [820, 331] width 32 height 11
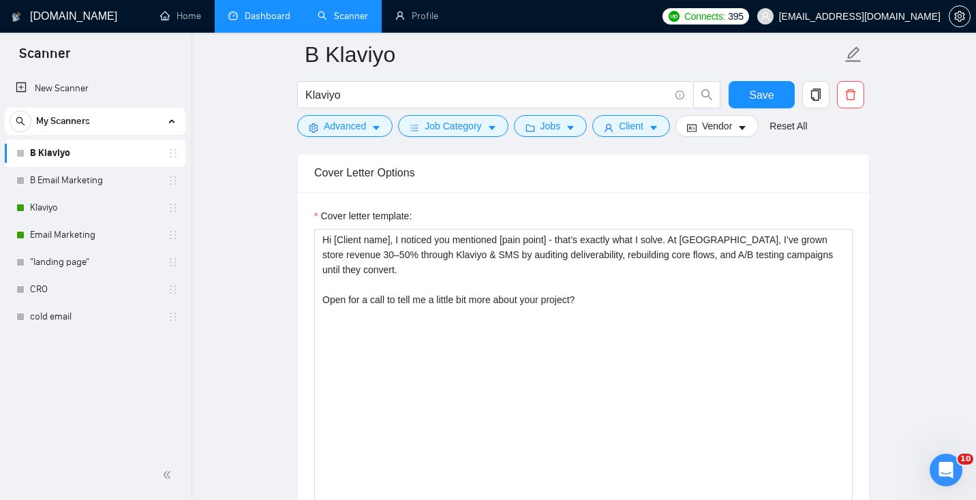
scroll to position [1542, 0]
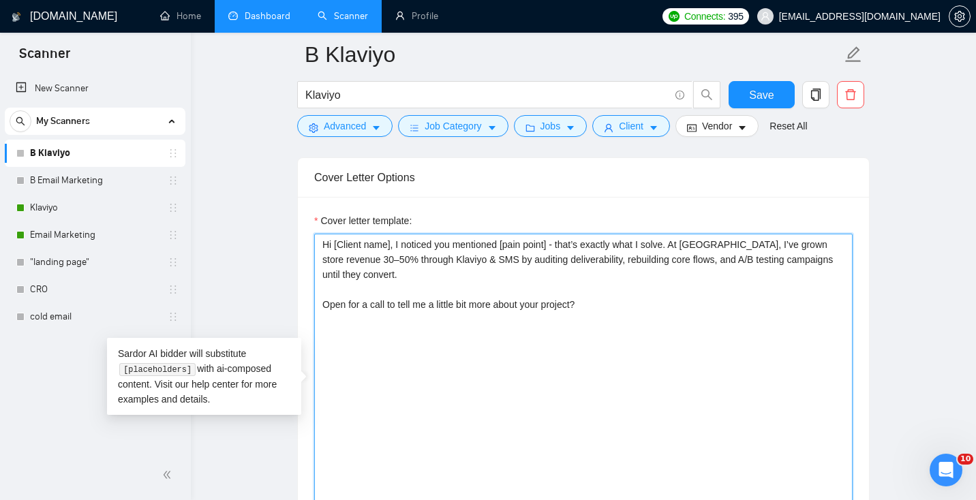
drag, startPoint x: 757, startPoint y: 245, endPoint x: 776, endPoint y: 278, distance: 38.5
click at [776, 278] on textarea "Hi [Client name], I noticed you mentioned [pain point] - that’s exactly what I …" at bounding box center [583, 387] width 538 height 307
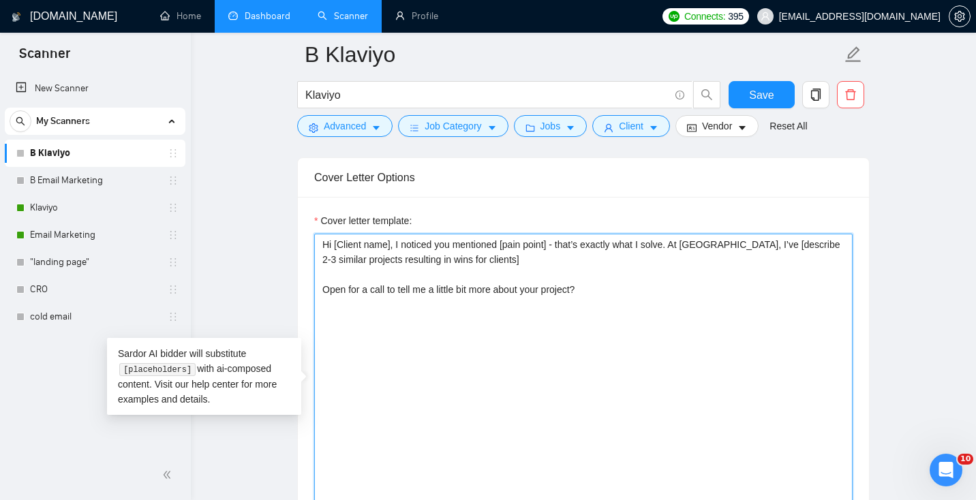
click at [760, 241] on textarea "Hi [Client name], I noticed you mentioned [pain point] - that’s exactly what I …" at bounding box center [583, 387] width 538 height 307
type textarea "Hi [Client name], I noticed you mentioned [pain point] - that’s exactly what I …"
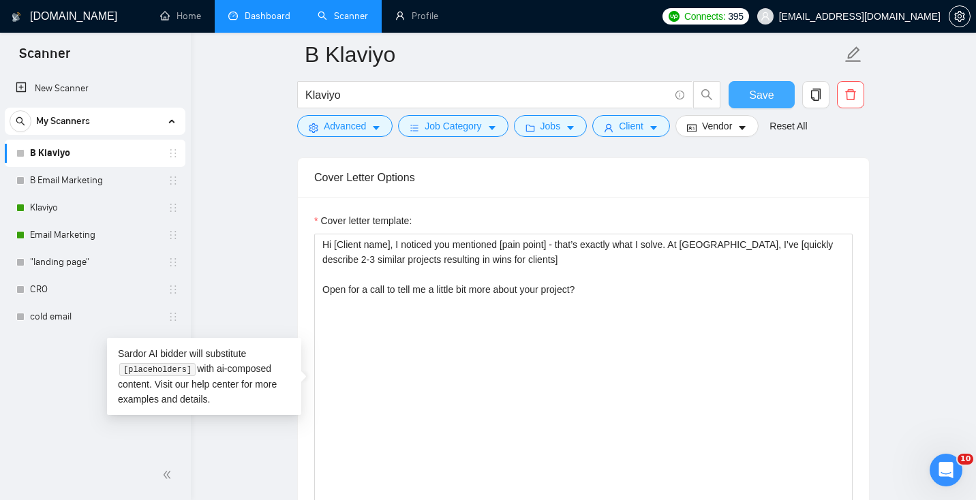
click at [770, 97] on span "Save" at bounding box center [761, 95] width 25 height 17
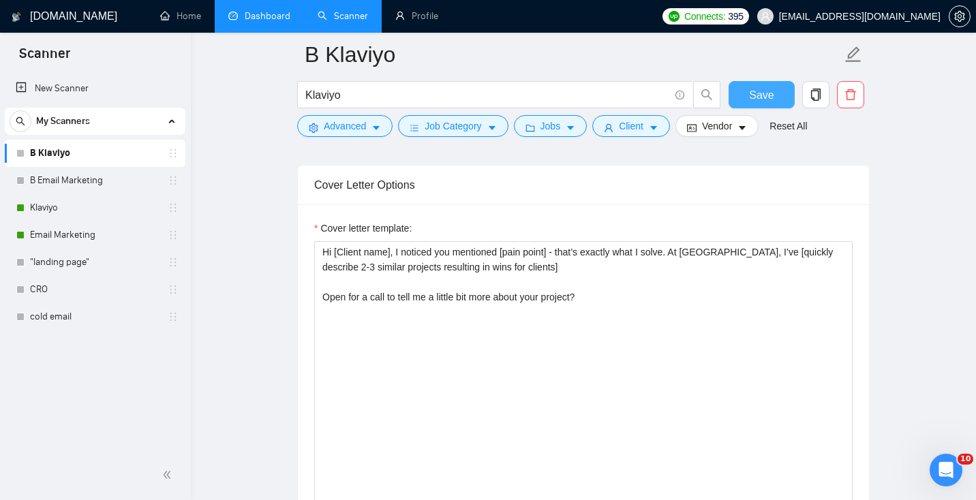
scroll to position [1533, 0]
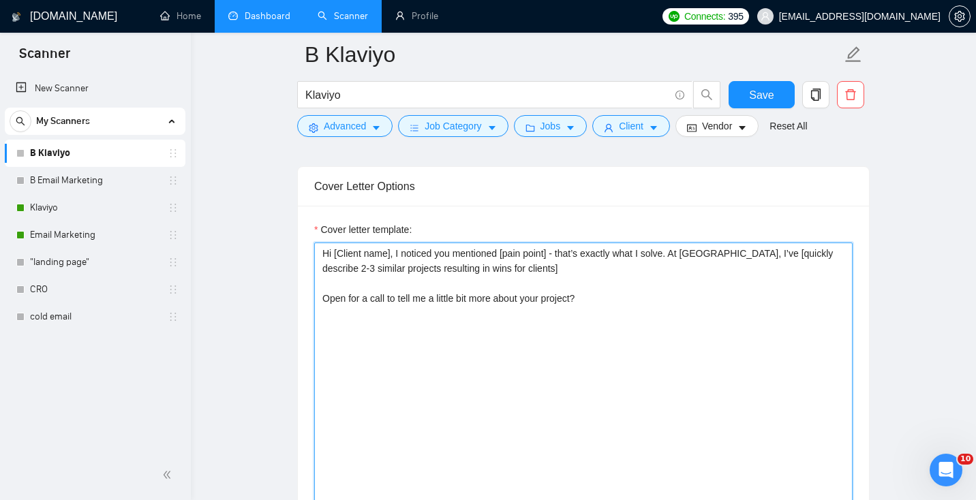
click at [693, 254] on textarea "Hi [Client name], I noticed you mentioned [pain point] - that’s exactly what I …" at bounding box center [583, 396] width 538 height 307
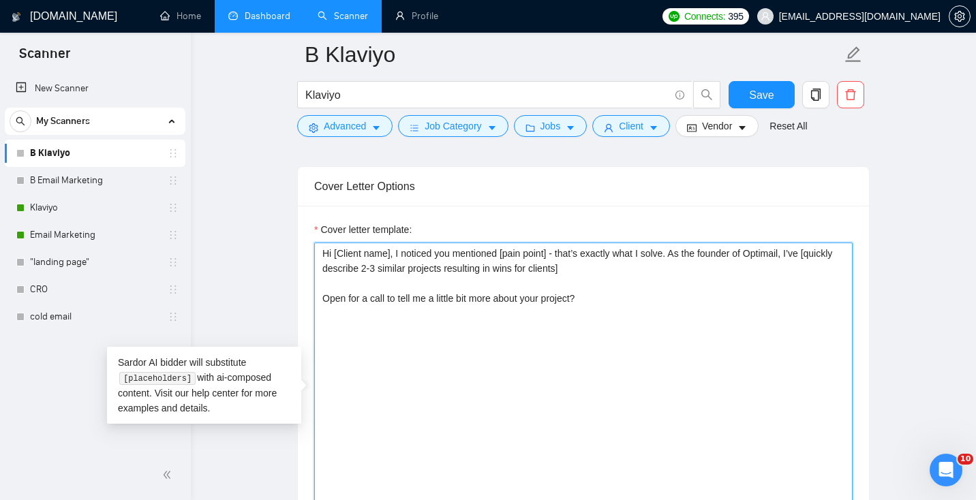
type textarea "Hi [Client name], I noticed you mentioned [pain point] - that’s exactly what I …"
click at [614, 324] on textarea "Hi [Client name], I noticed you mentioned [pain point] - that’s exactly what I …" at bounding box center [583, 396] width 538 height 307
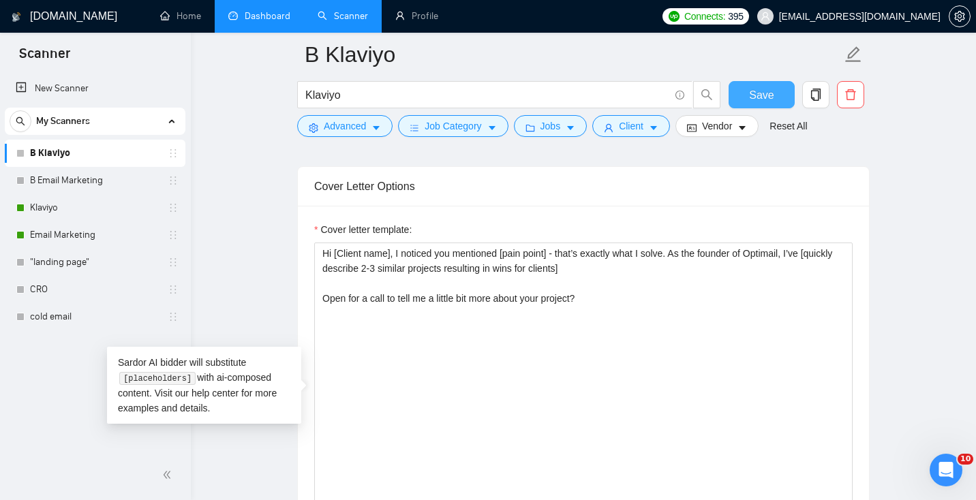
click at [769, 92] on span "Save" at bounding box center [761, 95] width 25 height 17
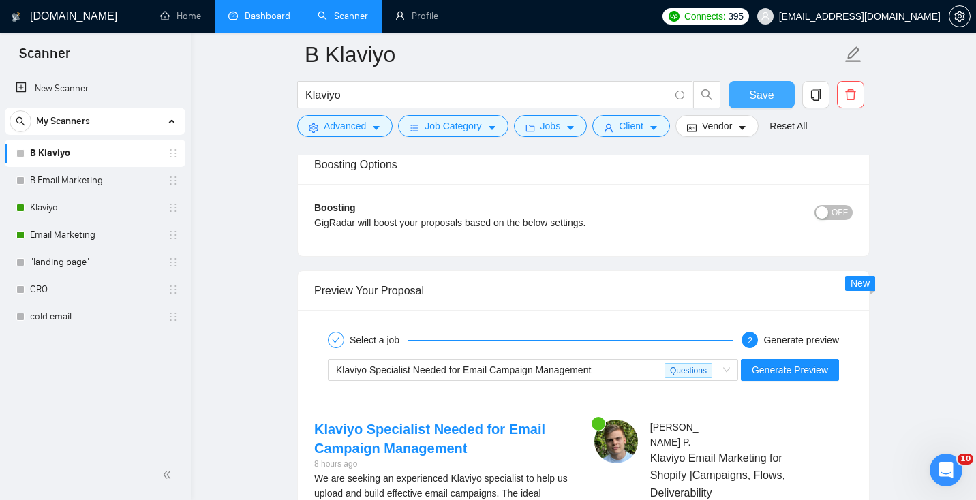
scroll to position [2516, 0]
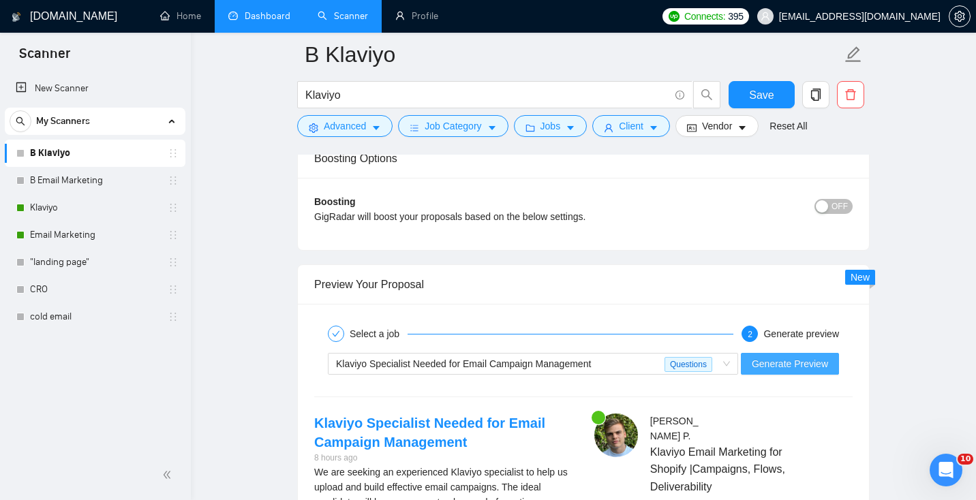
click at [793, 365] on span "Generate Preview" at bounding box center [790, 363] width 76 height 15
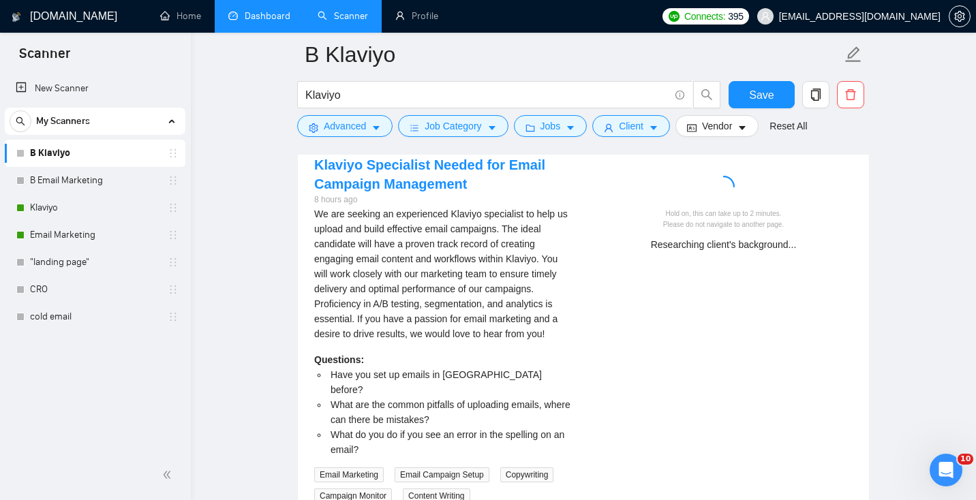
scroll to position [2775, 0]
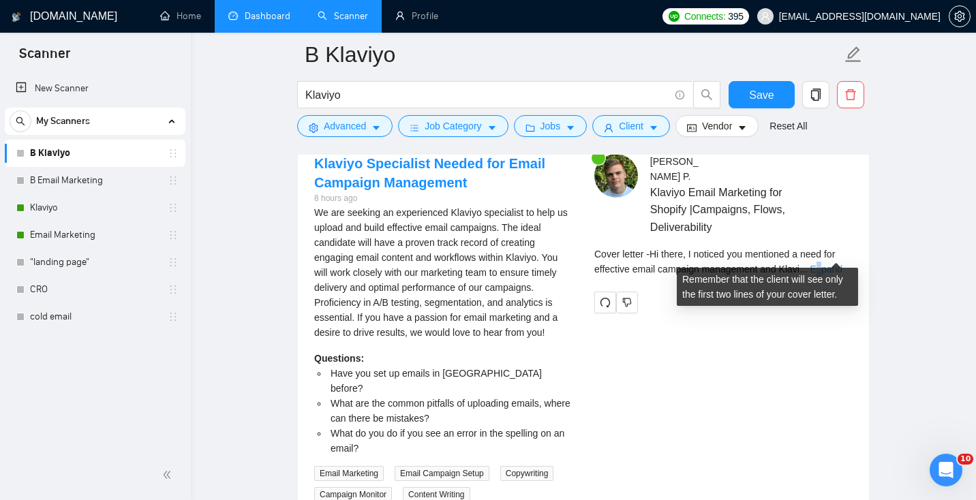
click at [825, 264] on link "Expand" at bounding box center [826, 269] width 32 height 11
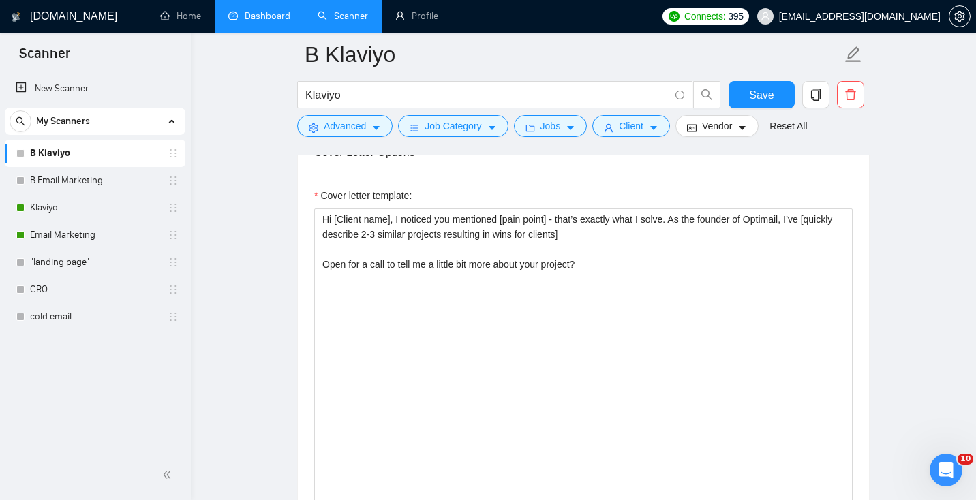
scroll to position [1535, 0]
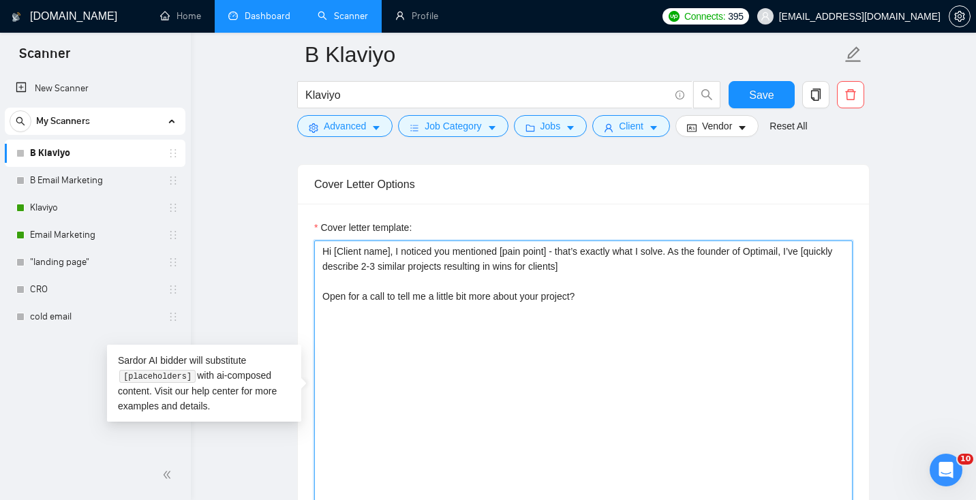
drag, startPoint x: 806, startPoint y: 252, endPoint x: 686, endPoint y: 254, distance: 119.3
click at [686, 254] on textarea "Hi [Client name], I noticed you mentioned [pain point] - that’s exactly what I …" at bounding box center [583, 394] width 538 height 307
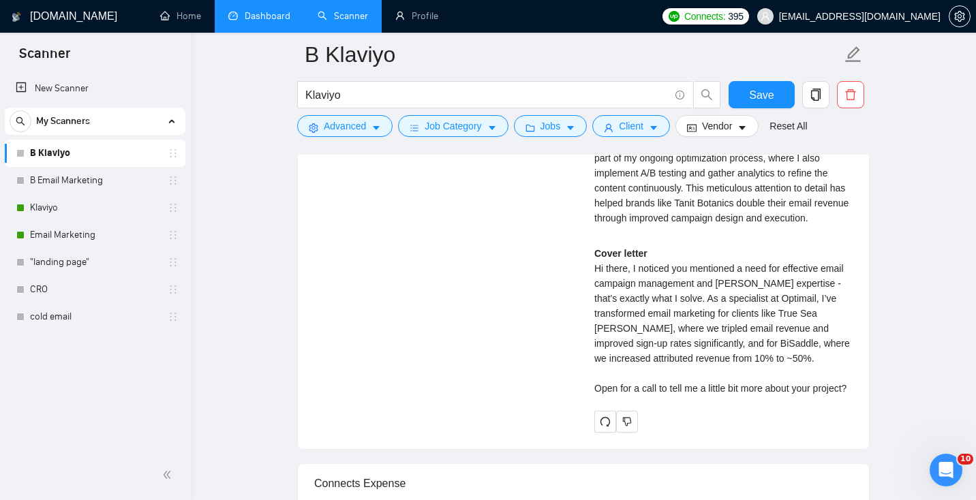
scroll to position [3261, 0]
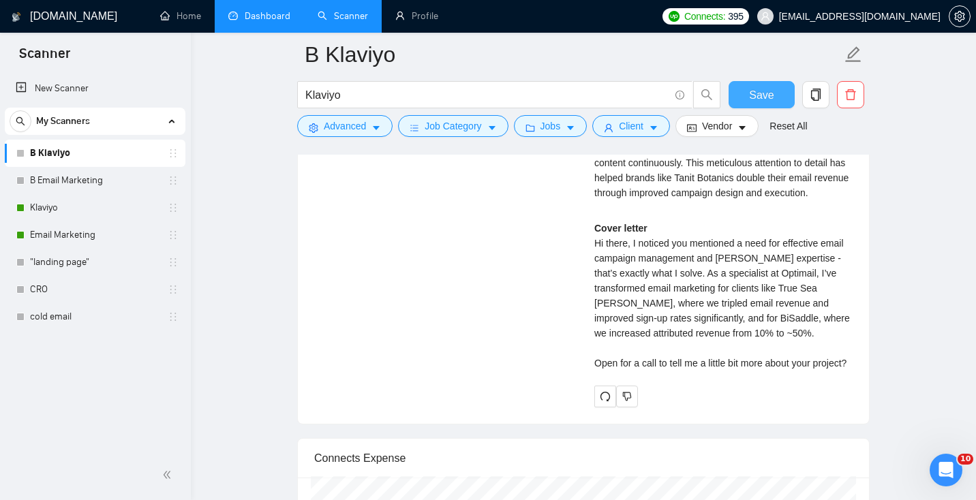
type textarea "Hi [Client name], I noticed you mentioned [pain point] - that’s exactly what I …"
click at [757, 99] on span "Save" at bounding box center [761, 95] width 25 height 17
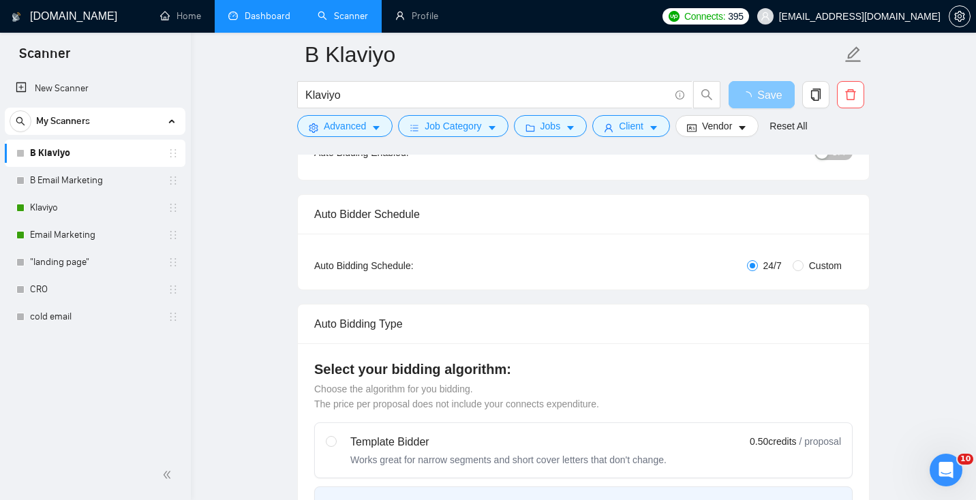
scroll to position [170, 0]
click at [804, 265] on span "Custom" at bounding box center [826, 267] width 44 height 15
click at [804, 265] on input "Custom" at bounding box center [798, 267] width 11 height 11
radio input "true"
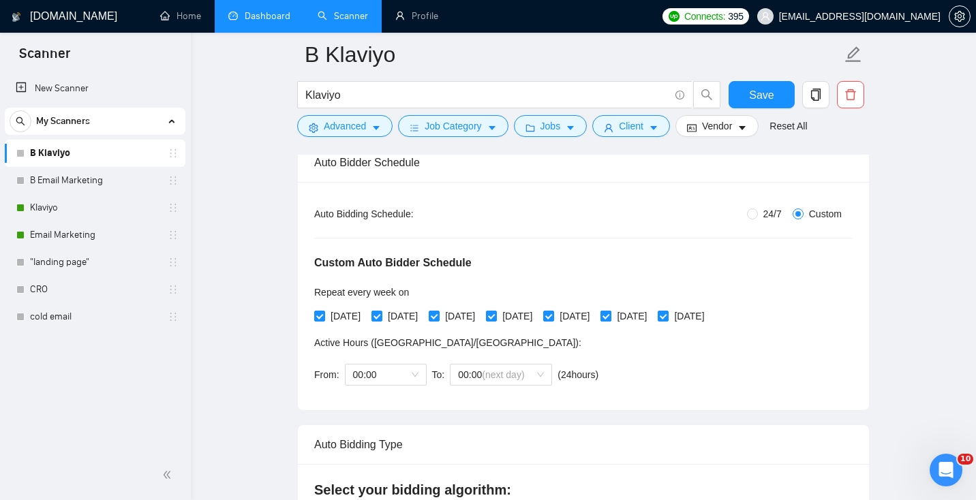
scroll to position [230, 0]
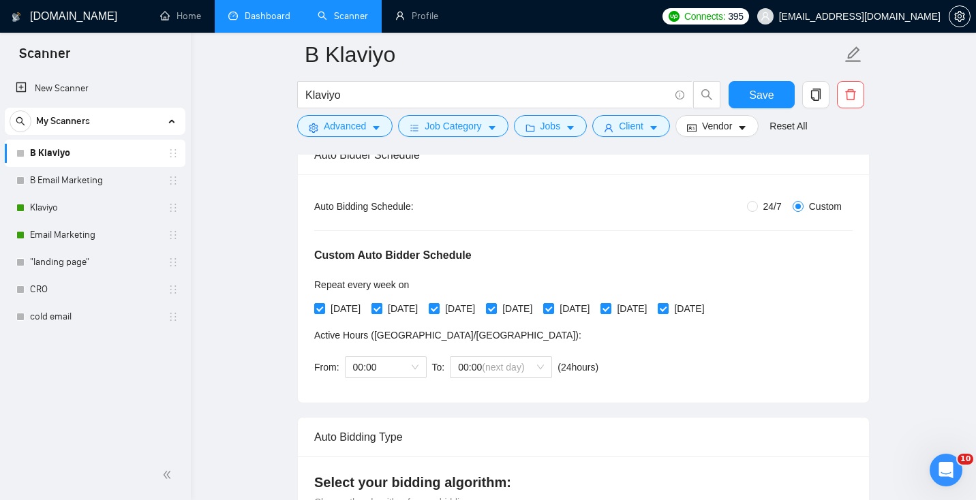
click at [393, 309] on span "[DATE]" at bounding box center [402, 308] width 41 height 15
click at [381, 309] on input "[DATE]" at bounding box center [376, 308] width 10 height 10
click at [400, 303] on span "[DATE]" at bounding box center [402, 308] width 41 height 15
click at [381, 303] on input "[DATE]" at bounding box center [376, 308] width 10 height 10
checkbox input "true"
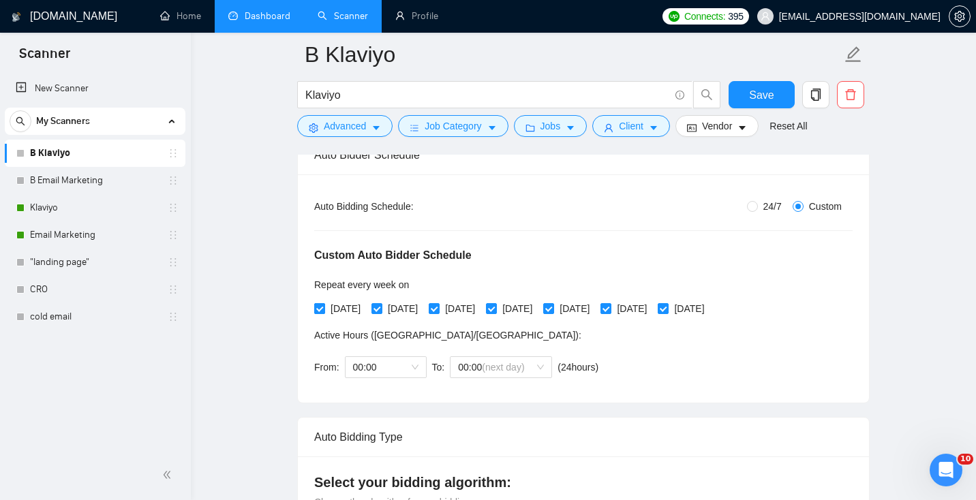
click at [351, 304] on span "[DATE]" at bounding box center [345, 308] width 41 height 15
click at [324, 304] on input "[DATE]" at bounding box center [319, 308] width 10 height 10
checkbox input "false"
click at [401, 304] on span "[DATE]" at bounding box center [402, 308] width 41 height 15
click at [381, 304] on input "[DATE]" at bounding box center [376, 308] width 10 height 10
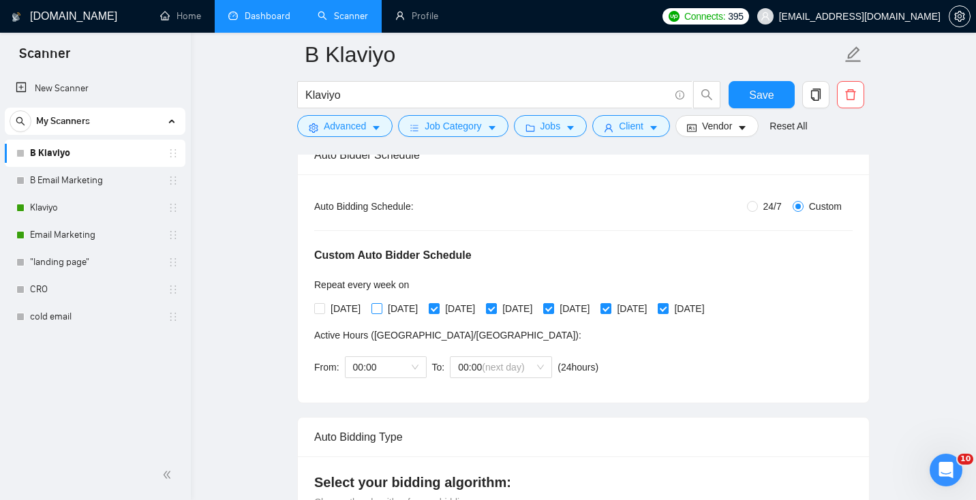
click at [400, 304] on span "[DATE]" at bounding box center [402, 308] width 41 height 15
click at [381, 304] on input "[DATE]" at bounding box center [376, 308] width 10 height 10
checkbox input "true"
click at [534, 303] on span "[DATE]" at bounding box center [517, 308] width 41 height 15
click at [496, 303] on input "[DATE]" at bounding box center [491, 308] width 10 height 10
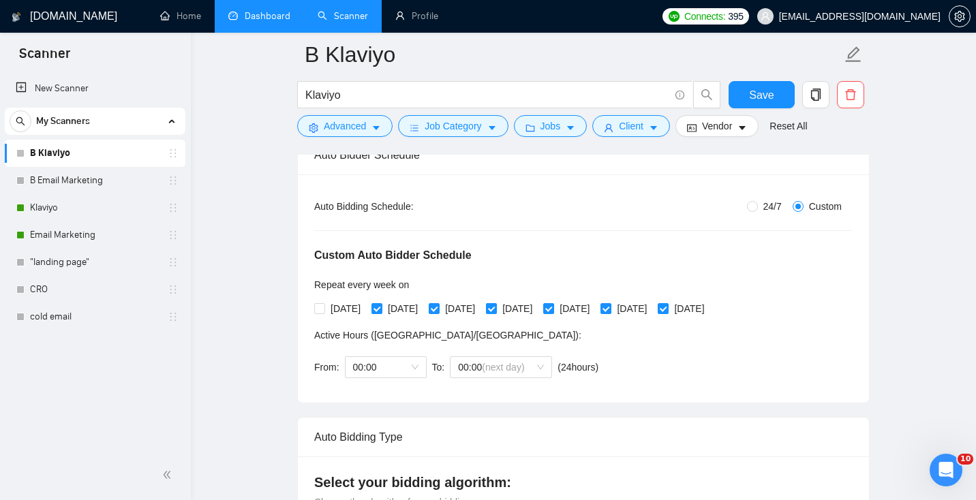
checkbox input "false"
click at [440, 310] on span at bounding box center [434, 308] width 11 height 11
click at [438, 310] on input "[DATE]" at bounding box center [434, 308] width 10 height 10
checkbox input "false"
click at [496, 308] on input "[DATE]" at bounding box center [491, 308] width 10 height 10
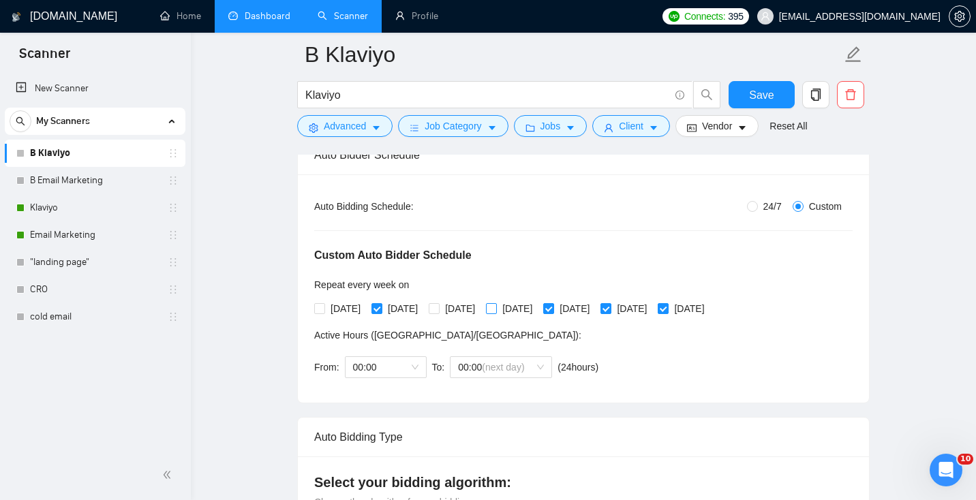
checkbox input "true"
click at [595, 307] on span "[DATE]" at bounding box center [574, 308] width 41 height 15
click at [553, 307] on input "[DATE]" at bounding box center [548, 308] width 10 height 10
checkbox input "false"
click at [669, 307] on span at bounding box center [663, 308] width 11 height 11
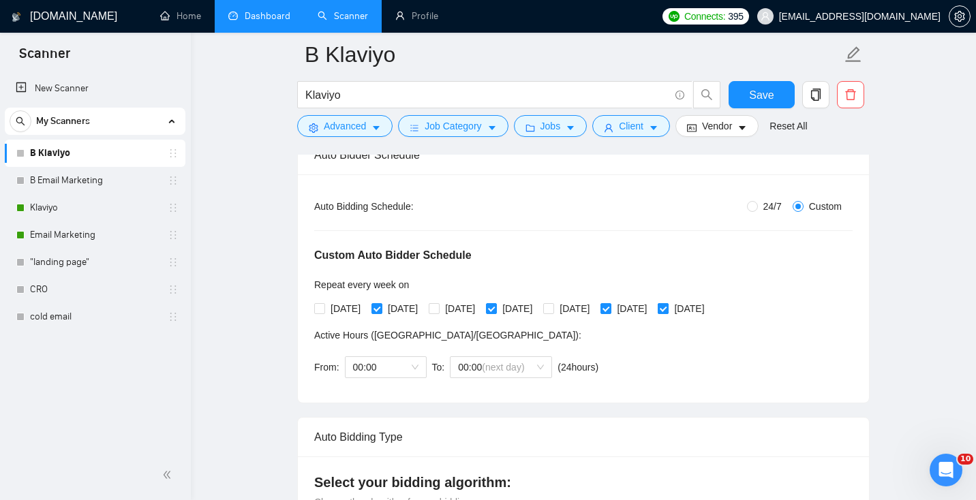
click at [667, 307] on input "[DATE]" at bounding box center [663, 308] width 10 height 10
checkbox input "false"
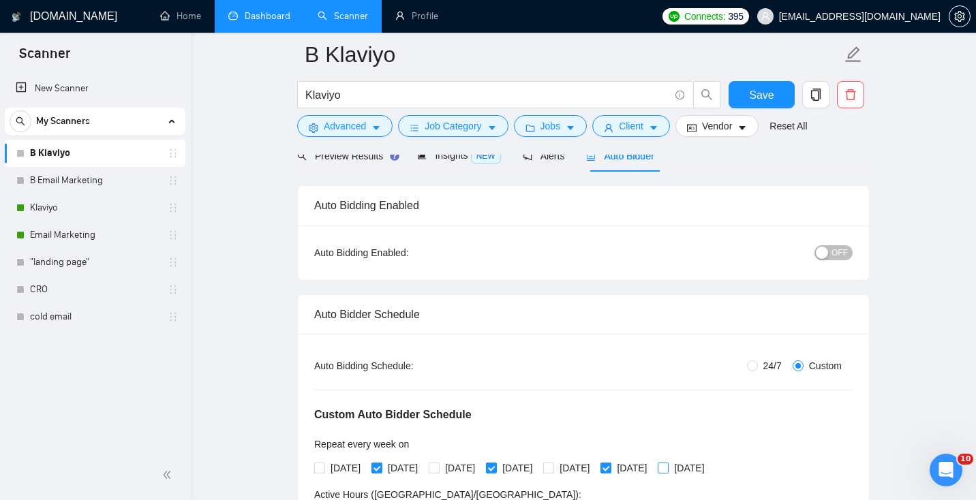
scroll to position [40, 0]
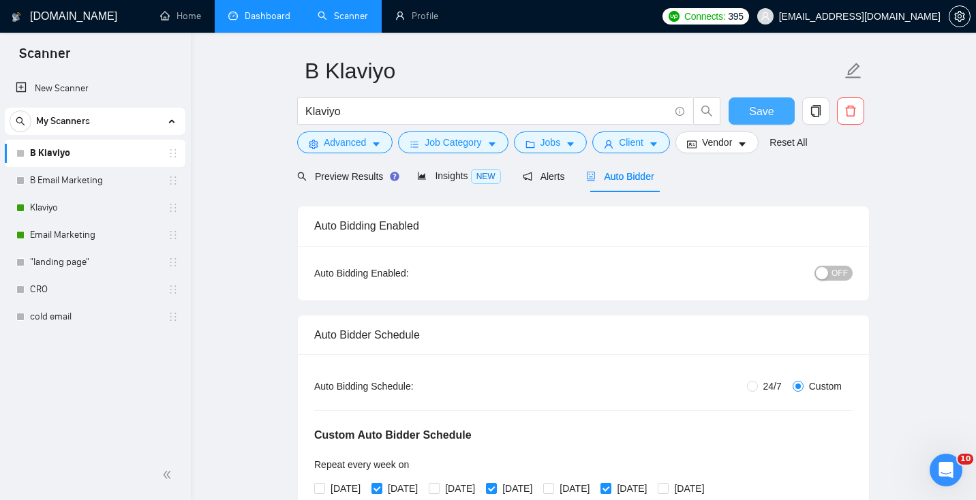
click at [766, 118] on span "Save" at bounding box center [761, 111] width 25 height 17
click at [834, 273] on span "OFF" at bounding box center [840, 273] width 16 height 15
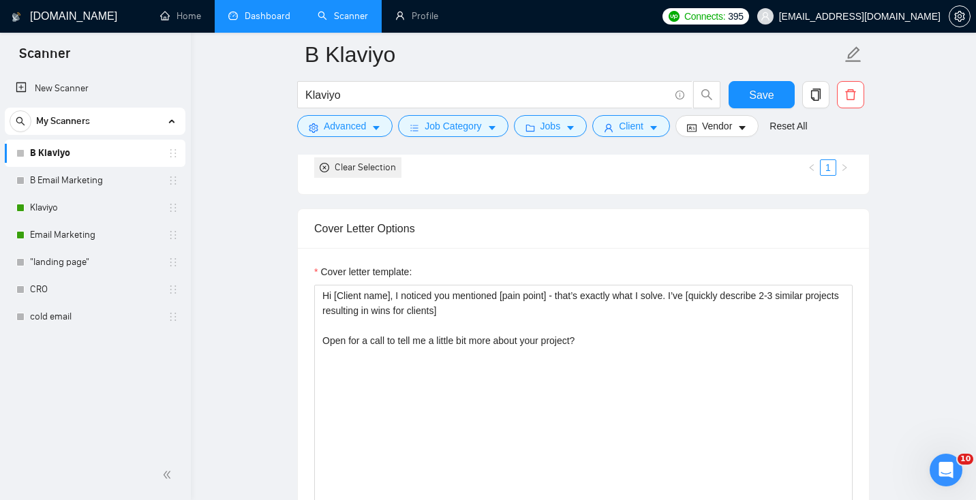
scroll to position [1688, 0]
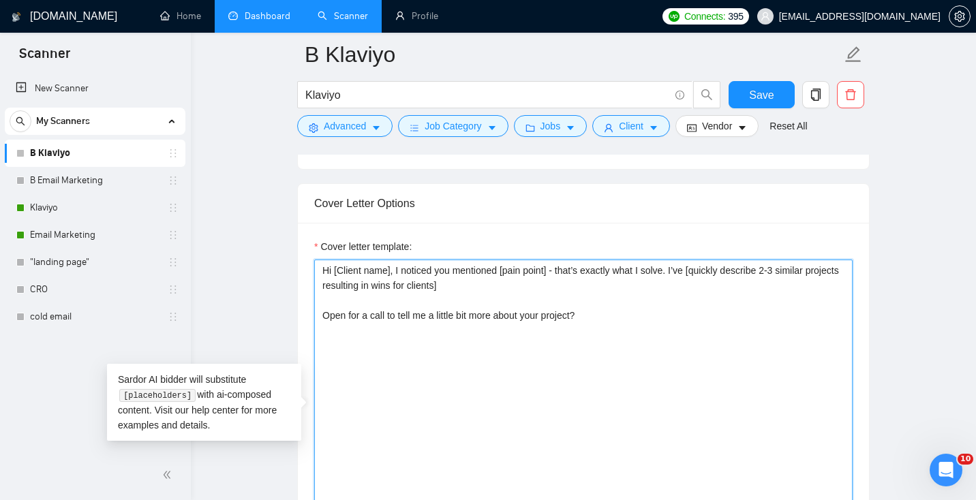
drag, startPoint x: 643, startPoint y: 358, endPoint x: 179, endPoint y: 141, distance: 512.9
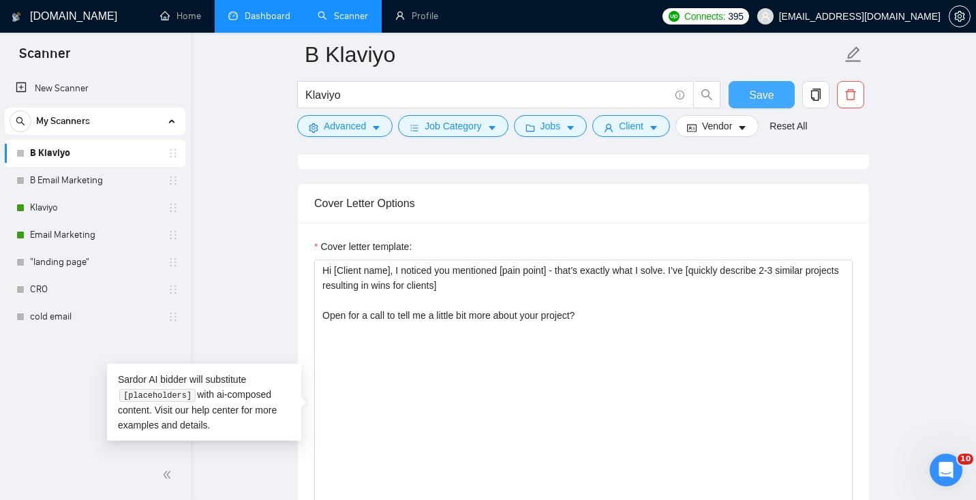
click at [768, 100] on span "Save" at bounding box center [761, 95] width 25 height 17
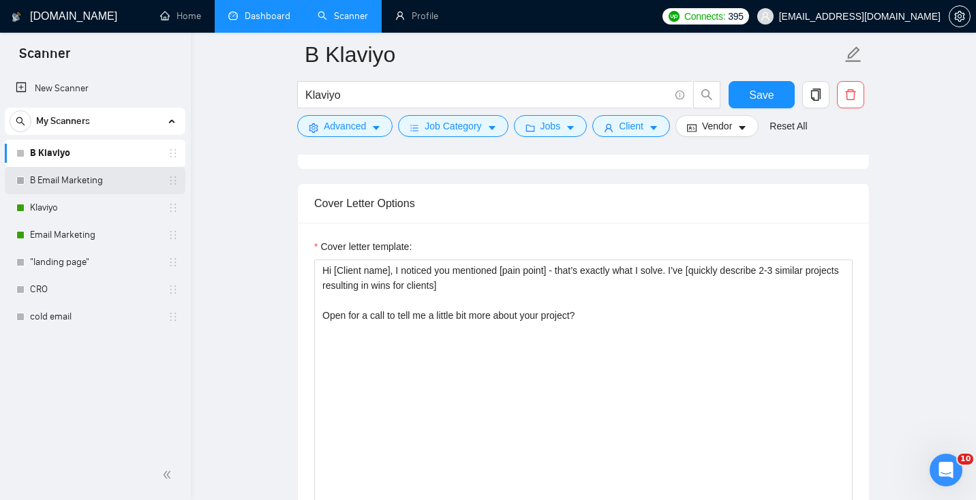
click at [106, 184] on link "B Email Marketing" at bounding box center [95, 180] width 130 height 27
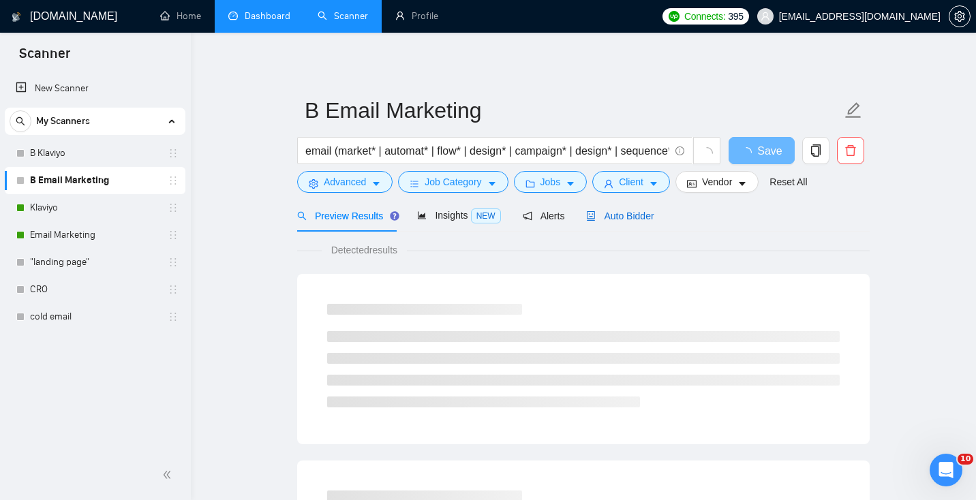
click at [625, 215] on span "Auto Bidder" at bounding box center [619, 216] width 67 height 11
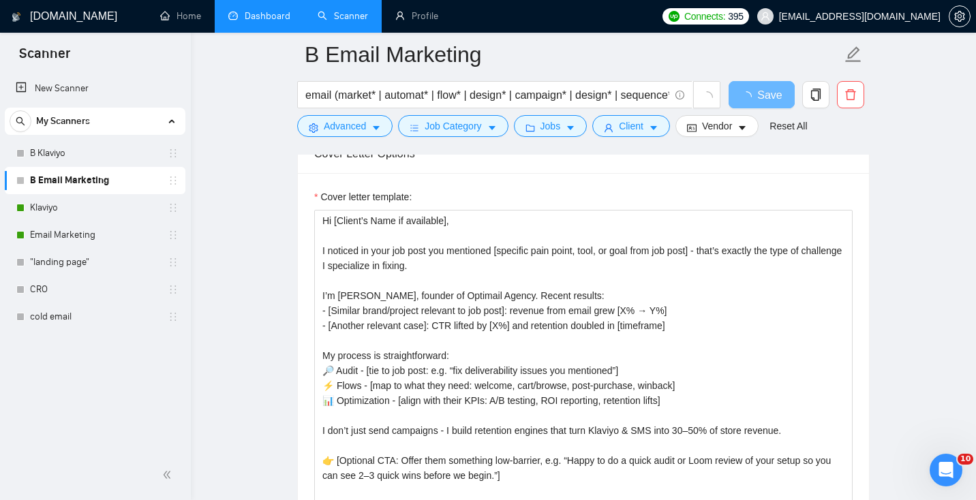
scroll to position [15, 0]
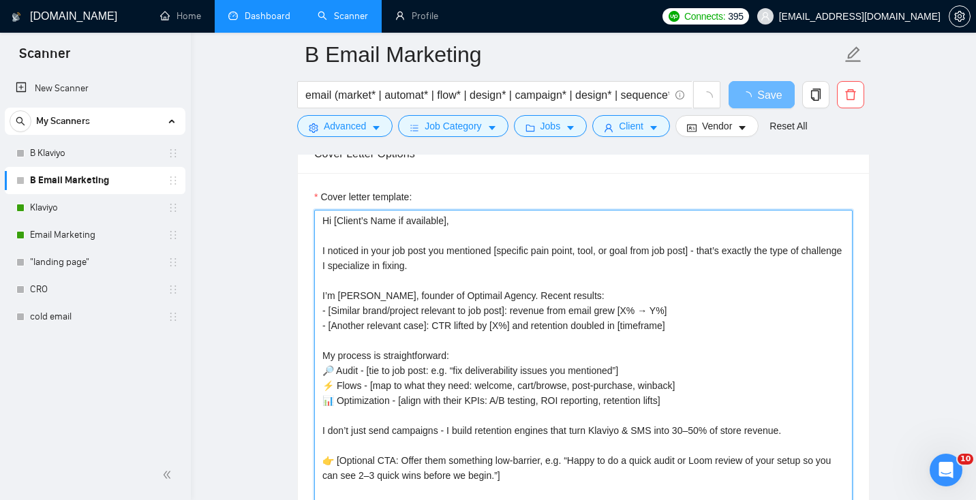
click at [658, 363] on textarea "Hi [Client’s Name if available], I noticed in your job post you mentioned [spec…" at bounding box center [583, 363] width 538 height 307
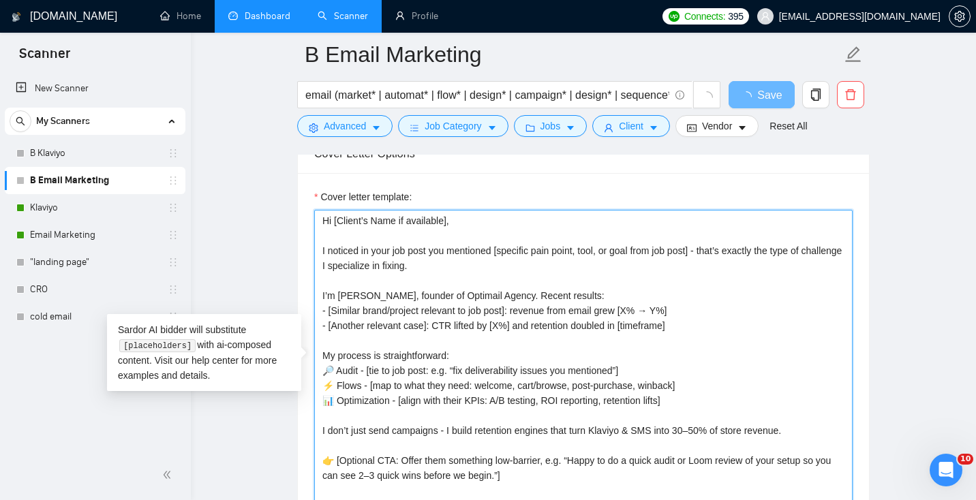
click at [658, 363] on textarea "Hi [Client’s Name if available], I noticed in your job post you mentioned [spec…" at bounding box center [583, 363] width 538 height 307
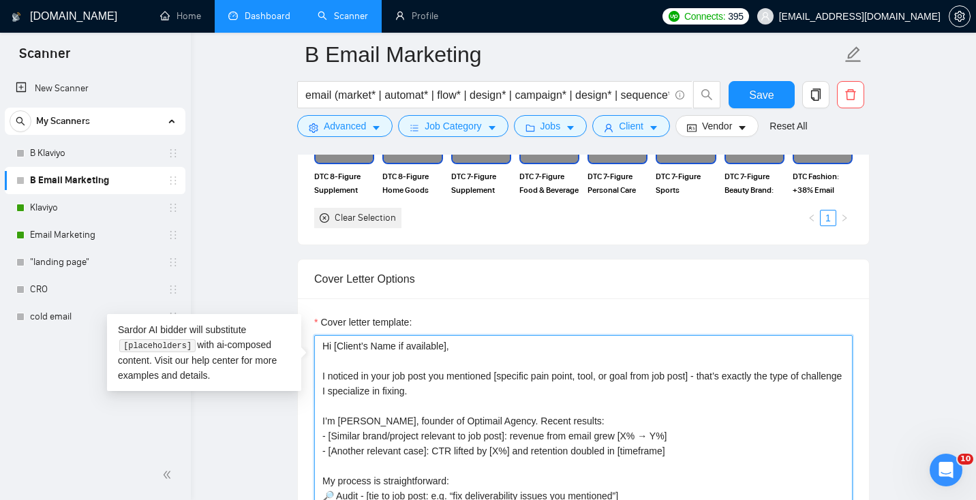
paste textarea "name], I noticed you mentioned [pain point] - that’s exactly what I solve. I’ve…"
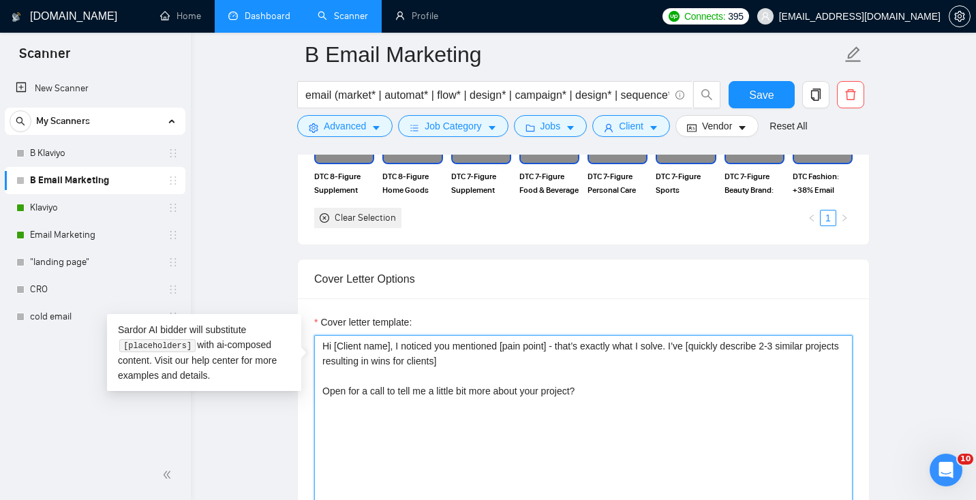
scroll to position [0, 0]
type textarea "Hi [Client name], I noticed you mentioned [pain point] - that’s exactly what I …"
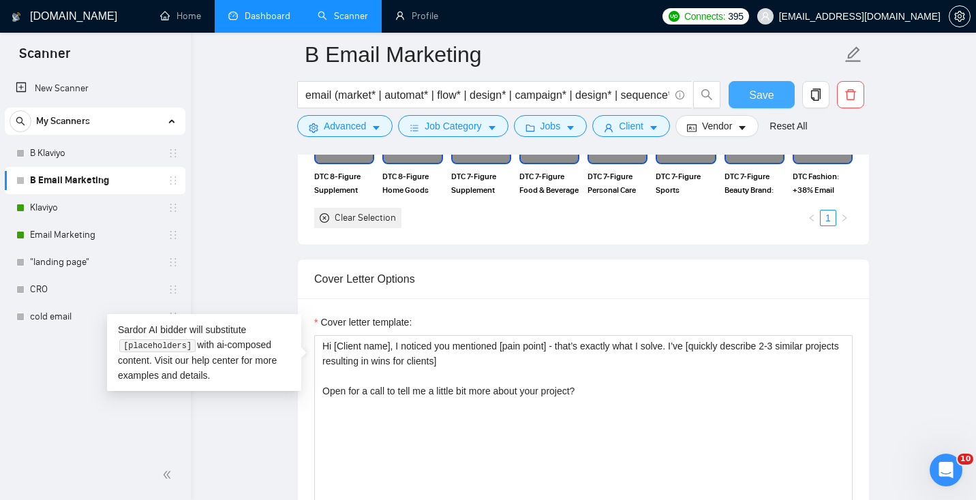
click at [748, 91] on button "Save" at bounding box center [762, 94] width 66 height 27
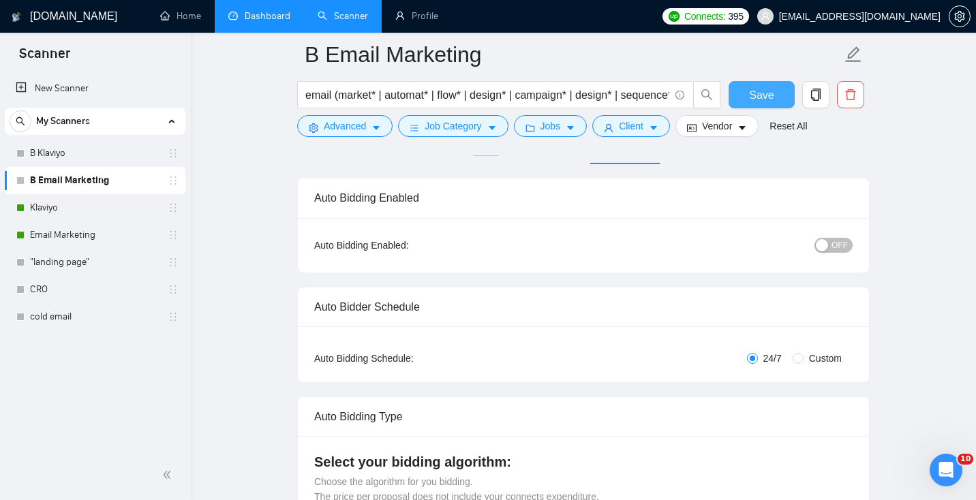
scroll to position [15, 0]
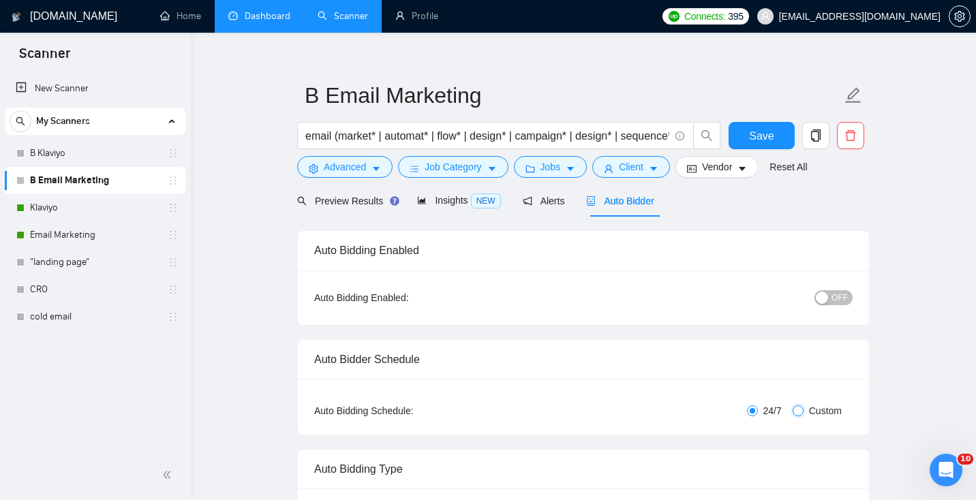
click at [800, 408] on input "Custom" at bounding box center [798, 411] width 11 height 11
radio input "true"
radio input "false"
checkbox input "true"
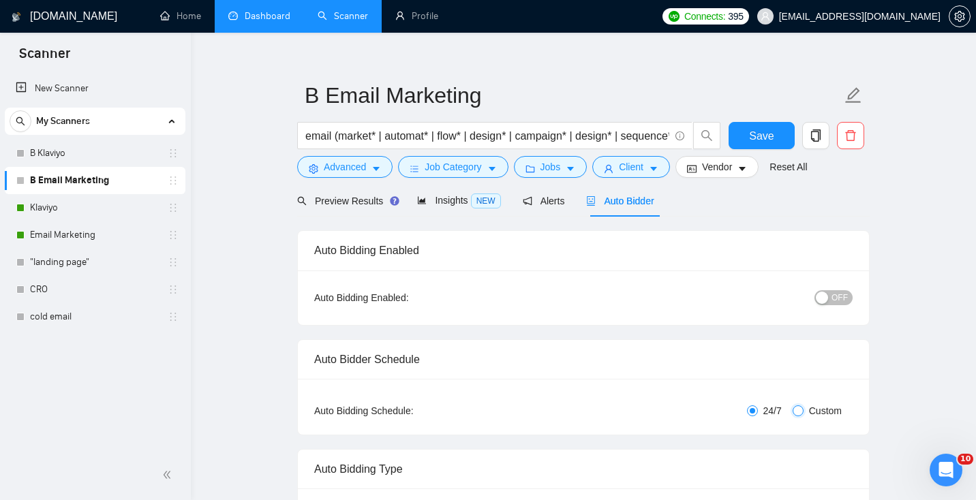
checkbox input "true"
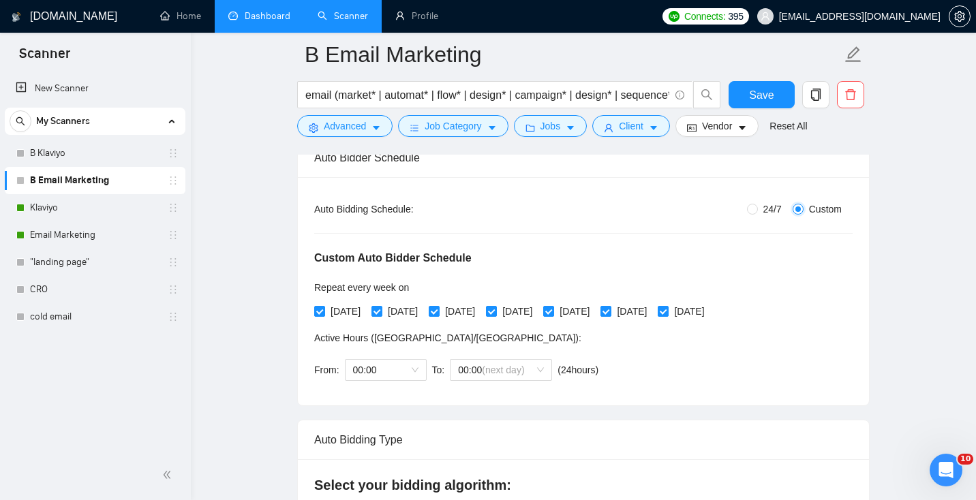
scroll to position [227, 0]
click at [344, 316] on span "[DATE]" at bounding box center [345, 312] width 41 height 15
click at [324, 316] on input "[DATE]" at bounding box center [319, 312] width 10 height 10
checkbox input "false"
click at [481, 314] on span "[DATE]" at bounding box center [460, 312] width 41 height 15
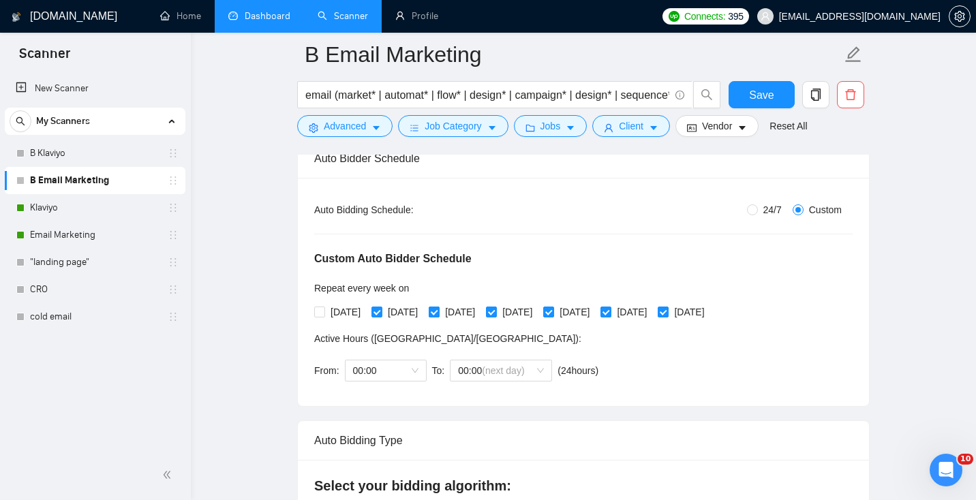
click at [438, 314] on input "[DATE]" at bounding box center [434, 312] width 10 height 10
checkbox input "false"
click at [595, 309] on span "[DATE]" at bounding box center [574, 312] width 41 height 15
click at [553, 309] on input "[DATE]" at bounding box center [548, 312] width 10 height 10
checkbox input "false"
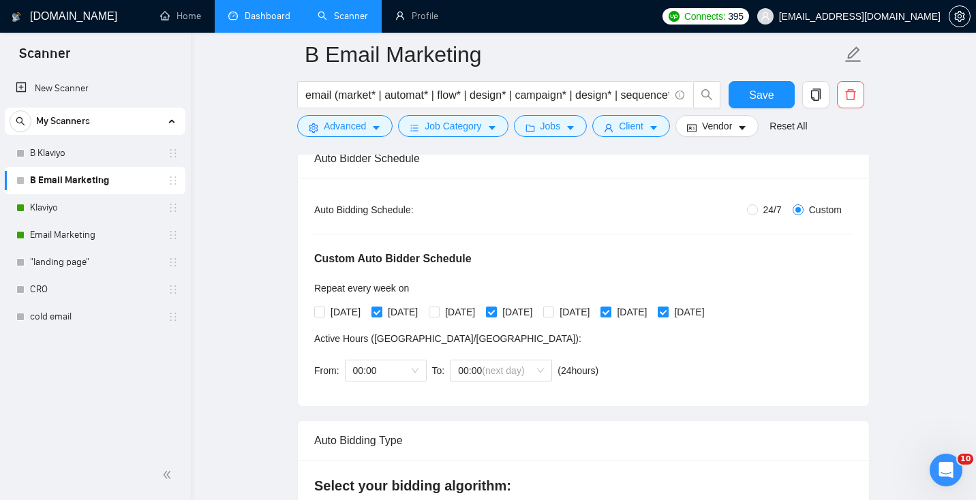
click at [710, 310] on span "[DATE]" at bounding box center [689, 312] width 41 height 15
click at [667, 310] on input "[DATE]" at bounding box center [663, 312] width 10 height 10
checkbox input "false"
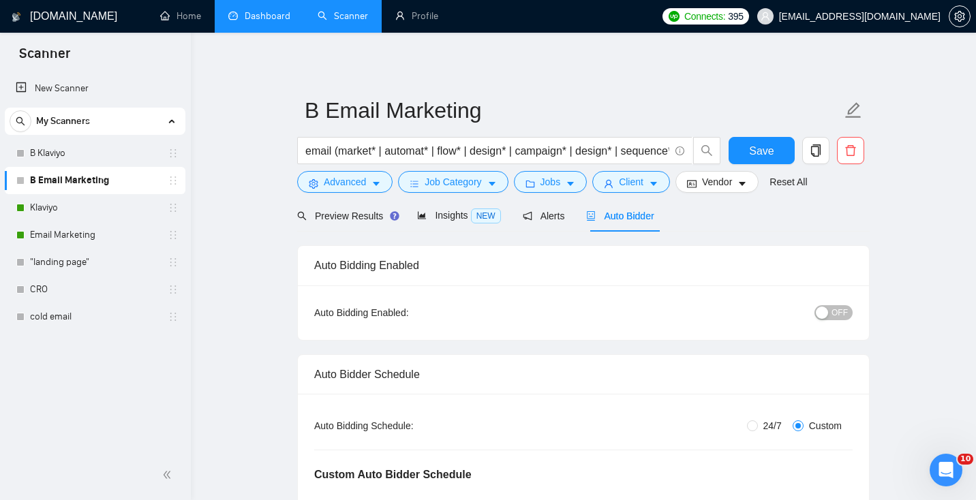
click at [824, 310] on div "button" at bounding box center [822, 313] width 12 height 12
click at [750, 147] on span "Save" at bounding box center [761, 150] width 25 height 17
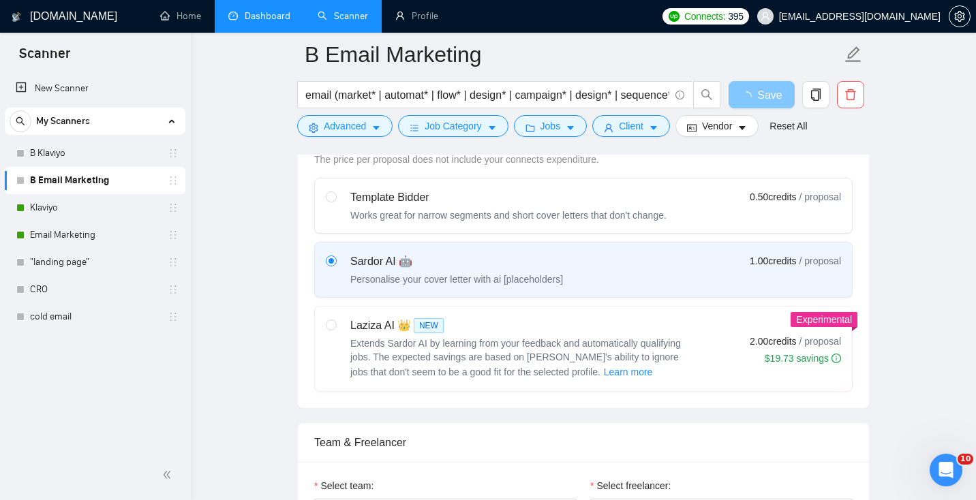
scroll to position [678, 0]
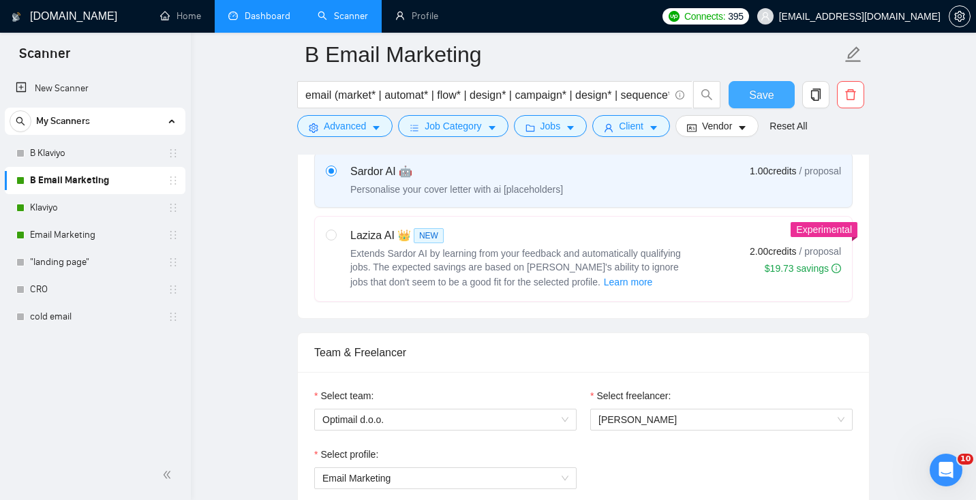
click at [779, 98] on button "Save" at bounding box center [762, 94] width 66 height 27
click at [78, 144] on link "B Klaviyo" at bounding box center [95, 153] width 130 height 27
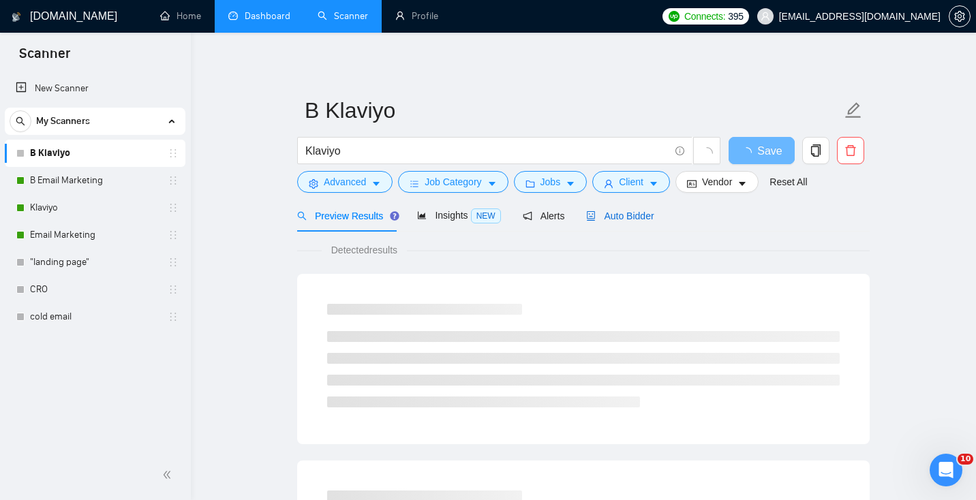
drag, startPoint x: 639, startPoint y: 216, endPoint x: 688, endPoint y: 229, distance: 50.8
click at [639, 215] on span "Auto Bidder" at bounding box center [619, 216] width 67 height 11
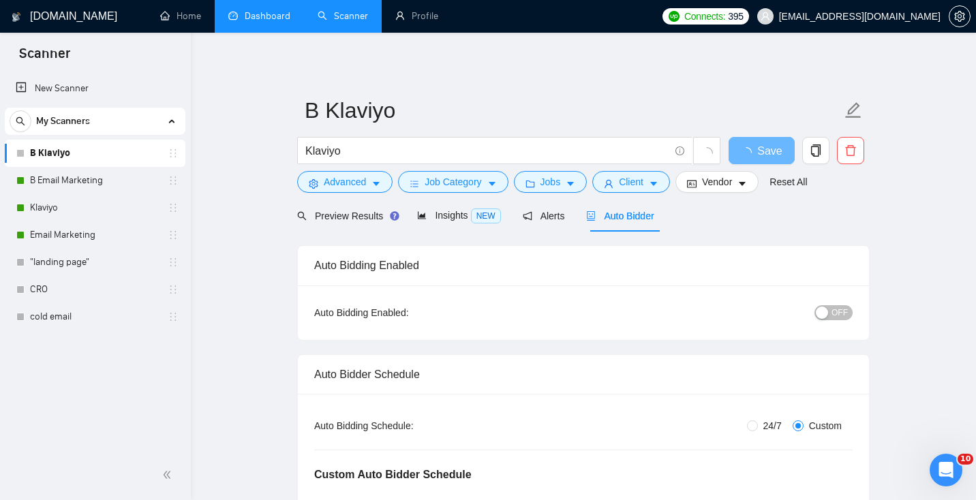
click at [834, 314] on span "OFF" at bounding box center [840, 312] width 16 height 15
click at [831, 316] on button "OFF" at bounding box center [833, 312] width 38 height 15
click at [761, 154] on span "Save" at bounding box center [761, 150] width 25 height 17
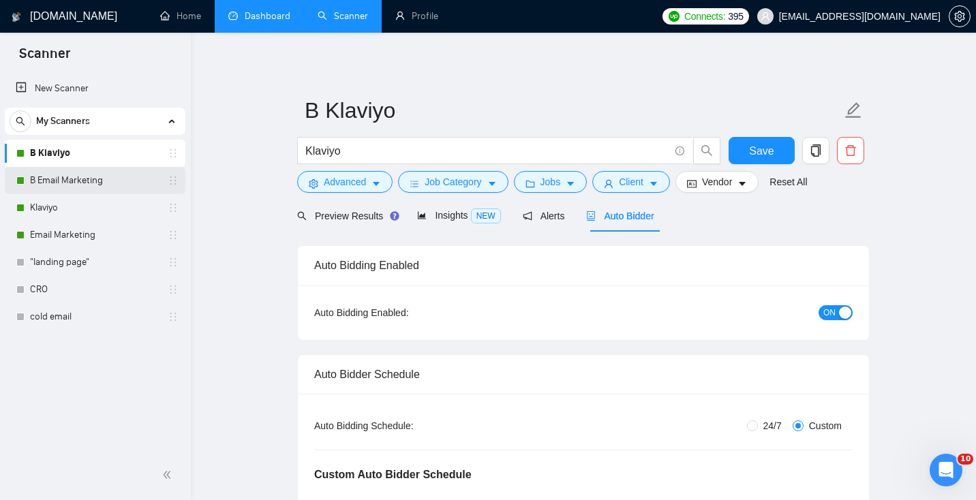
click at [60, 179] on link "B Email Marketing" at bounding box center [95, 180] width 130 height 27
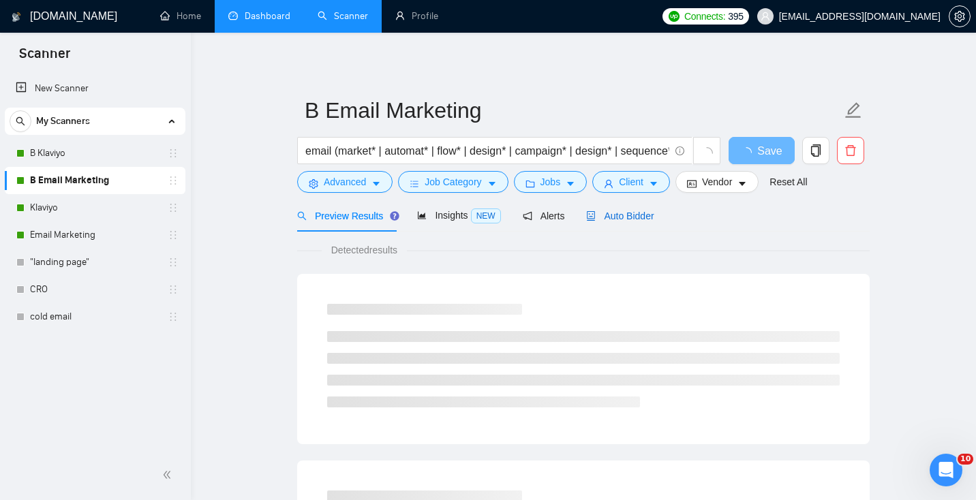
click at [624, 212] on span "Auto Bidder" at bounding box center [619, 216] width 67 height 11
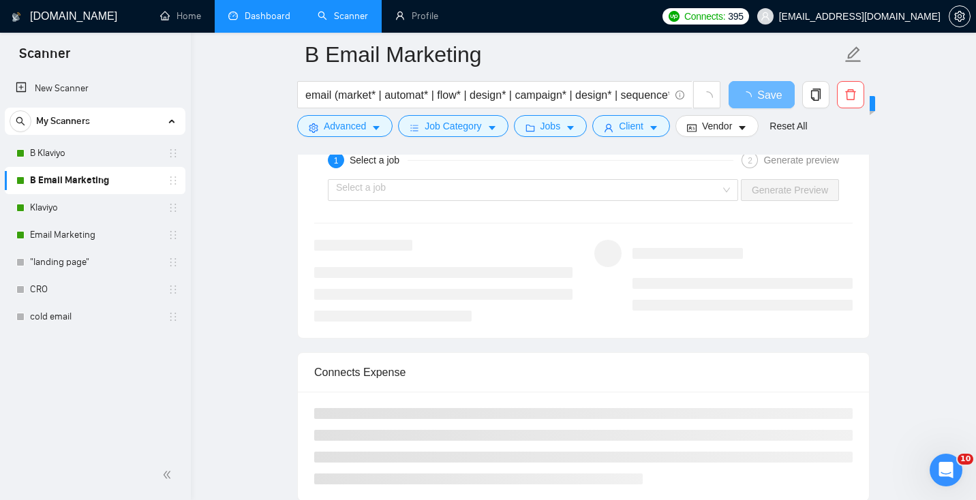
scroll to position [2700, 0]
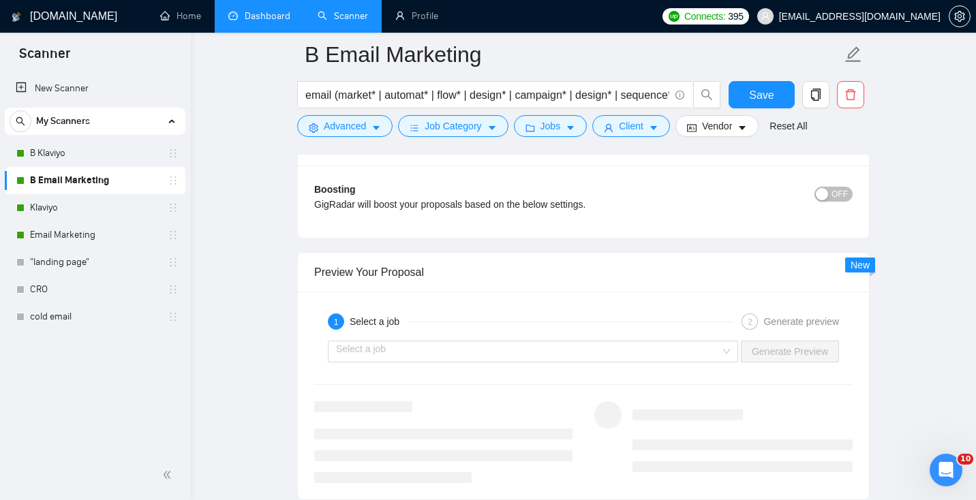
click at [630, 228] on div "Boosting GigRadar will boost your proposals based on the below settings. OFF Bo…" at bounding box center [583, 202] width 571 height 72
click at [568, 356] on input "search" at bounding box center [528, 351] width 384 height 20
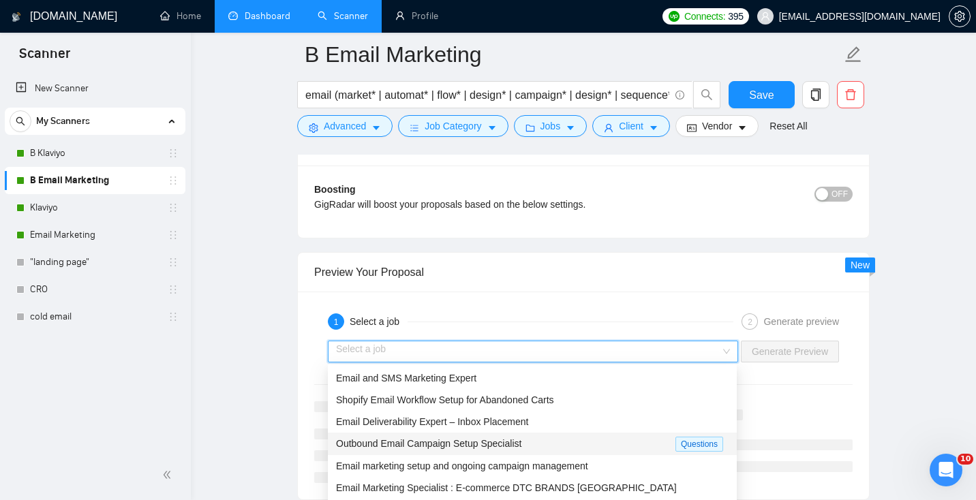
click at [555, 443] on div "Outbound Email Campaign Setup Specialist" at bounding box center [505, 444] width 339 height 16
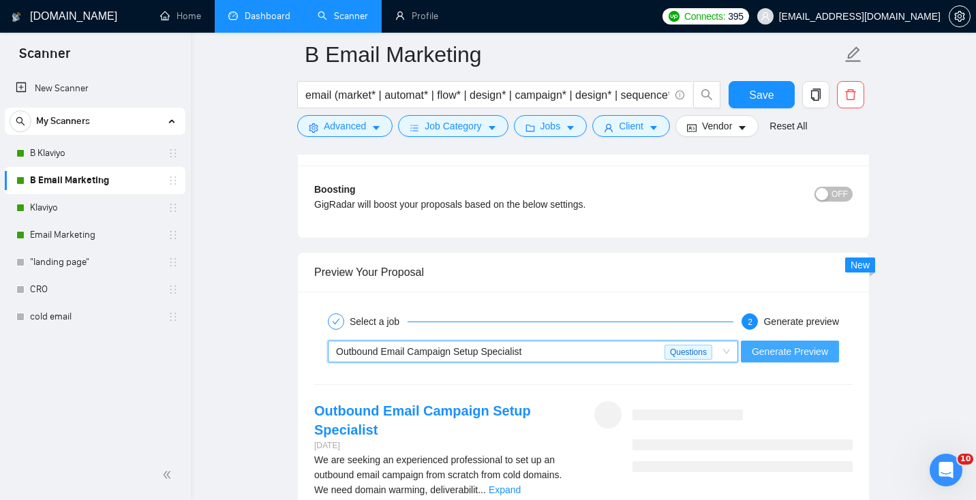
click at [789, 356] on span "Generate Preview" at bounding box center [790, 351] width 76 height 15
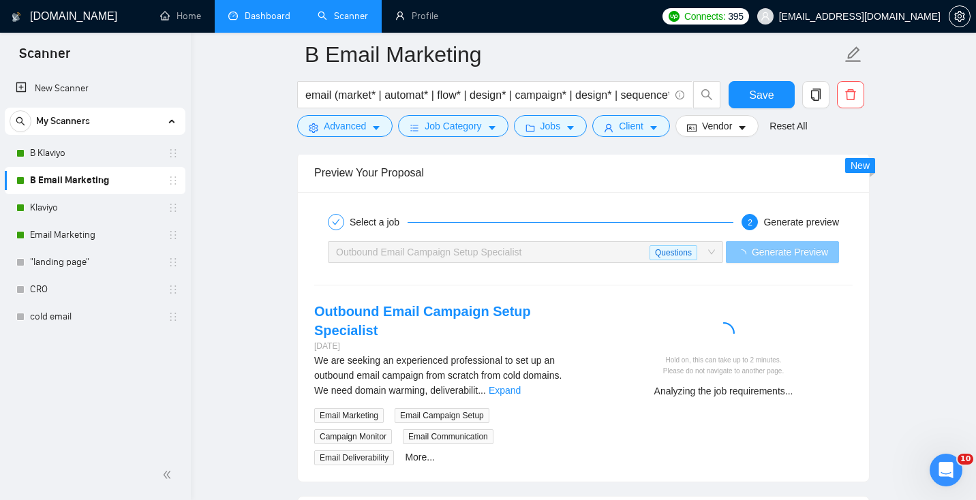
scroll to position [2817, 0]
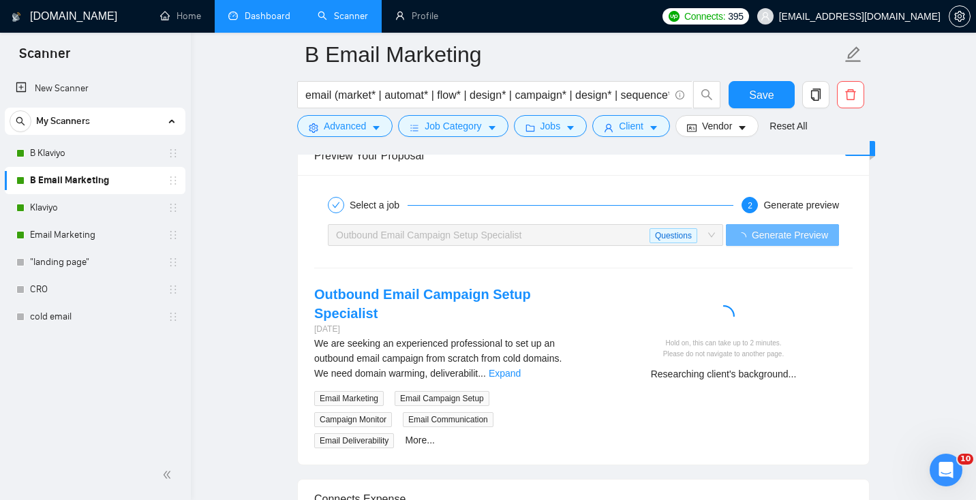
click at [550, 366] on div "We are seeking an experienced professional to set up an outbound email campaign…" at bounding box center [443, 358] width 258 height 45
click at [521, 372] on link "Expand" at bounding box center [505, 373] width 32 height 11
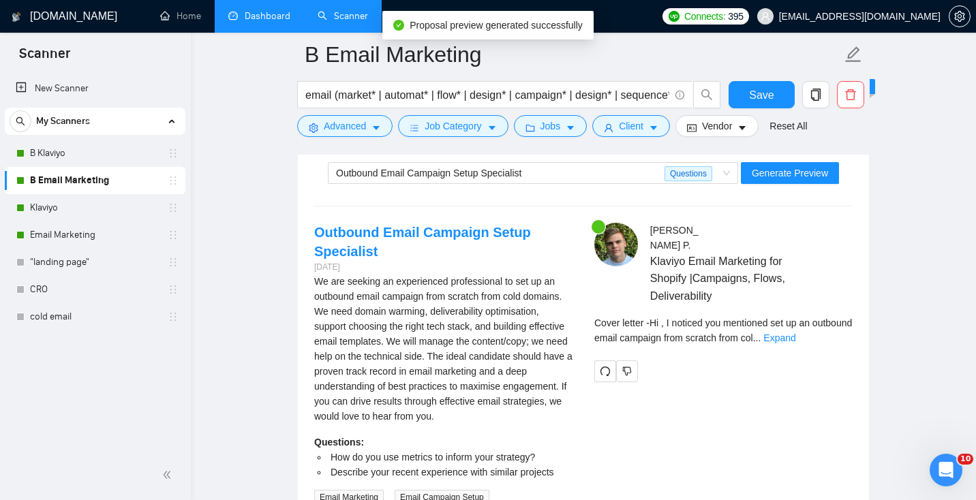
scroll to position [2878, 0]
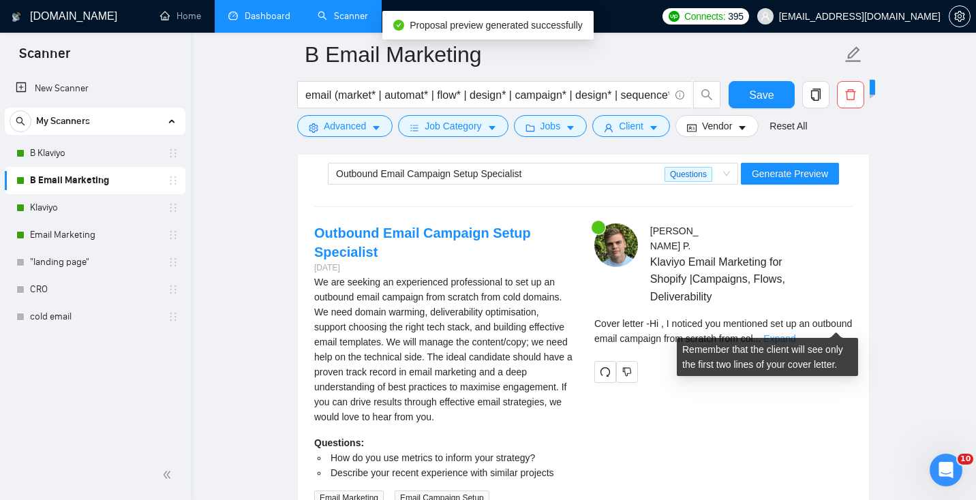
click at [795, 333] on link "Expand" at bounding box center [779, 338] width 32 height 11
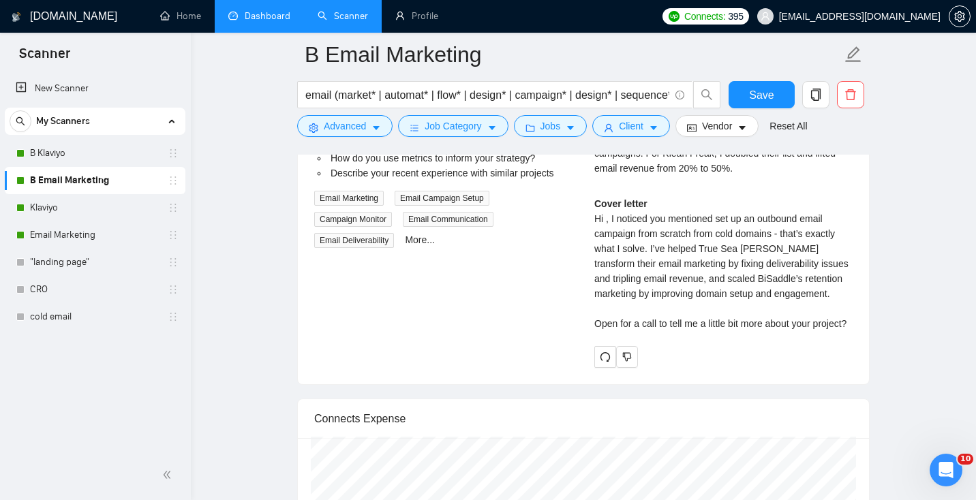
scroll to position [3179, 0]
drag, startPoint x: 703, startPoint y: 232, endPoint x: 766, endPoint y: 234, distance: 62.8
click at [767, 234] on div "Cover letter Hi , I noticed you mentioned set up an outbound email campaign fro…" at bounding box center [723, 263] width 258 height 135
copy div "True Sea [PERSON_NAME]"
